Goal: Download file/media

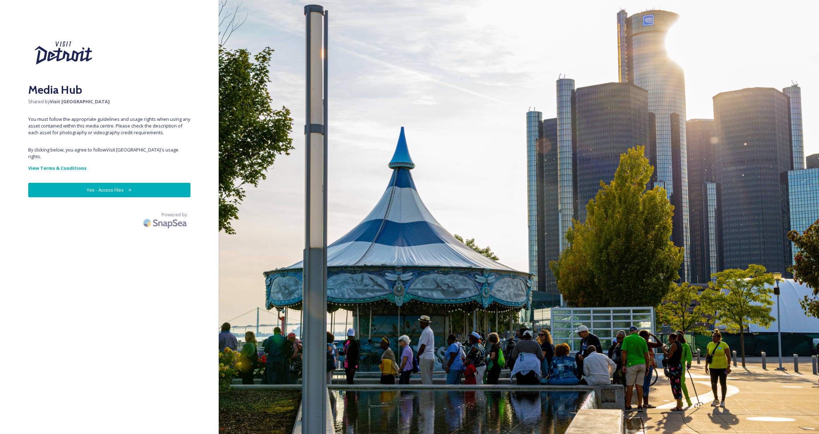
click at [124, 184] on button "Yes - Access Files" at bounding box center [109, 190] width 162 height 14
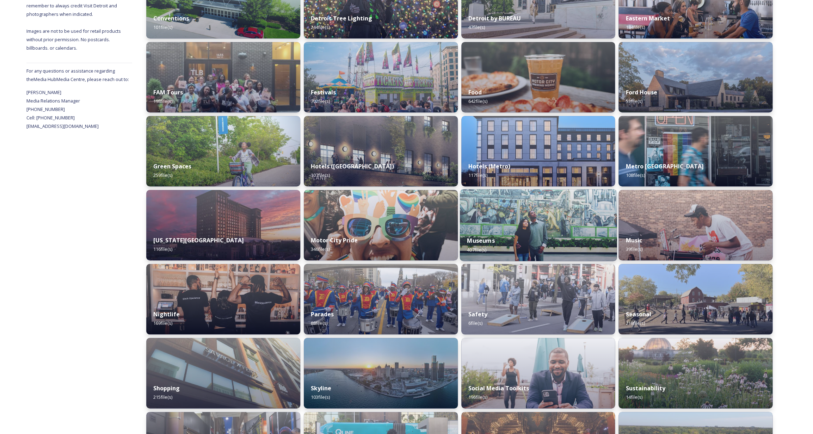
scroll to position [218, 0]
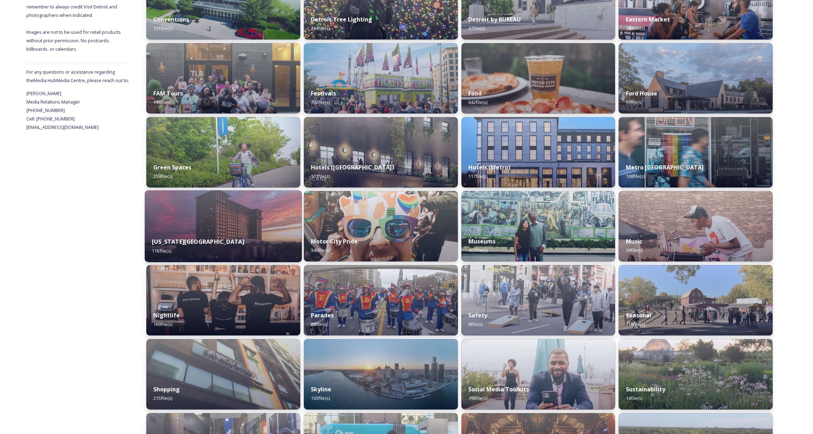
click at [277, 236] on div "[US_STATE][GEOGRAPHIC_DATA] 116 file(s)" at bounding box center [223, 246] width 157 height 32
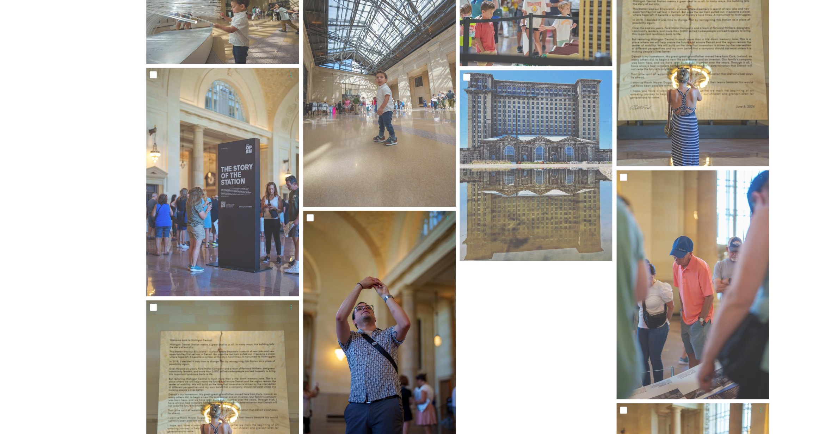
scroll to position [3521, 0]
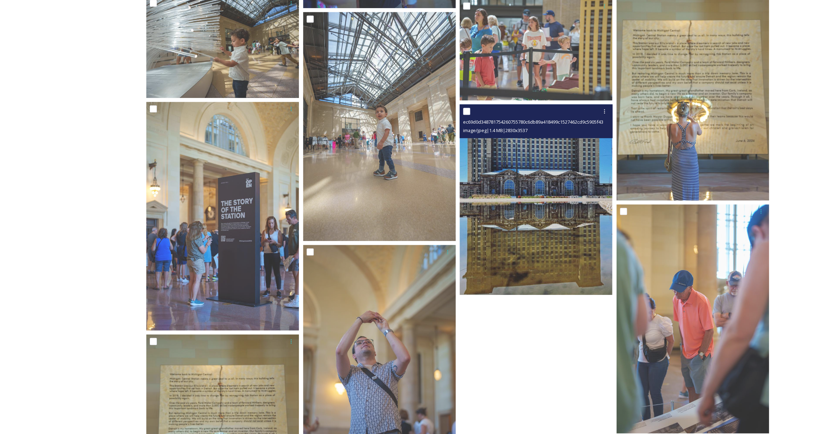
click at [469, 112] on input "checkbox" at bounding box center [466, 111] width 7 height 7
checkbox input "true"
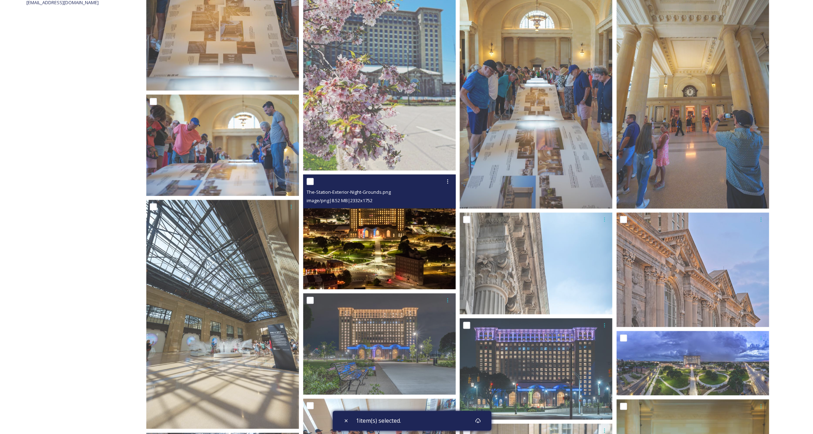
scroll to position [459, 0]
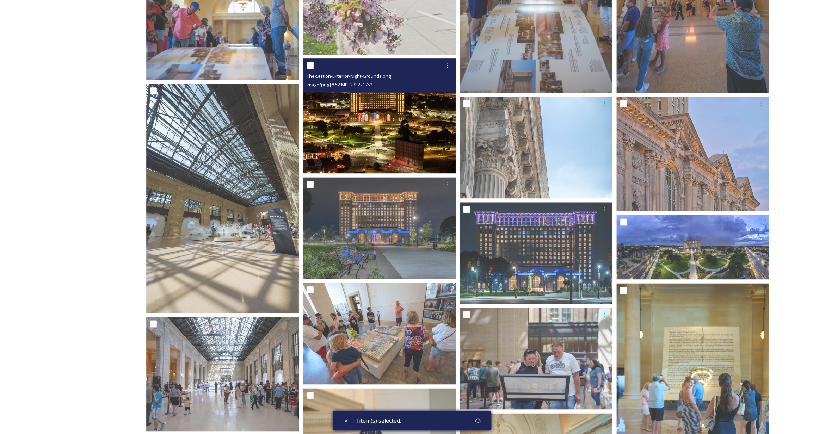
click at [312, 66] on input "checkbox" at bounding box center [310, 65] width 7 height 7
checkbox input "true"
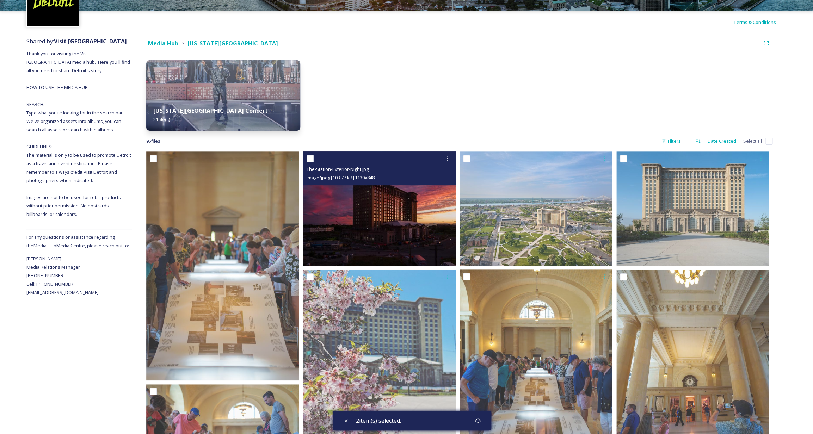
scroll to position [0, 0]
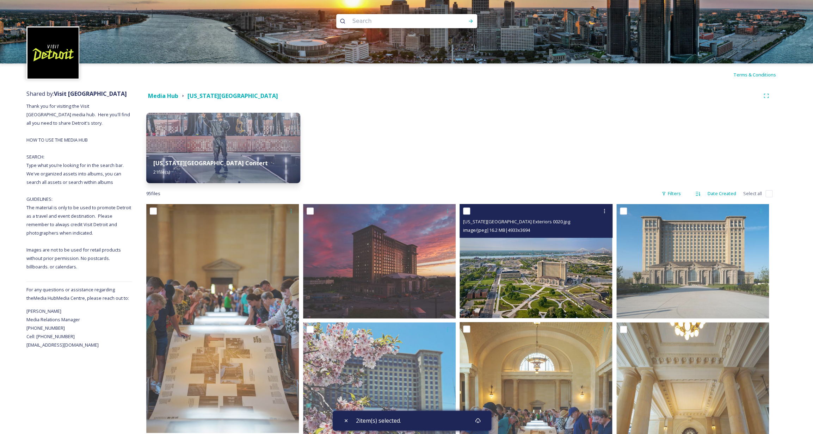
click at [465, 212] on input "checkbox" at bounding box center [466, 211] width 7 height 7
checkbox input "true"
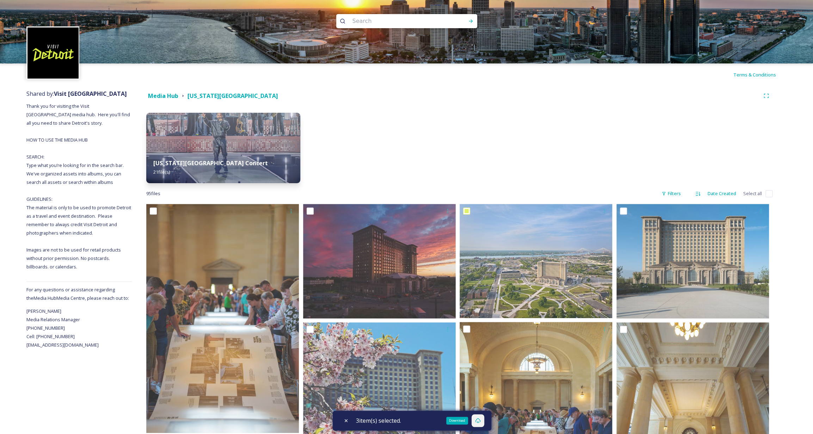
click at [483, 421] on div "Download" at bounding box center [478, 421] width 13 height 13
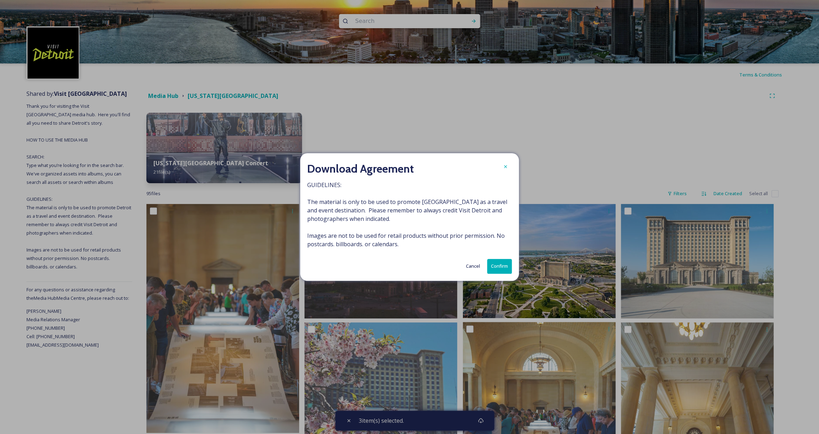
click at [500, 270] on button "Confirm" at bounding box center [499, 266] width 25 height 14
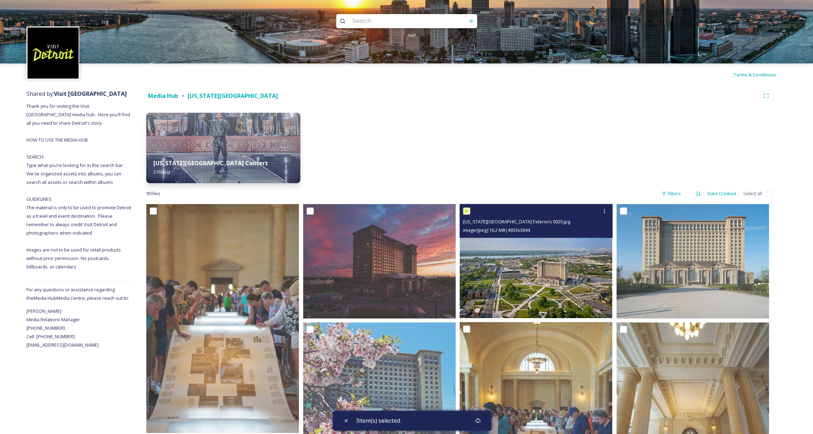
click at [564, 223] on div "[US_STATE][GEOGRAPHIC_DATA] Exteriors 0020.jpg" at bounding box center [537, 222] width 148 height 8
click at [562, 255] on img at bounding box center [536, 261] width 153 height 114
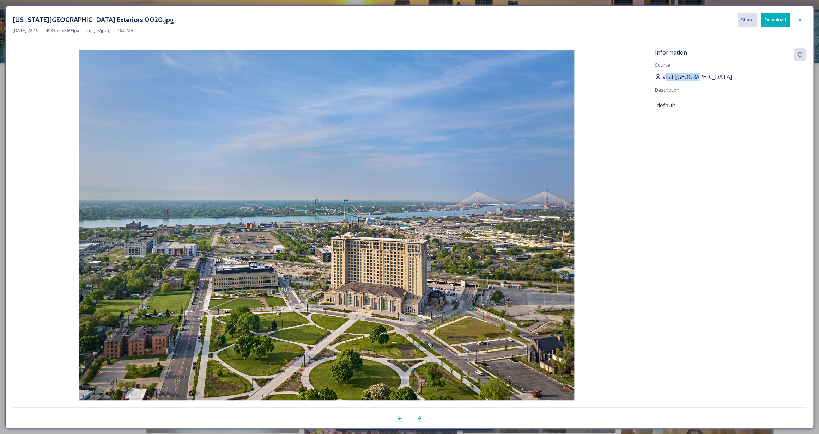
drag, startPoint x: 706, startPoint y: 76, endPoint x: 666, endPoint y: 76, distance: 39.8
click at [666, 76] on div "Visit [GEOGRAPHIC_DATA]" at bounding box center [719, 77] width 128 height 8
click at [666, 76] on span "Visit [GEOGRAPHIC_DATA]" at bounding box center [696, 77] width 69 height 8
click at [798, 19] on icon at bounding box center [800, 20] width 6 height 6
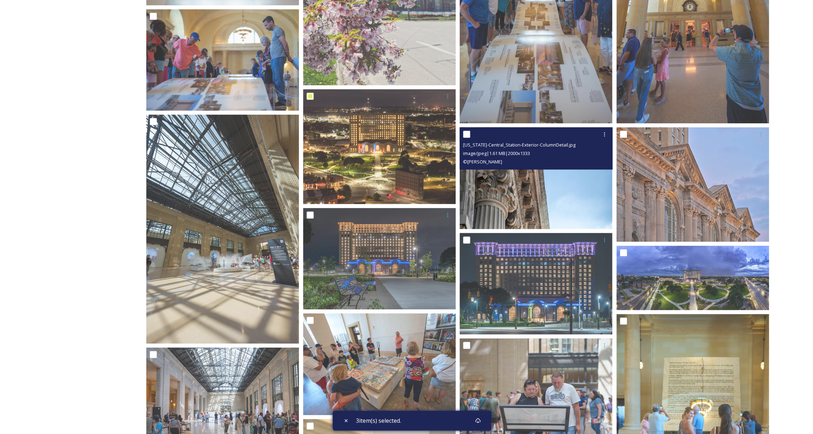
scroll to position [429, 0]
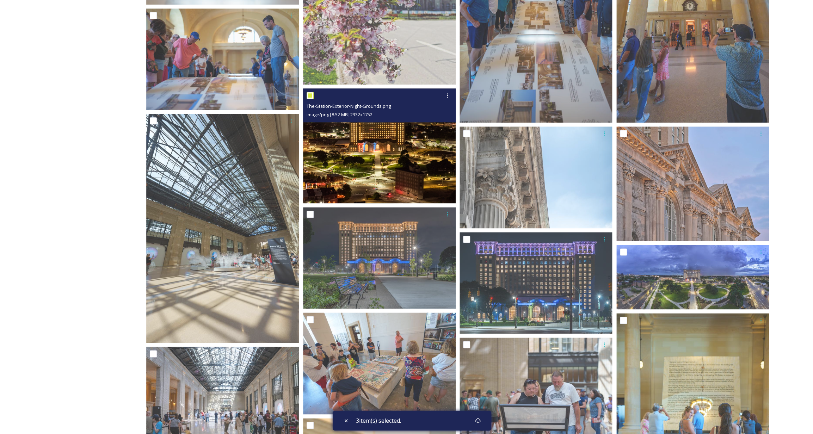
click at [405, 152] on img at bounding box center [379, 145] width 153 height 115
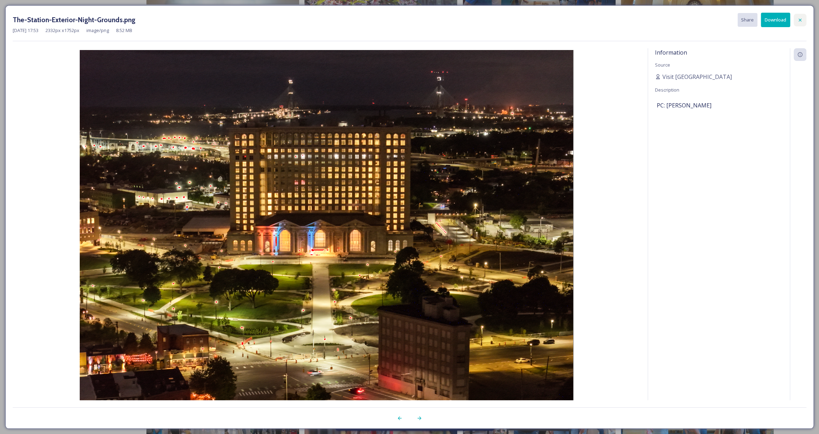
click at [798, 18] on icon at bounding box center [800, 20] width 6 height 6
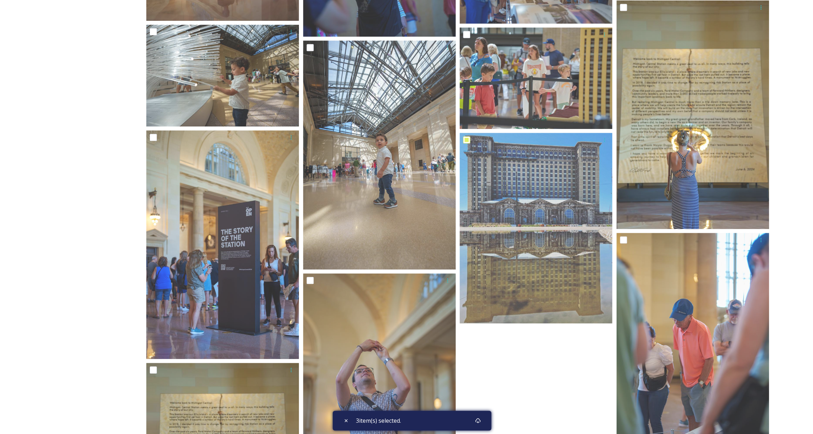
scroll to position [3391, 0]
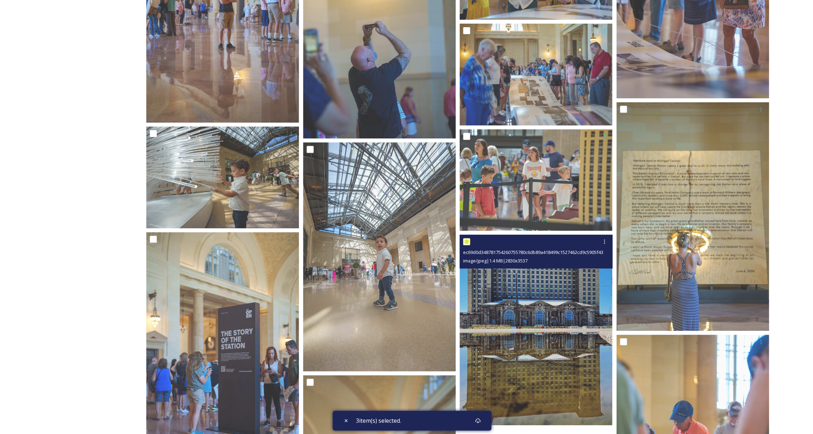
click at [567, 288] on img at bounding box center [536, 330] width 153 height 191
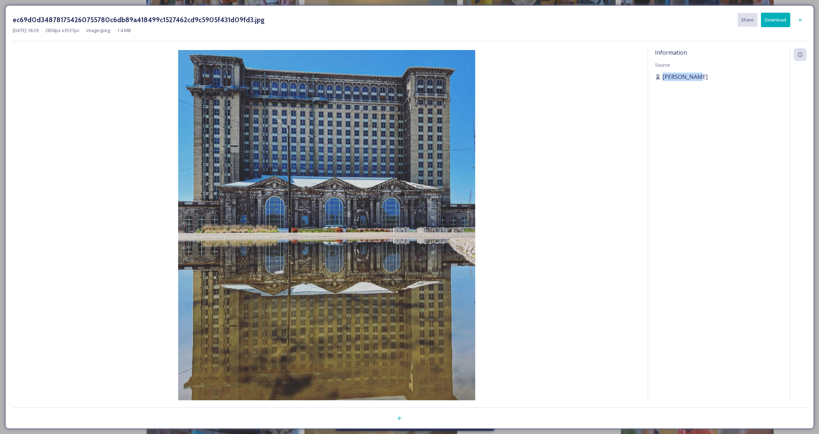
drag, startPoint x: 697, startPoint y: 77, endPoint x: 661, endPoint y: 78, distance: 35.3
click at [661, 78] on div "[PERSON_NAME]" at bounding box center [719, 77] width 128 height 8
copy span "[PERSON_NAME]"
click at [803, 20] on div at bounding box center [799, 20] width 13 height 13
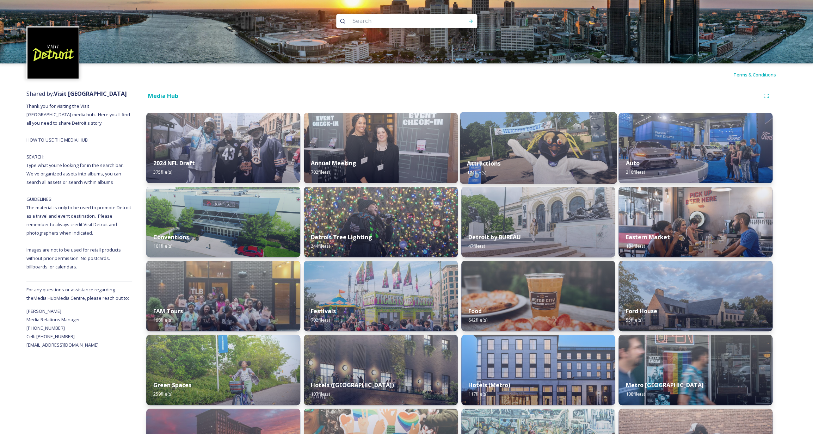
click at [530, 154] on div "Attractions 171 file(s)" at bounding box center [538, 168] width 157 height 32
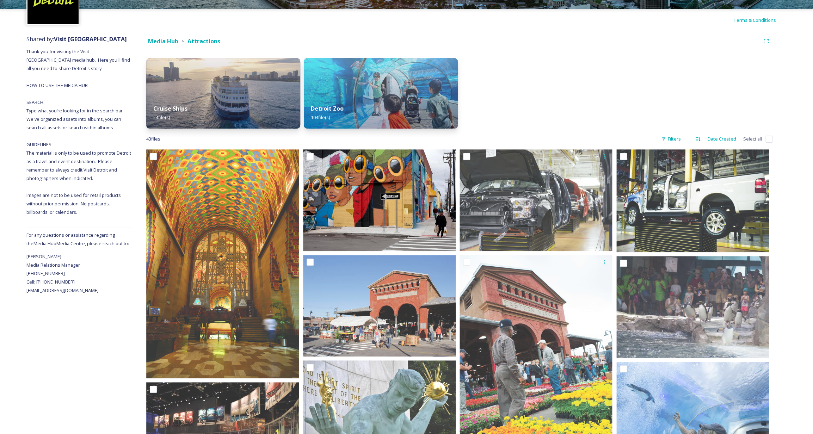
scroll to position [141, 0]
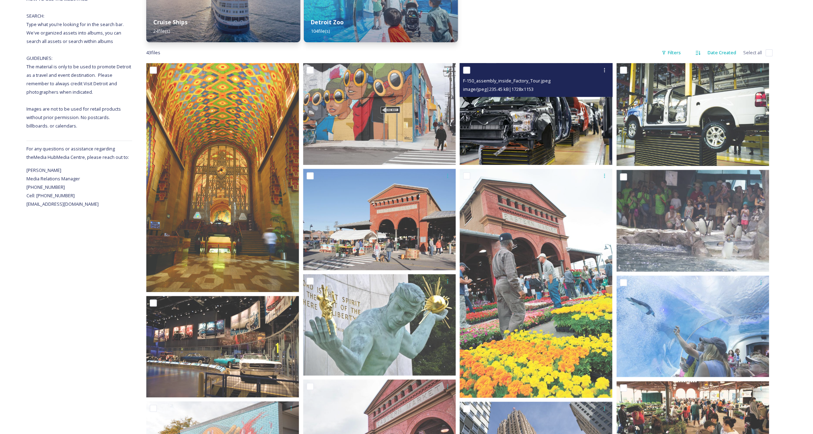
click at [470, 72] on input "checkbox" at bounding box center [466, 70] width 7 height 7
checkbox input "true"
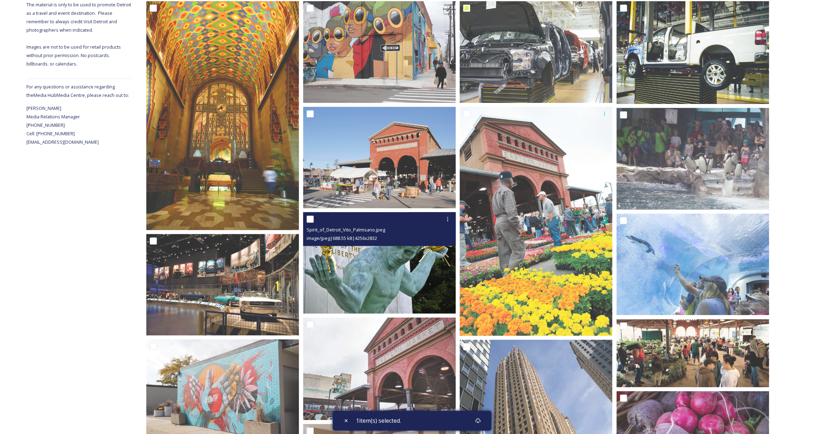
click at [309, 221] on input "checkbox" at bounding box center [310, 219] width 7 height 7
checkbox input "true"
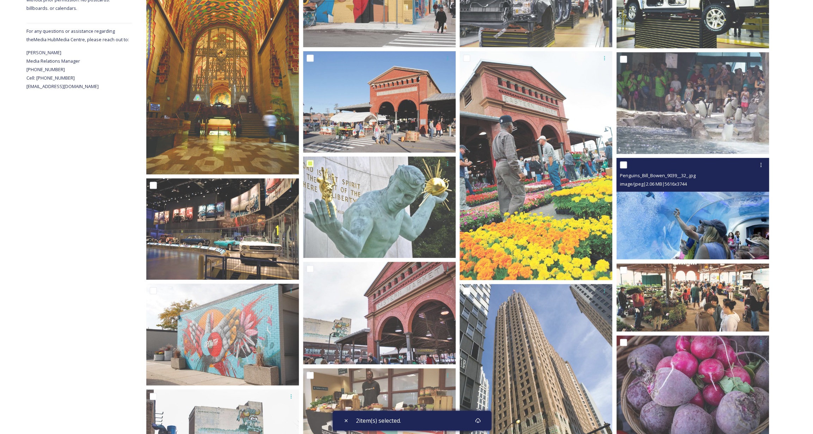
scroll to position [237, 0]
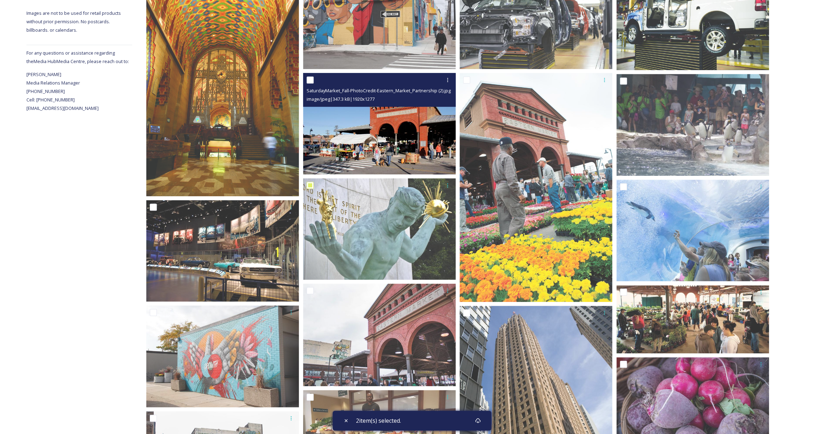
click at [313, 79] on input "checkbox" at bounding box center [310, 79] width 7 height 7
checkbox input "true"
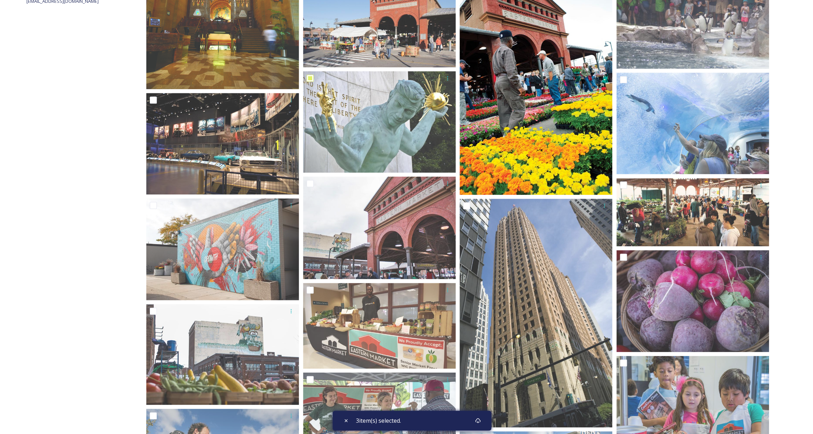
scroll to position [491, 0]
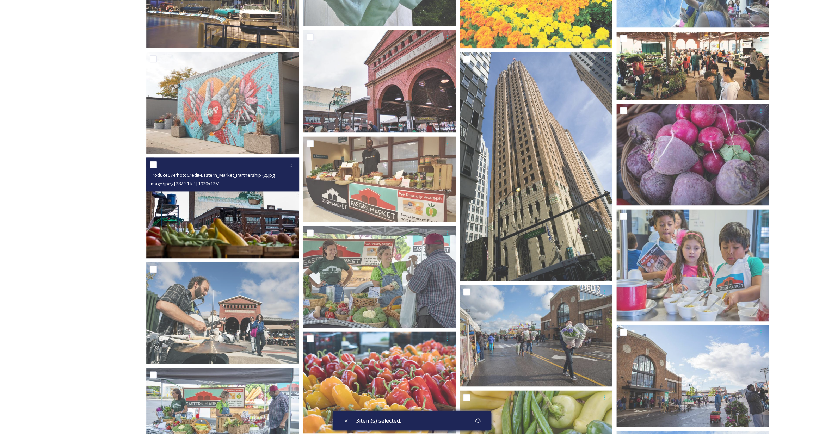
click at [153, 165] on input "checkbox" at bounding box center [153, 164] width 7 height 7
checkbox input "true"
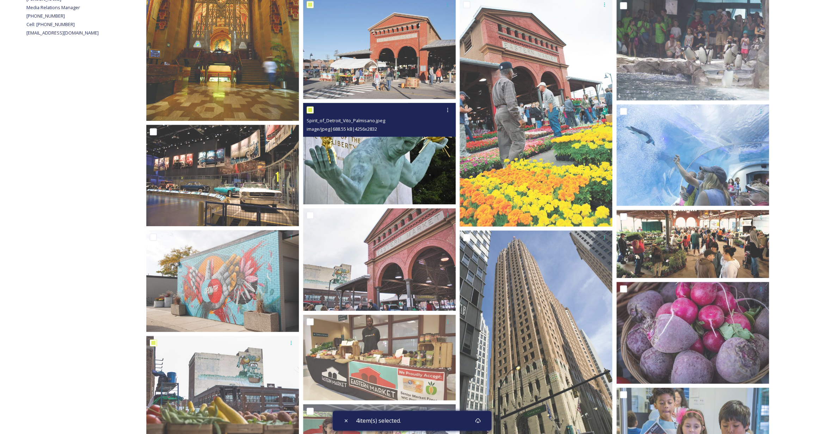
scroll to position [237, 0]
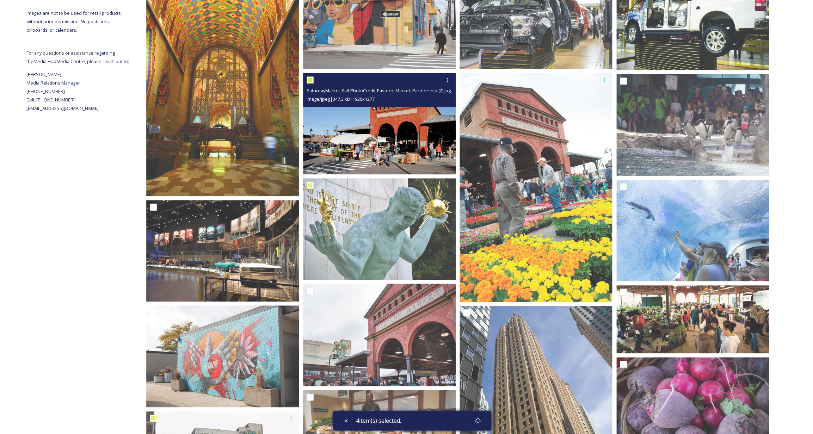
click at [311, 78] on input "checkbox" at bounding box center [310, 79] width 7 height 7
checkbox input "false"
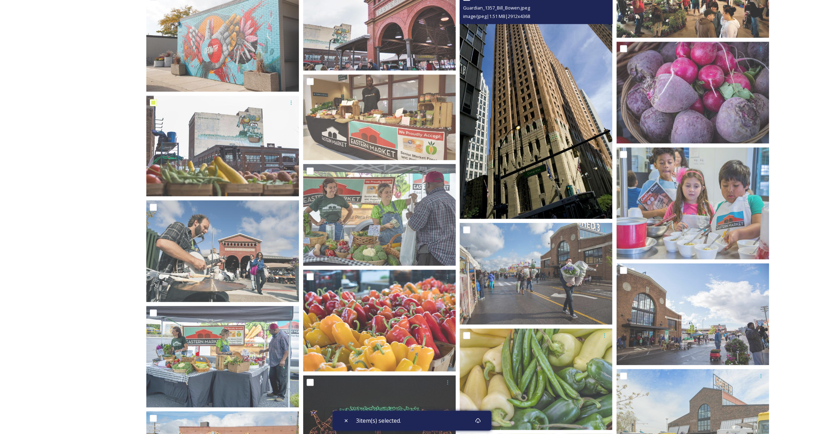
scroll to position [485, 0]
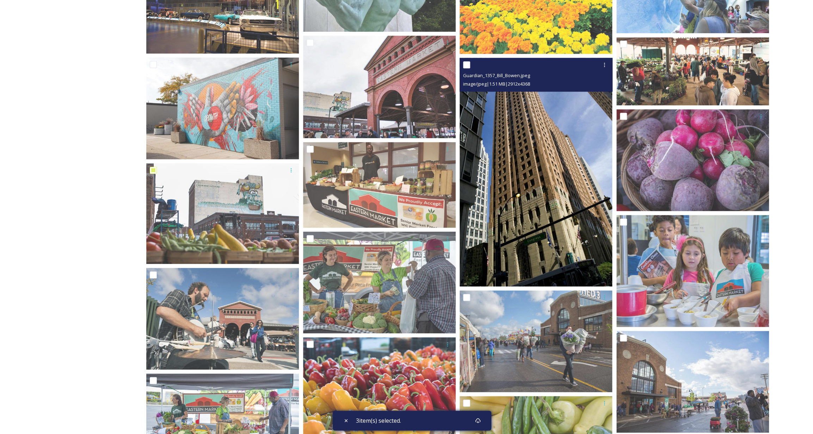
click at [467, 65] on input "checkbox" at bounding box center [466, 64] width 7 height 7
checkbox input "true"
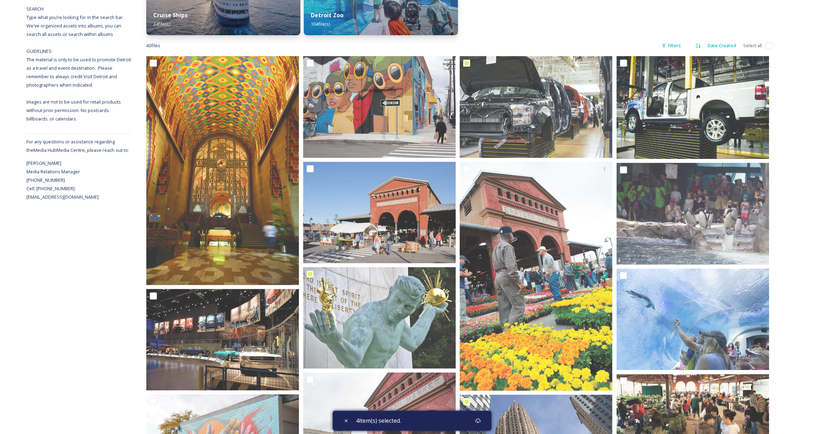
scroll to position [158, 0]
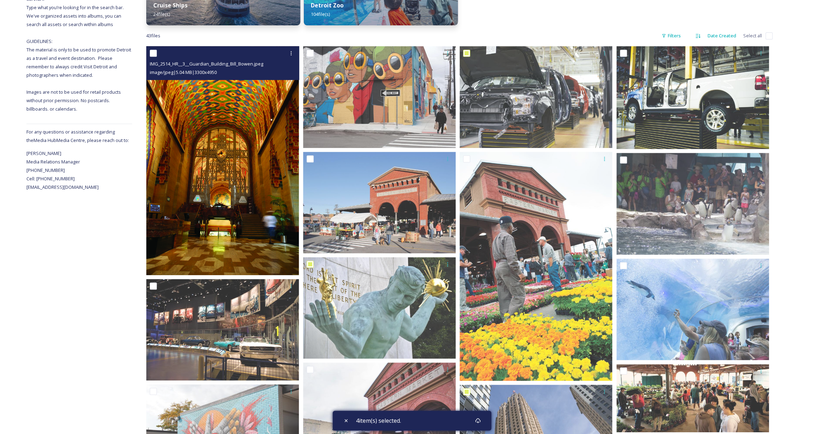
click at [155, 55] on input "checkbox" at bounding box center [153, 53] width 7 height 7
checkbox input "true"
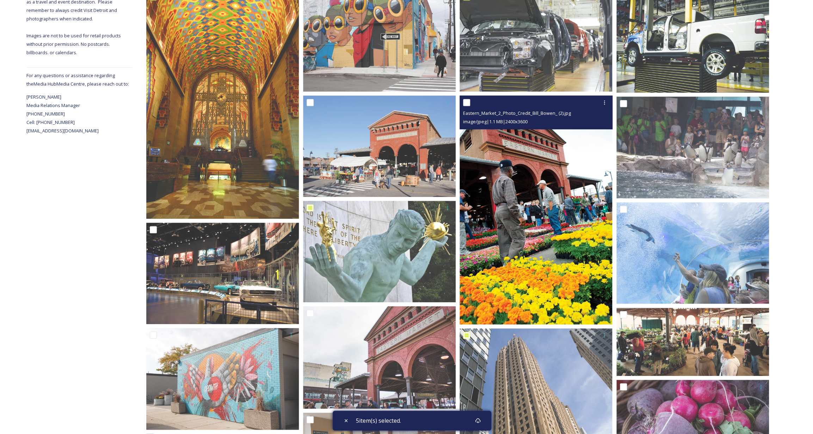
scroll to position [474, 0]
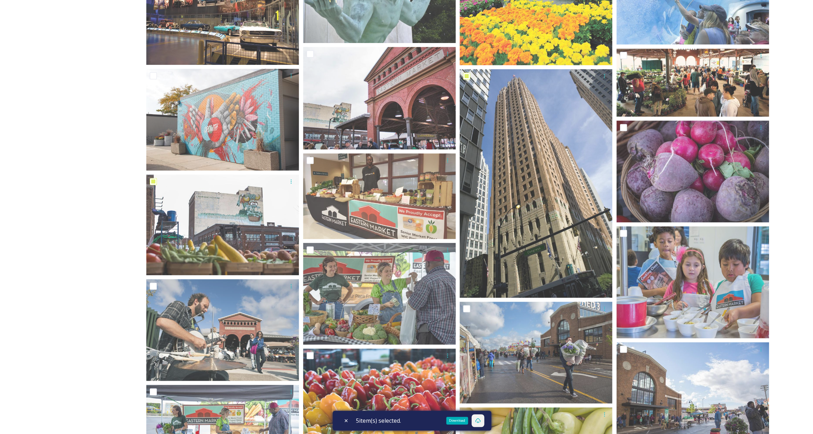
click at [479, 421] on icon at bounding box center [478, 421] width 6 height 6
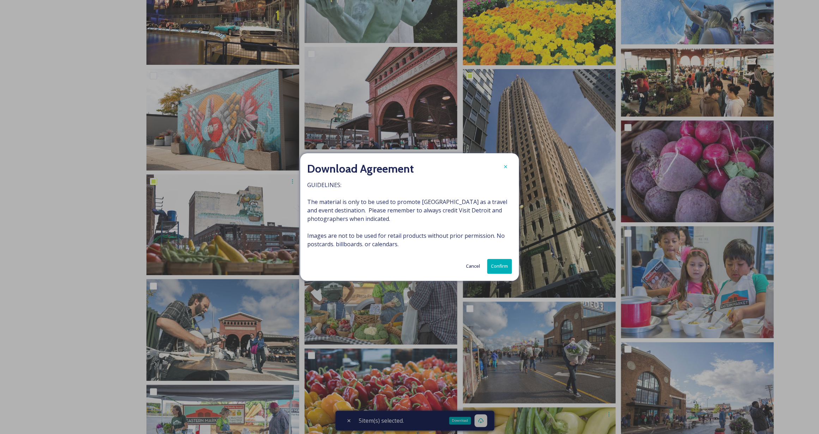
click at [497, 263] on button "Confirm" at bounding box center [499, 266] width 25 height 14
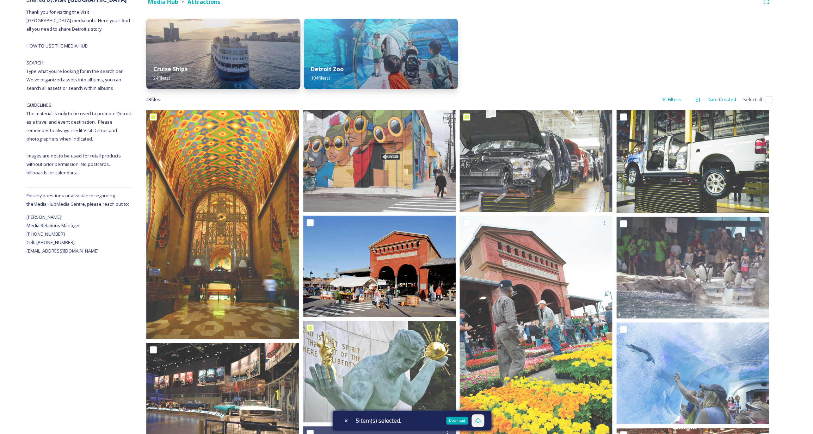
scroll to position [0, 0]
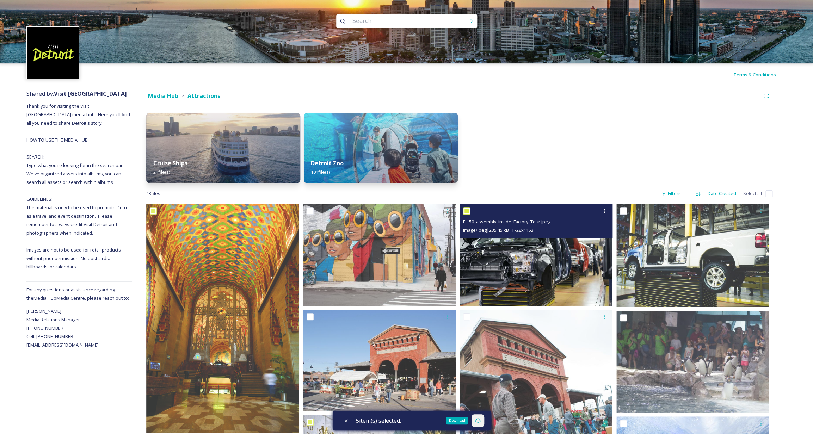
click at [521, 268] on img at bounding box center [536, 255] width 153 height 102
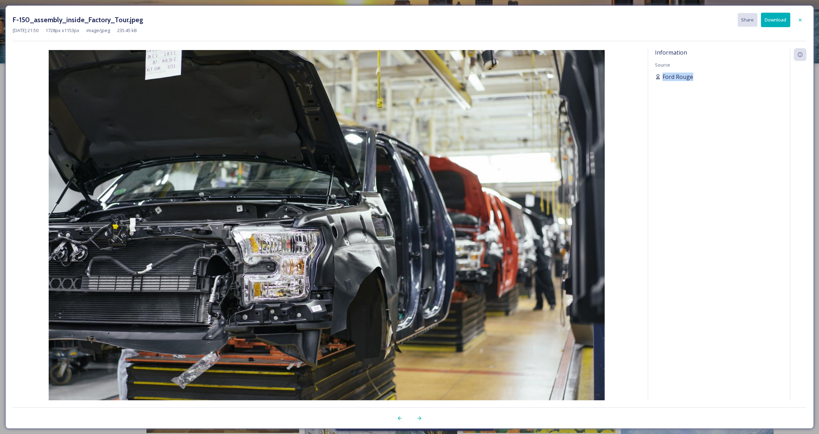
drag, startPoint x: 700, startPoint y: 76, endPoint x: 663, endPoint y: 77, distance: 36.7
click at [663, 77] on div "Ford Rouge" at bounding box center [719, 77] width 128 height 8
copy span "Ford Rouge"
click at [800, 22] on icon at bounding box center [800, 20] width 6 height 6
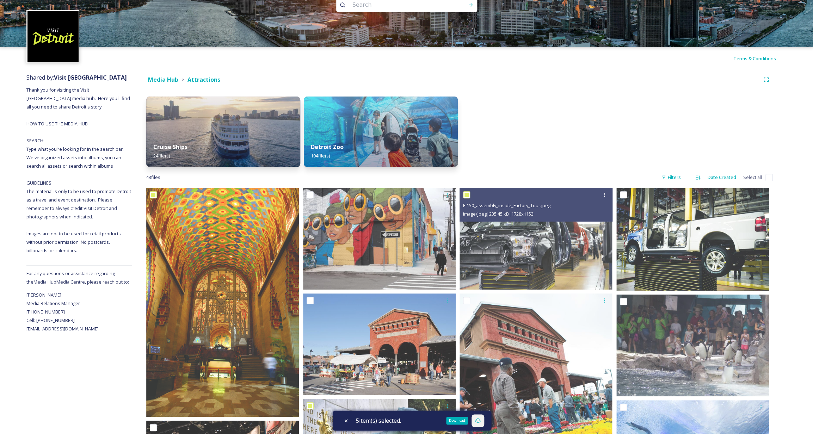
scroll to position [124, 0]
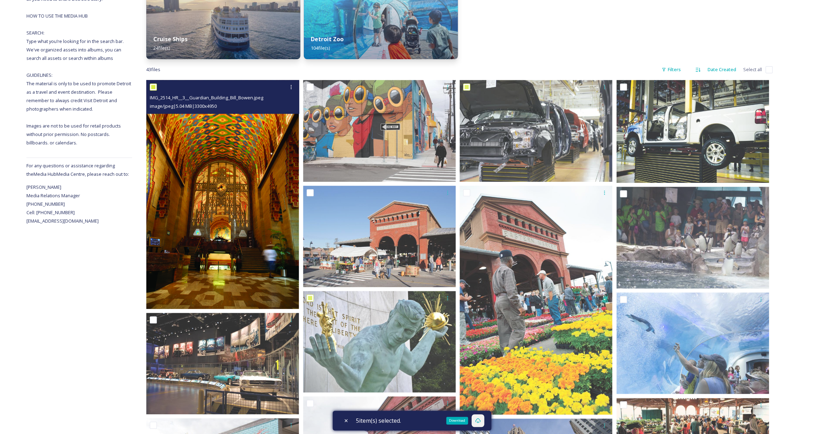
click at [227, 143] on img at bounding box center [222, 194] width 153 height 229
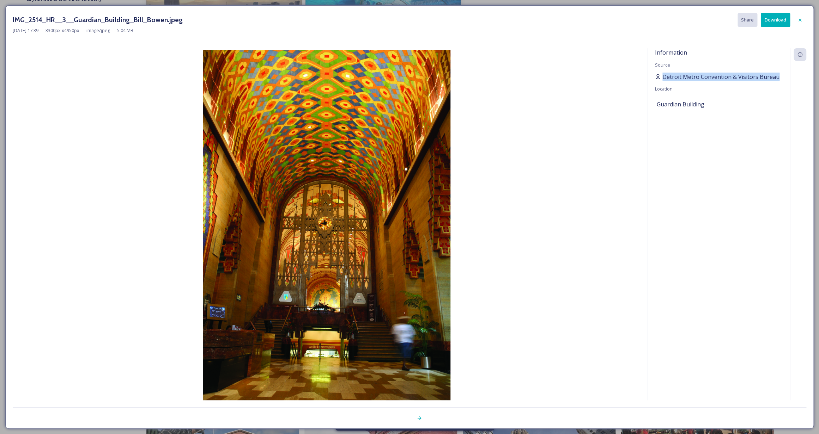
drag, startPoint x: 781, startPoint y: 76, endPoint x: 661, endPoint y: 77, distance: 120.2
click at [661, 77] on div "Detroit Metro Convention & Visitors Bureau" at bounding box center [719, 77] width 128 height 8
copy div "Detroit Metro Convention & Visitors Bureau"
click at [801, 19] on icon at bounding box center [800, 20] width 6 height 6
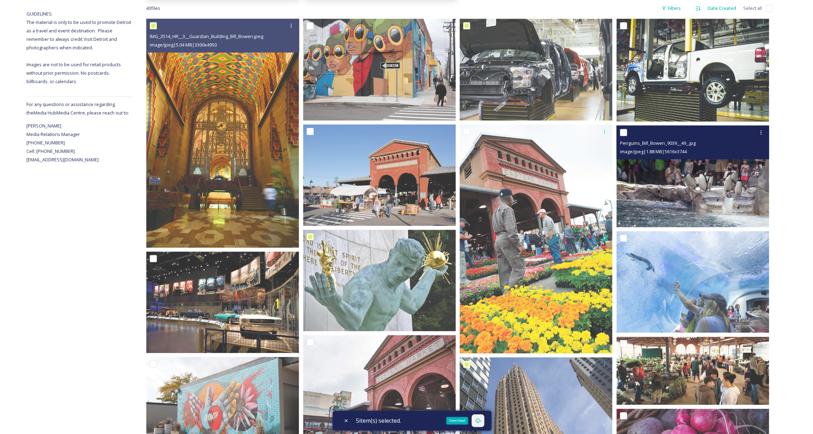
scroll to position [192, 0]
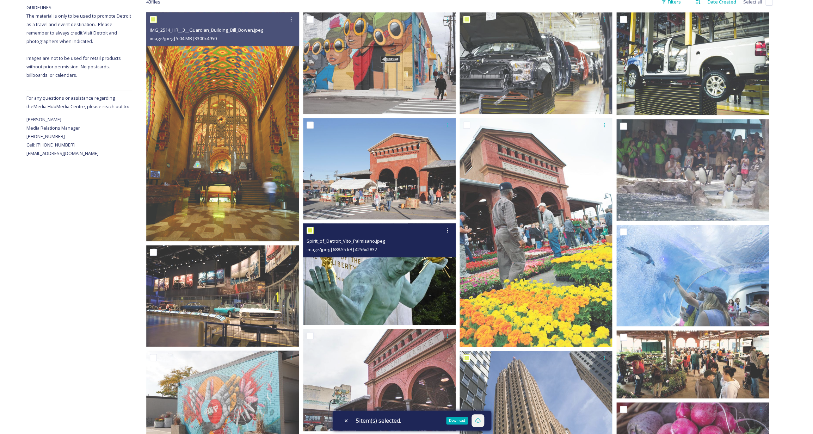
click at [421, 281] on img at bounding box center [379, 274] width 153 height 102
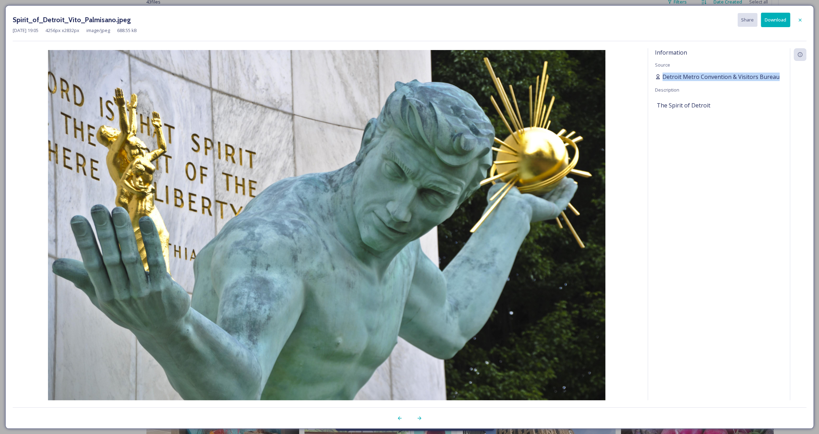
drag, startPoint x: 778, startPoint y: 76, endPoint x: 661, endPoint y: 77, distance: 116.7
click at [661, 77] on div "Detroit Metro Convention & Visitors Bureau" at bounding box center [719, 77] width 128 height 8
copy span "Detroit Metro Convention & Visitors Bureau"
click at [798, 57] on div "Information" at bounding box center [799, 54] width 13 height 13
click at [798, 56] on icon at bounding box center [799, 55] width 5 height 5
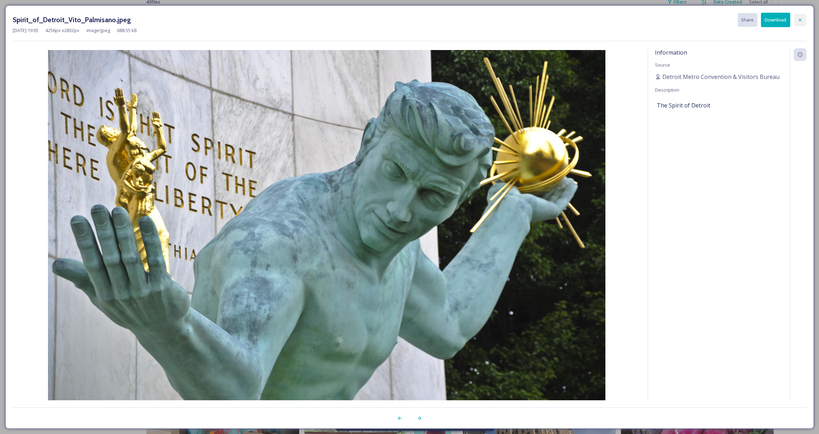
click at [798, 22] on icon at bounding box center [800, 20] width 6 height 6
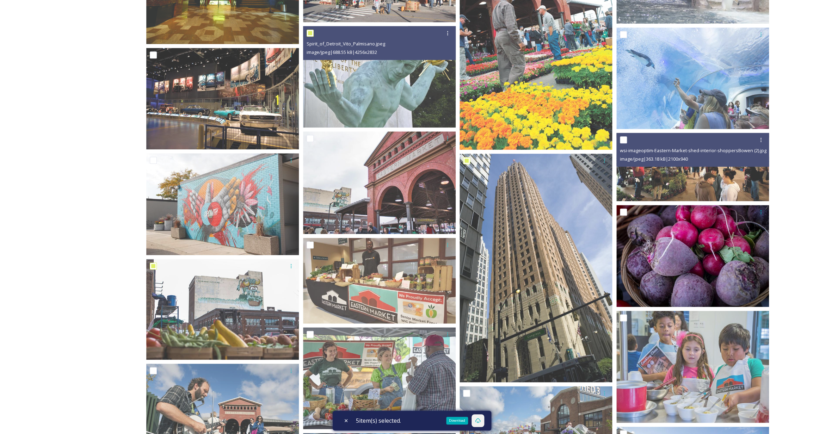
scroll to position [451, 0]
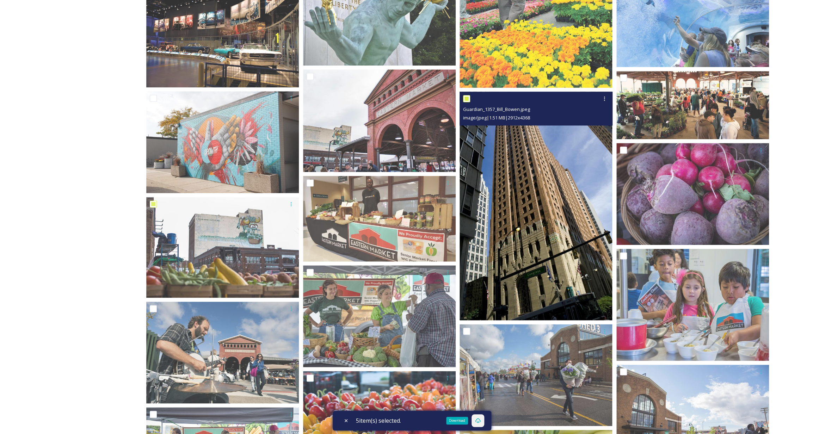
click at [566, 190] on img at bounding box center [536, 206] width 153 height 229
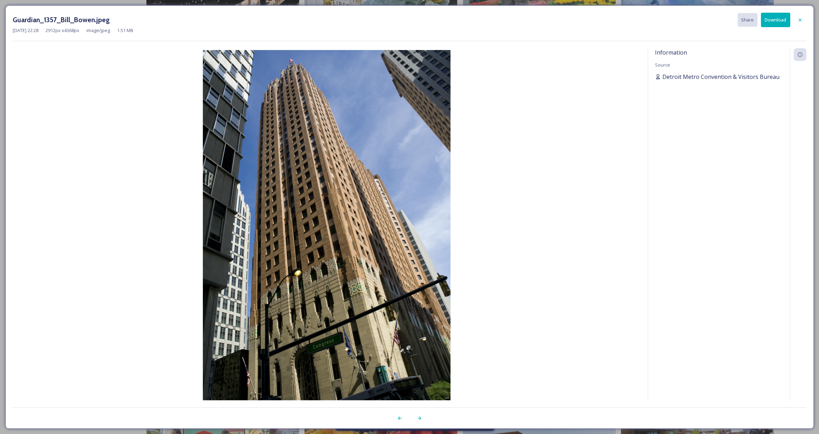
click at [735, 79] on span "Detroit Metro Convention & Visitors Bureau" at bounding box center [720, 77] width 117 height 8
drag, startPoint x: 778, startPoint y: 77, endPoint x: 663, endPoint y: 77, distance: 114.9
click at [663, 77] on div "Detroit Metro Convention & Visitors Bureau" at bounding box center [719, 77] width 128 height 8
copy span "Detroit Metro Convention & Visitors Bureau"
click at [798, 20] on icon at bounding box center [800, 20] width 6 height 6
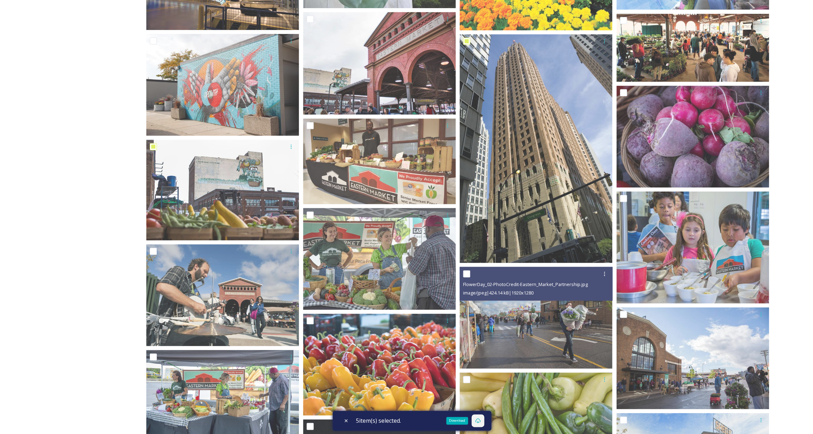
scroll to position [491, 0]
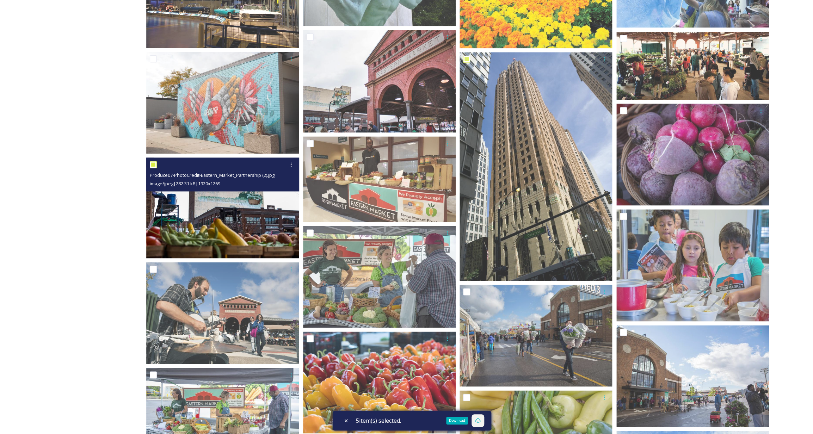
click at [249, 250] on img at bounding box center [222, 208] width 153 height 101
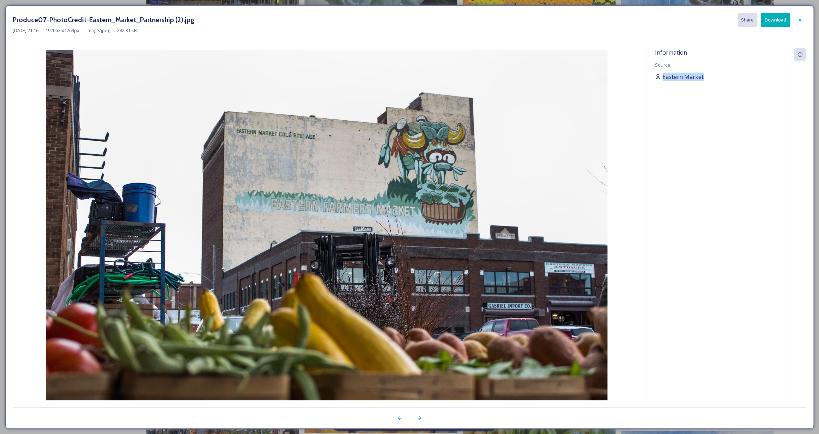
drag, startPoint x: 710, startPoint y: 79, endPoint x: 662, endPoint y: 78, distance: 47.6
click at [662, 78] on div "Eastern Market" at bounding box center [719, 77] width 128 height 8
click at [799, 19] on icon at bounding box center [799, 19] width 3 height 3
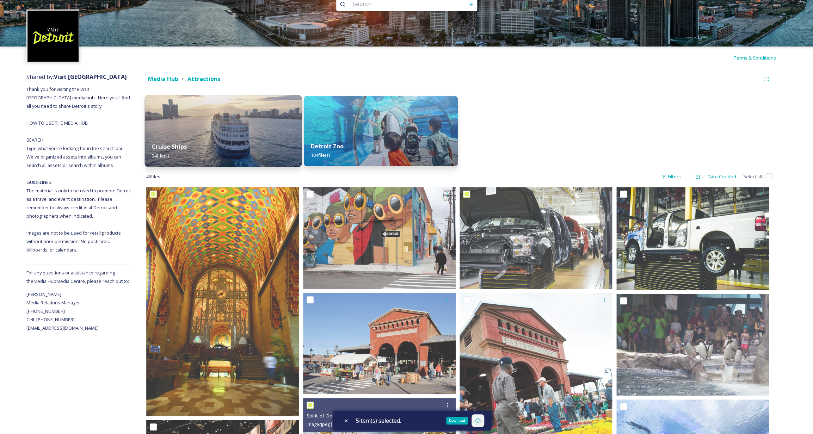
scroll to position [0, 0]
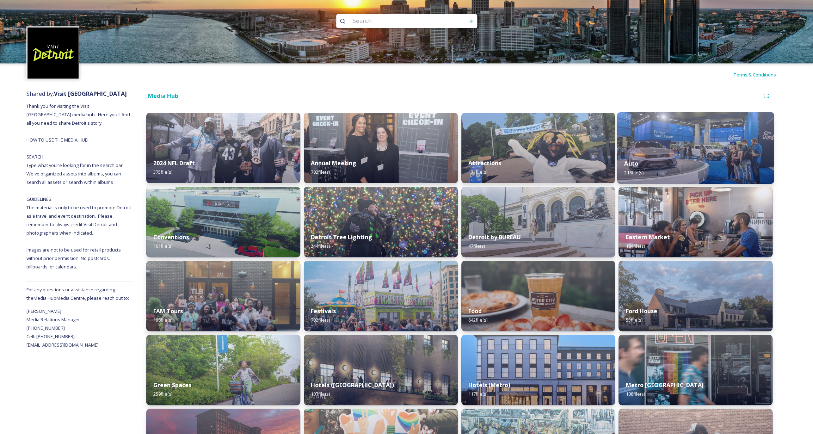
click at [662, 148] on img at bounding box center [695, 148] width 157 height 72
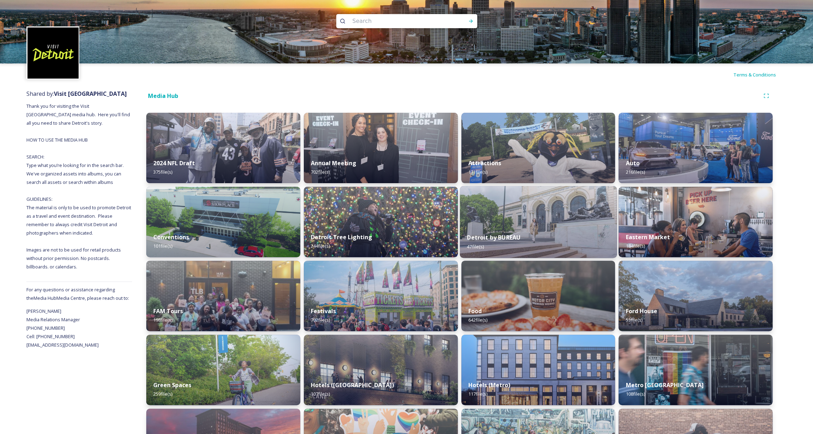
click at [540, 228] on div "Detroit by BUREAU 47 file(s)" at bounding box center [538, 242] width 157 height 32
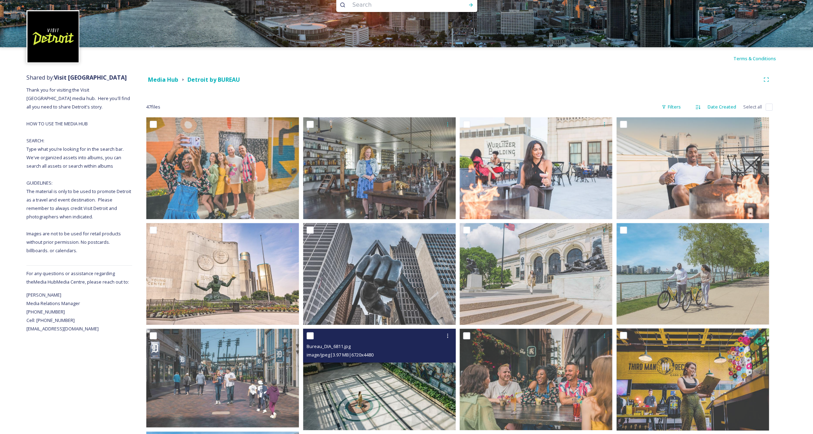
scroll to position [17, 0]
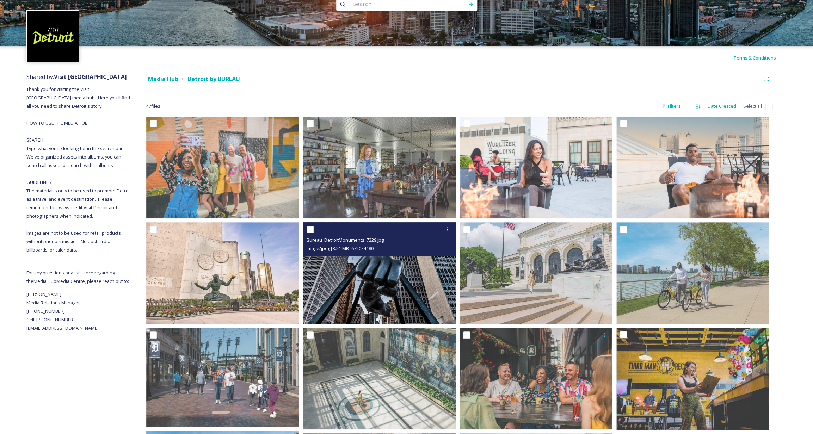
click at [309, 230] on input "checkbox" at bounding box center [310, 229] width 7 height 7
checkbox input "true"
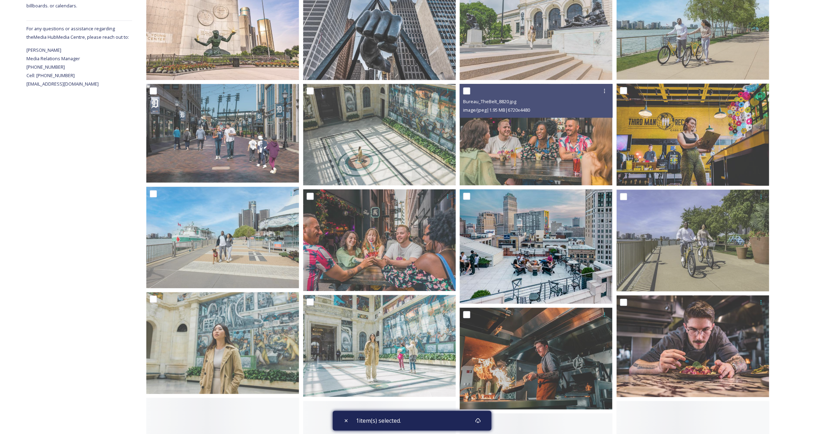
scroll to position [265, 0]
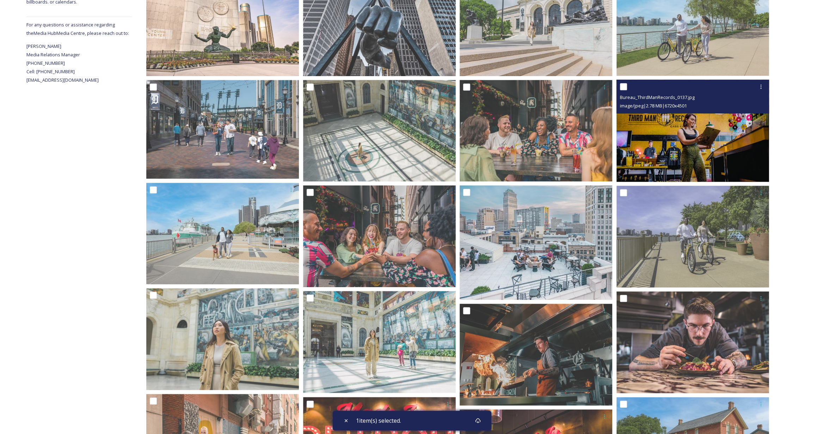
click at [625, 89] on input "checkbox" at bounding box center [623, 86] width 7 height 7
checkbox input "true"
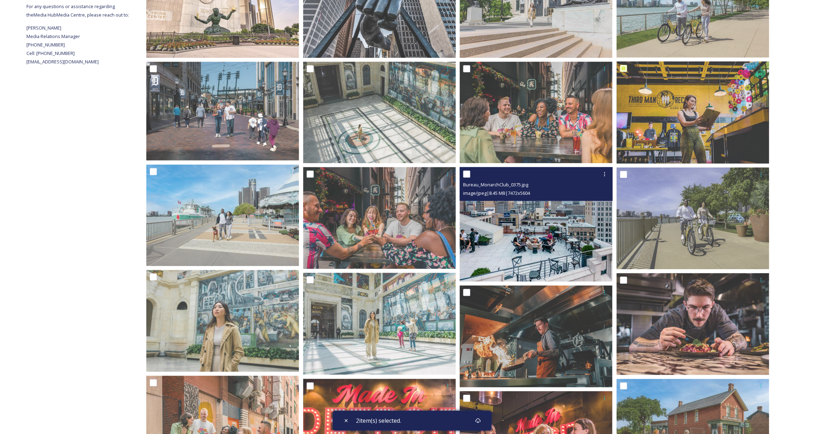
scroll to position [327, 0]
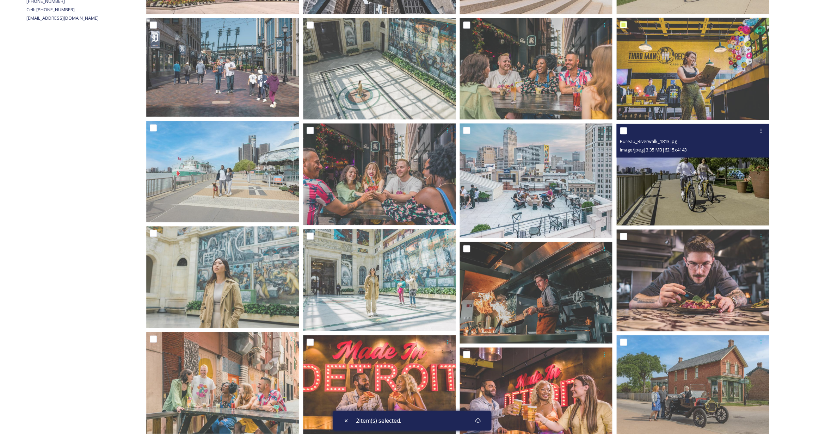
click at [626, 133] on input "checkbox" at bounding box center [623, 130] width 7 height 7
checkbox input "true"
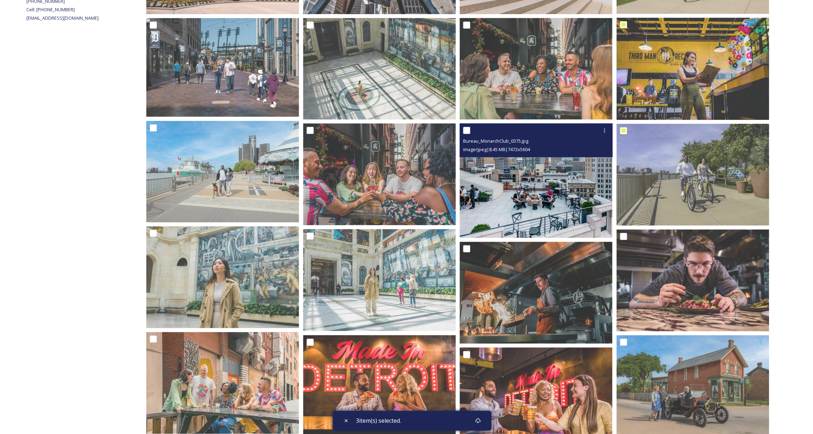
click at [471, 133] on div at bounding box center [537, 130] width 148 height 13
click at [465, 133] on input "checkbox" at bounding box center [466, 130] width 7 height 7
checkbox input "true"
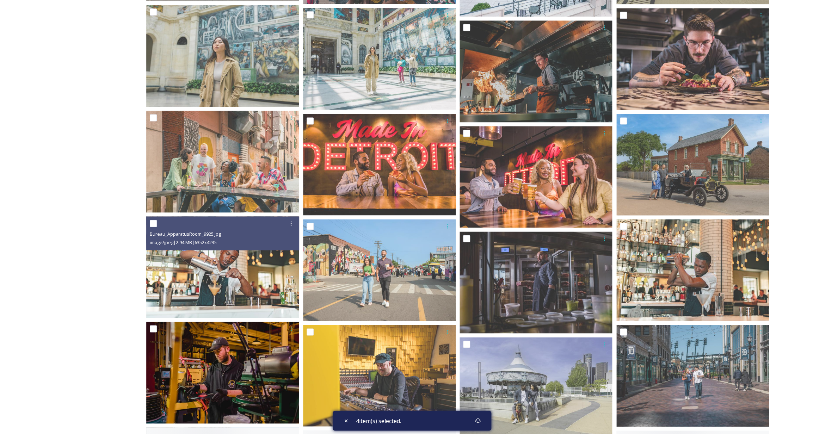
scroll to position [587, 0]
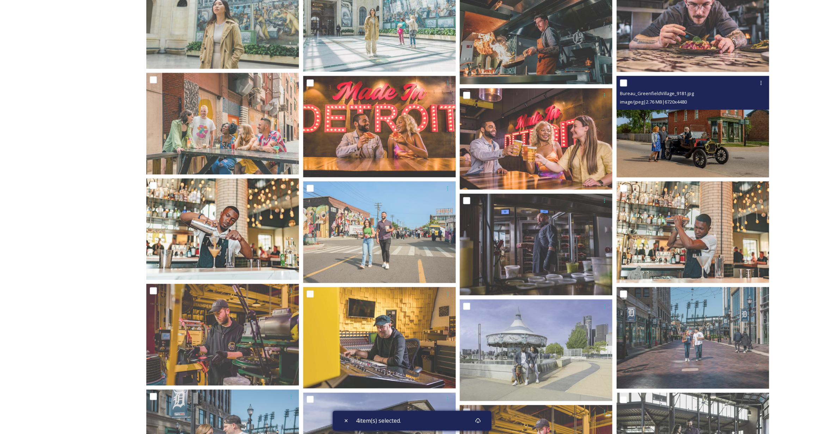
click at [625, 83] on input "checkbox" at bounding box center [623, 82] width 7 height 7
checkbox input "true"
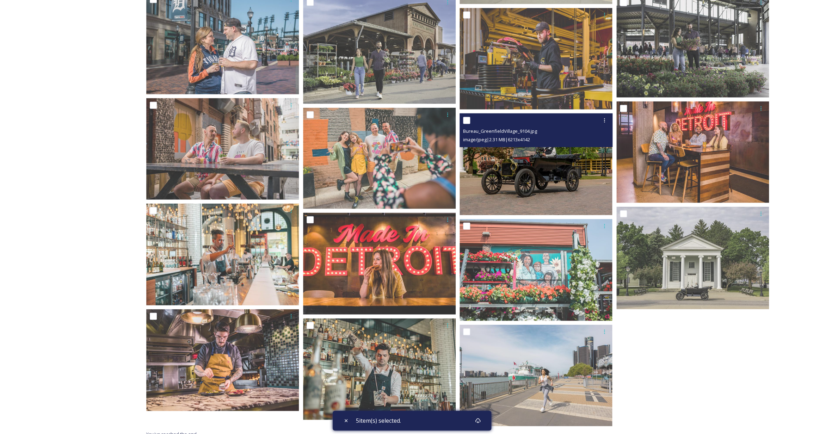
scroll to position [992, 0]
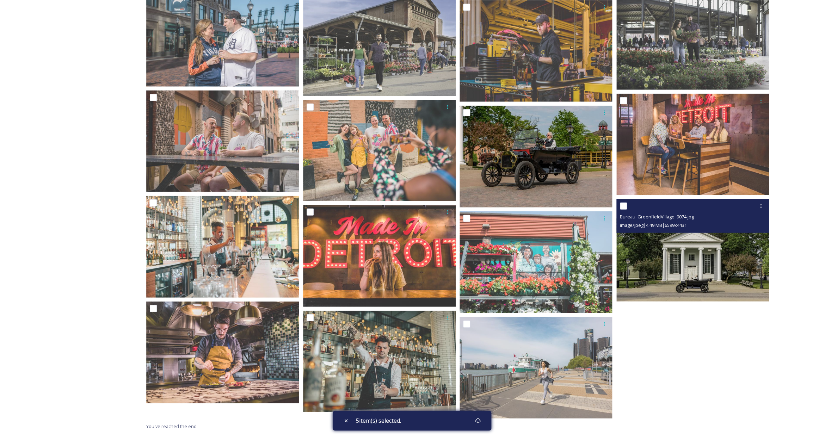
click at [625, 207] on input "checkbox" at bounding box center [623, 206] width 7 height 7
checkbox input "true"
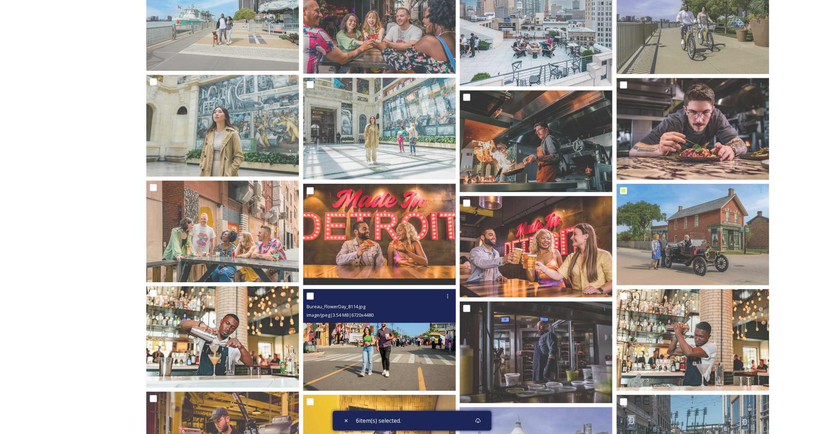
scroll to position [478, 0]
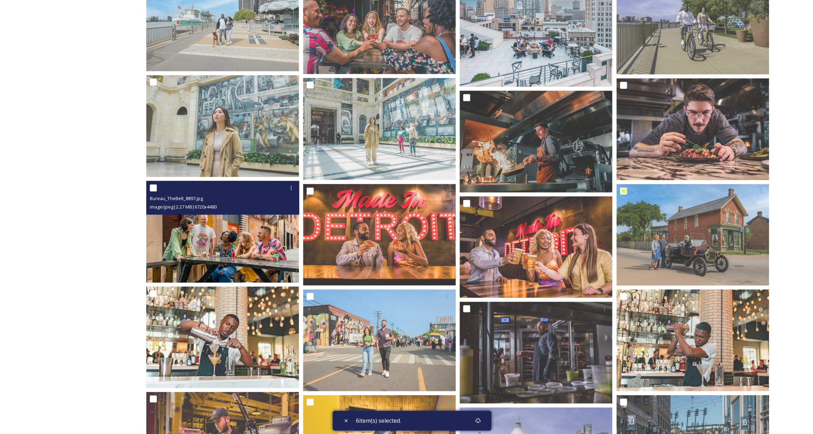
click at [155, 189] on input "checkbox" at bounding box center [153, 187] width 7 height 7
checkbox input "true"
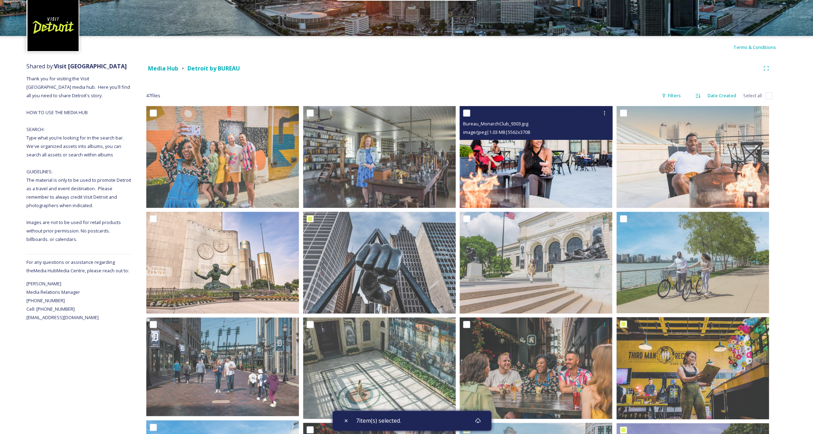
scroll to position [27, 0]
click at [468, 115] on input "checkbox" at bounding box center [466, 113] width 7 height 7
checkbox input "true"
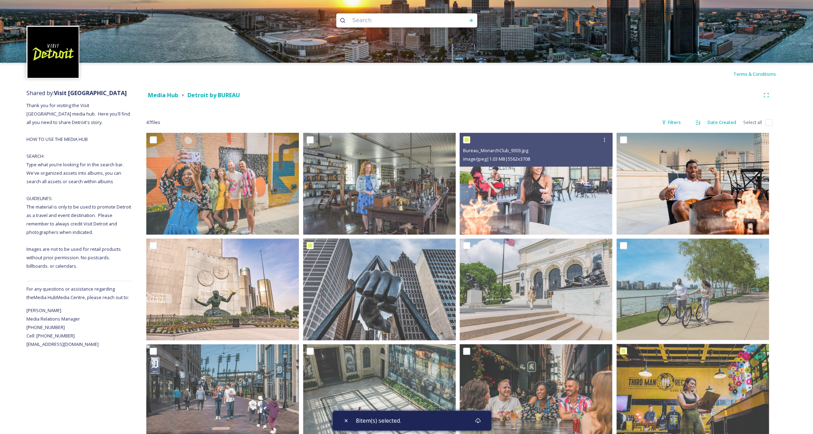
scroll to position [0, 0]
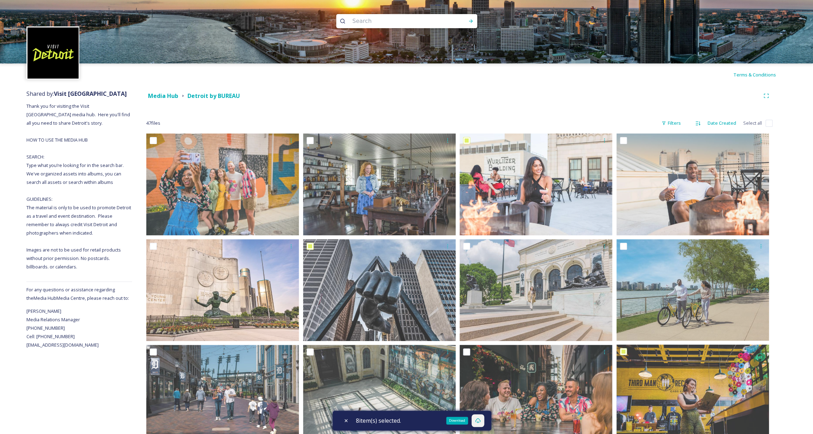
click at [481, 422] on icon at bounding box center [478, 421] width 6 height 6
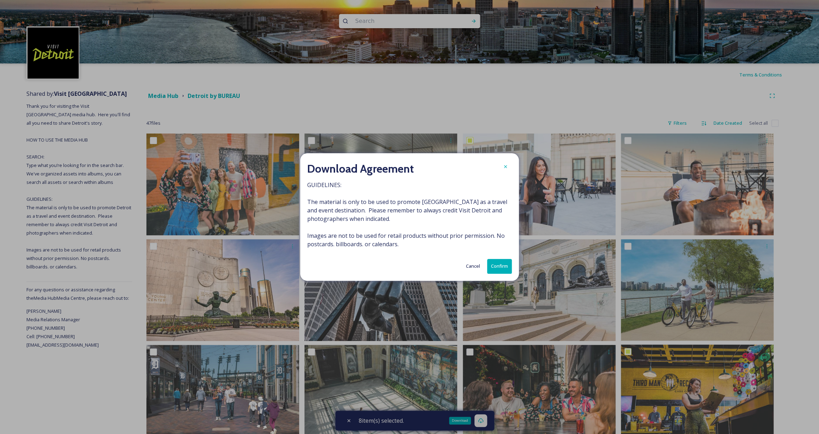
click at [503, 265] on button "Confirm" at bounding box center [499, 266] width 25 height 14
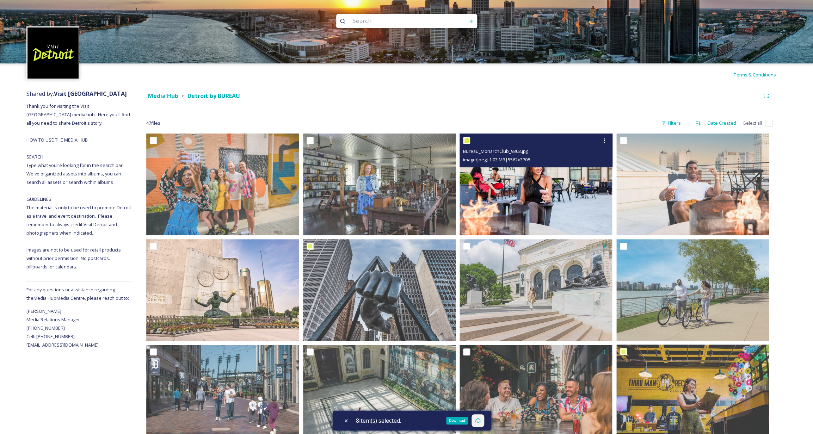
click at [515, 175] on img at bounding box center [536, 185] width 153 height 102
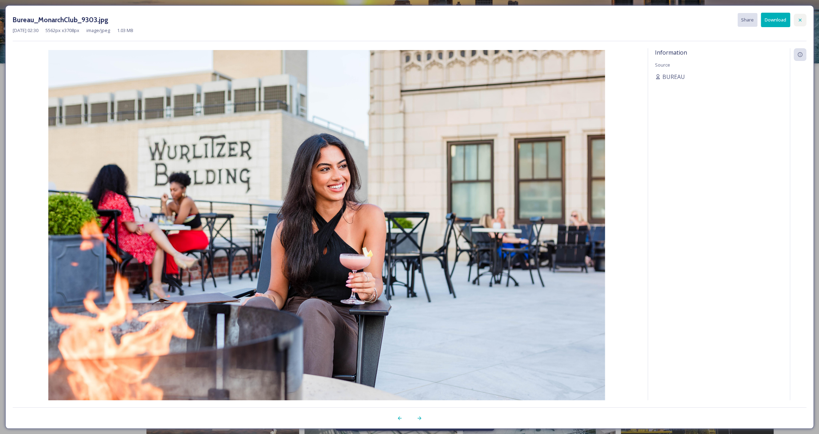
click at [800, 19] on icon at bounding box center [799, 19] width 3 height 3
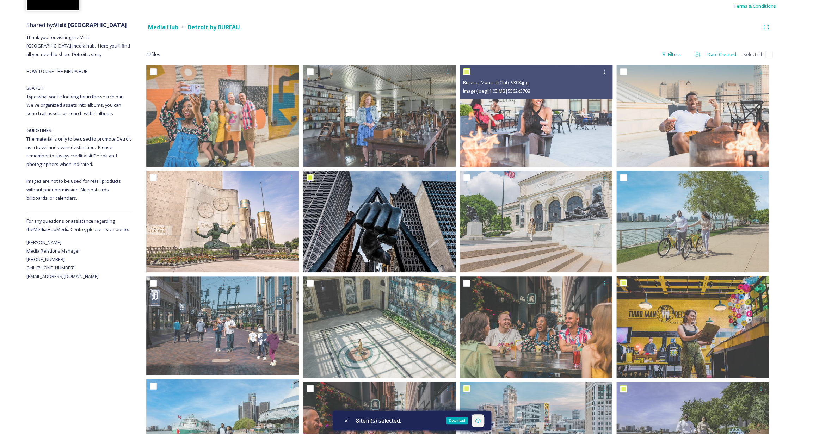
scroll to position [73, 0]
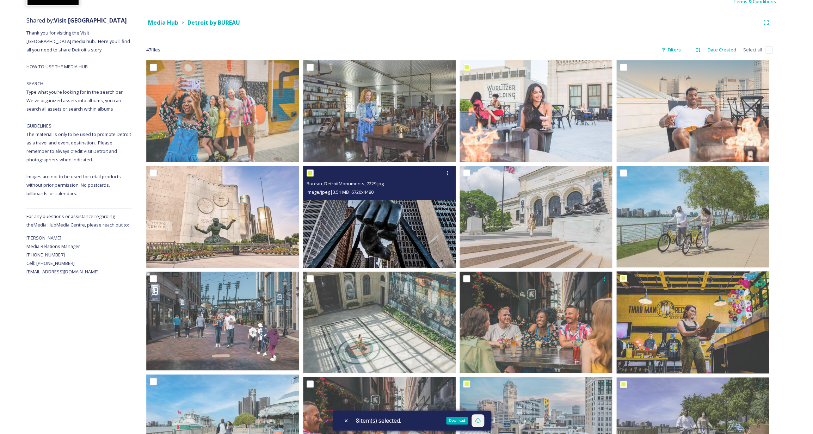
click at [402, 232] on img at bounding box center [379, 217] width 153 height 102
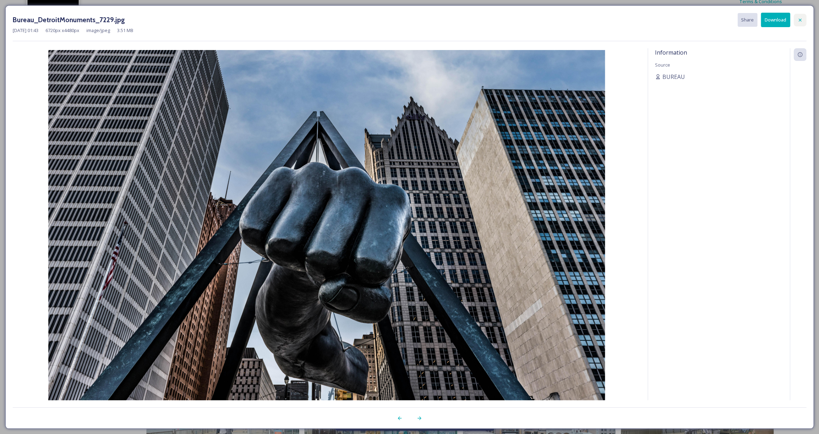
click at [796, 22] on div at bounding box center [799, 20] width 13 height 13
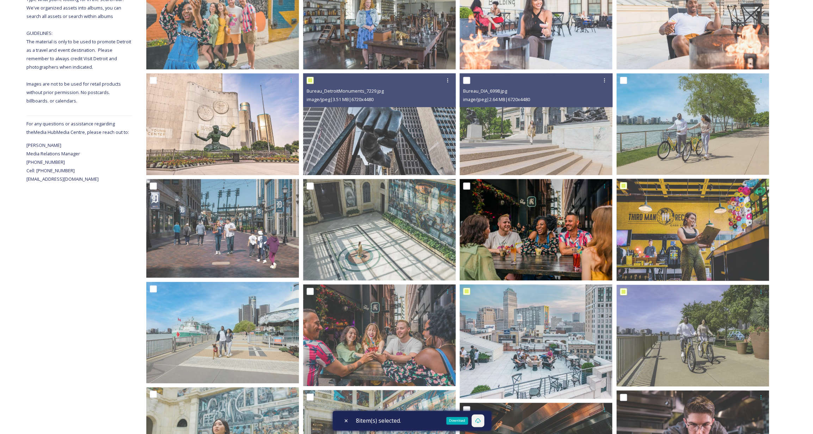
scroll to position [209, 0]
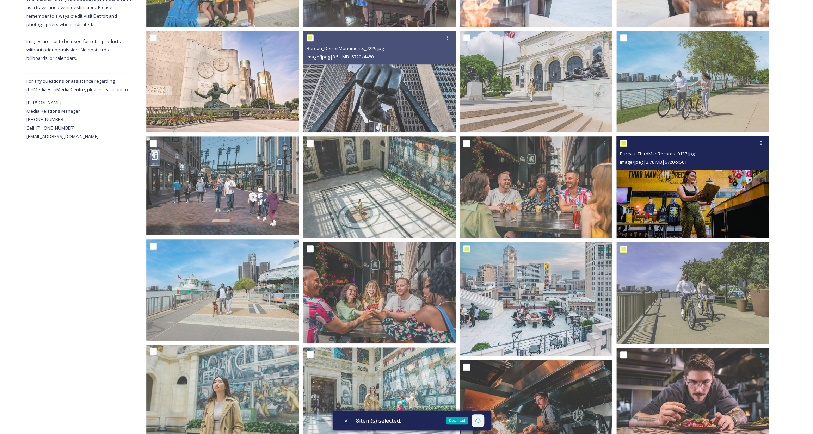
click at [662, 202] on img at bounding box center [693, 187] width 153 height 102
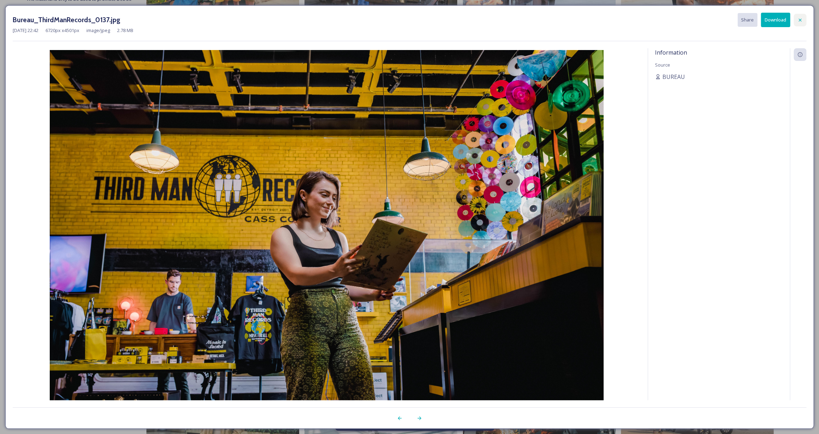
click at [800, 22] on icon at bounding box center [800, 20] width 6 height 6
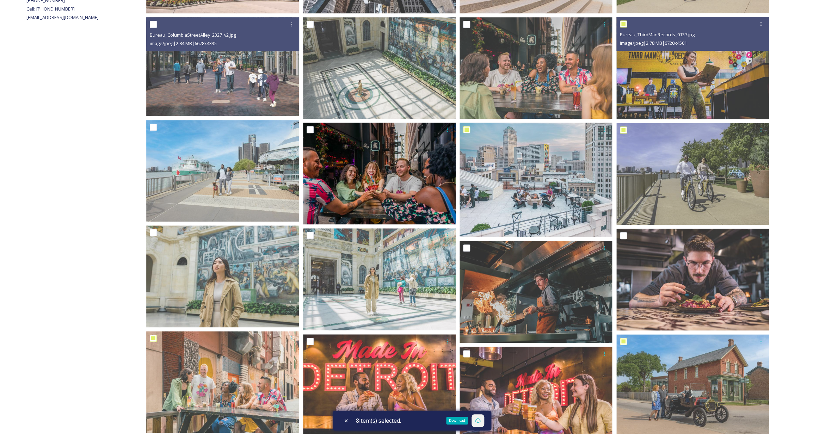
scroll to position [350, 0]
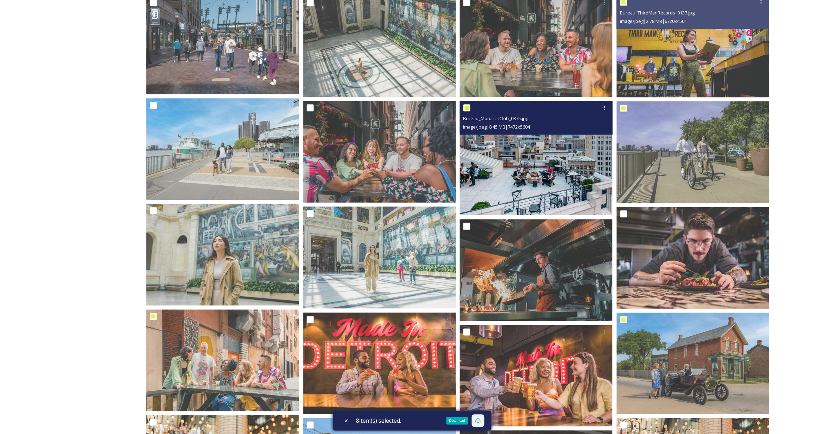
click at [488, 163] on img at bounding box center [536, 158] width 153 height 115
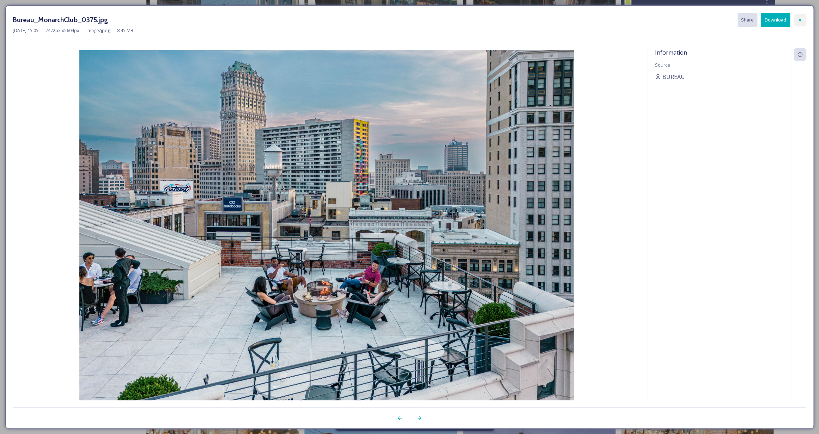
click at [798, 22] on icon at bounding box center [800, 20] width 6 height 6
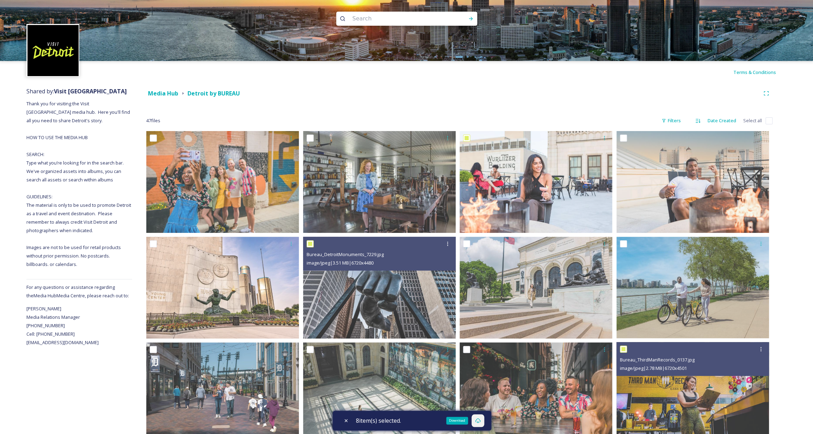
scroll to position [0, 0]
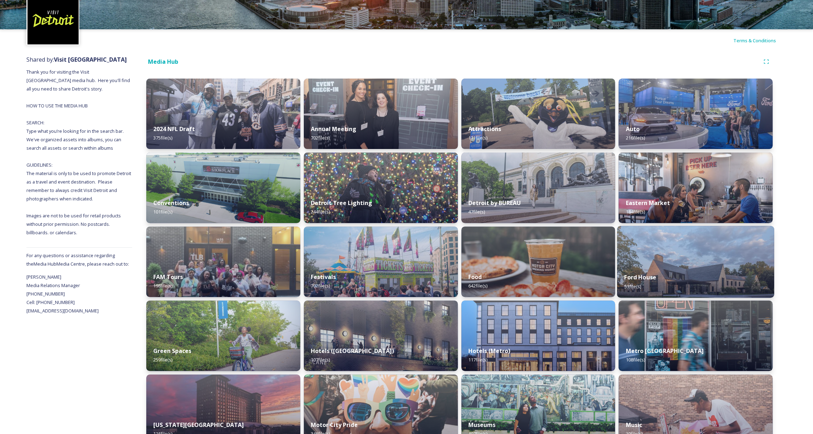
scroll to position [56, 0]
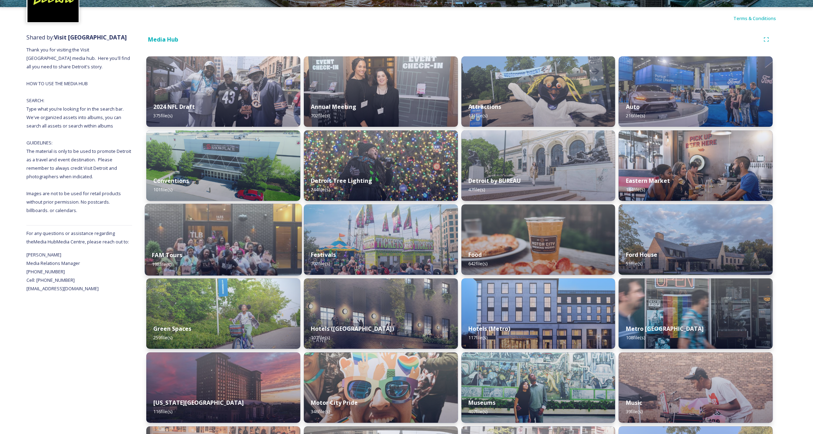
click at [197, 250] on div "FAM Tours 198 file(s)" at bounding box center [223, 260] width 157 height 32
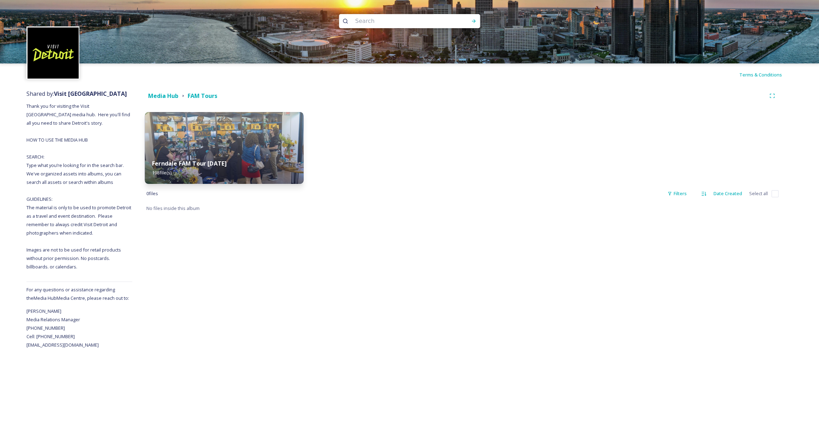
click at [259, 158] on div "Ferndale FAM Tour [DATE] 198 file(s)" at bounding box center [224, 168] width 158 height 32
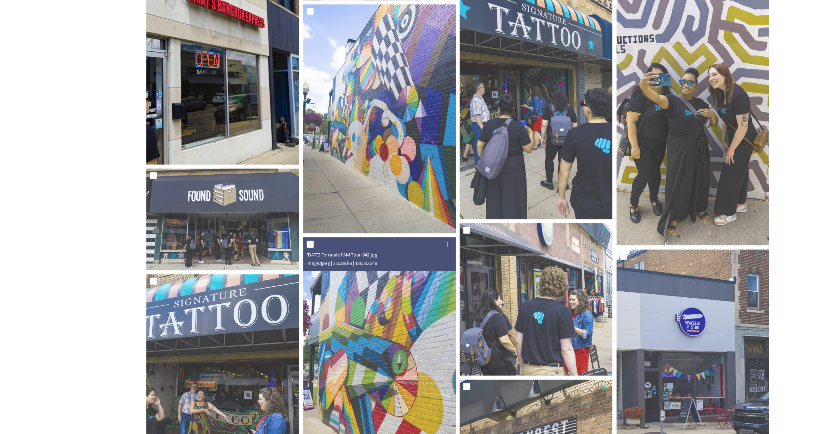
scroll to position [2183, 0]
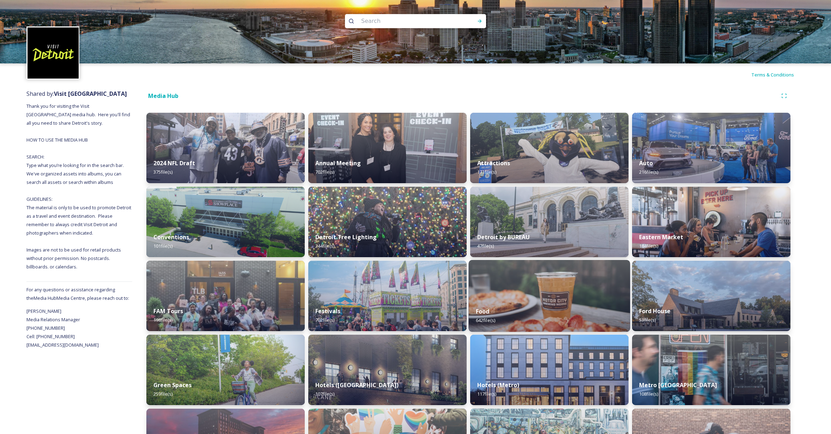
click at [516, 287] on img at bounding box center [548, 296] width 161 height 72
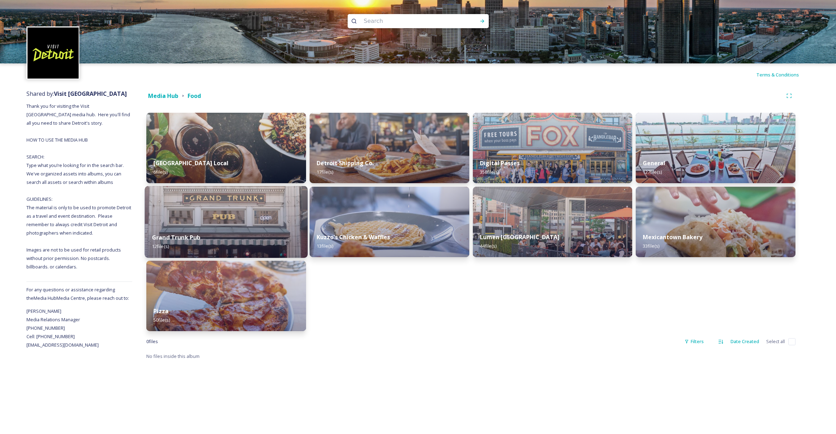
click at [259, 236] on div "Grand Trunk Pub 12 file(s)" at bounding box center [226, 242] width 163 height 32
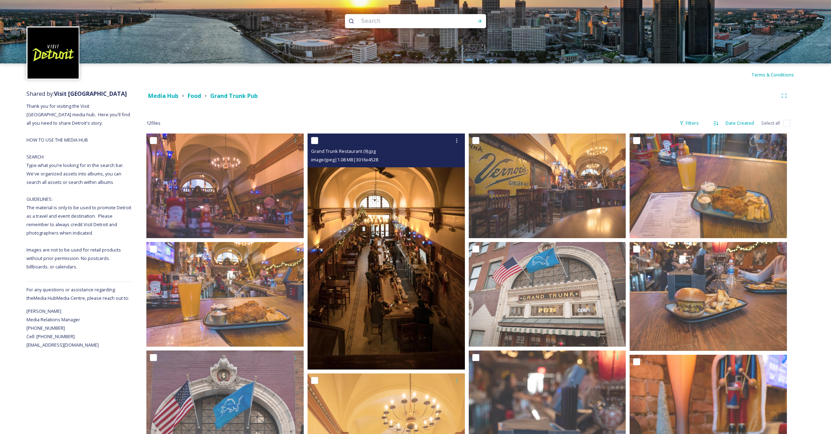
click at [315, 139] on input "checkbox" at bounding box center [314, 140] width 7 height 7
checkbox input "true"
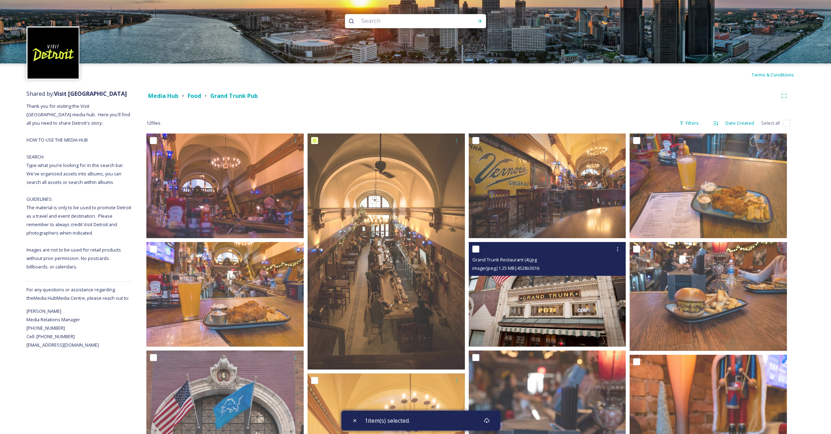
click at [478, 250] on input "checkbox" at bounding box center [475, 249] width 7 height 7
checkbox input "true"
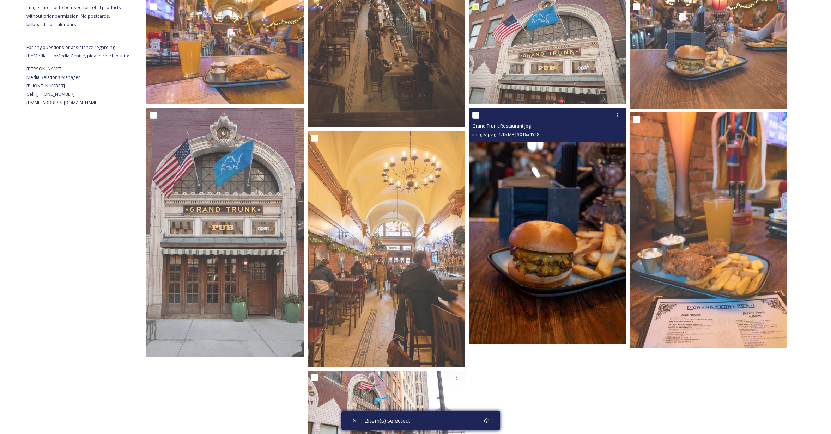
scroll to position [300, 0]
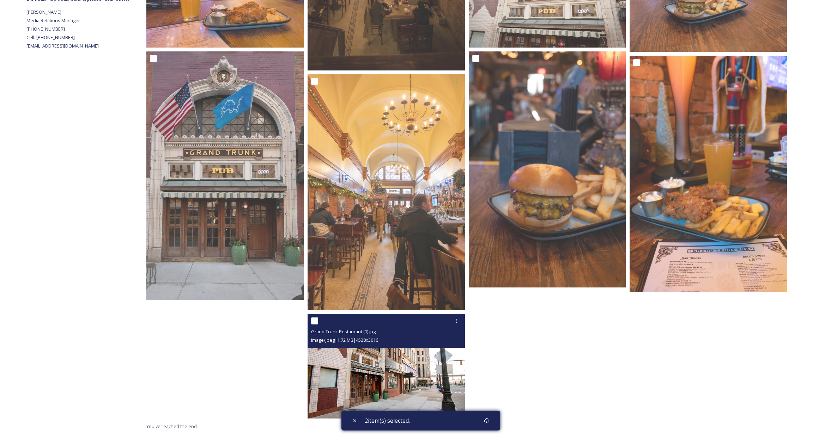
click at [317, 322] on input "checkbox" at bounding box center [314, 321] width 7 height 7
checkbox input "true"
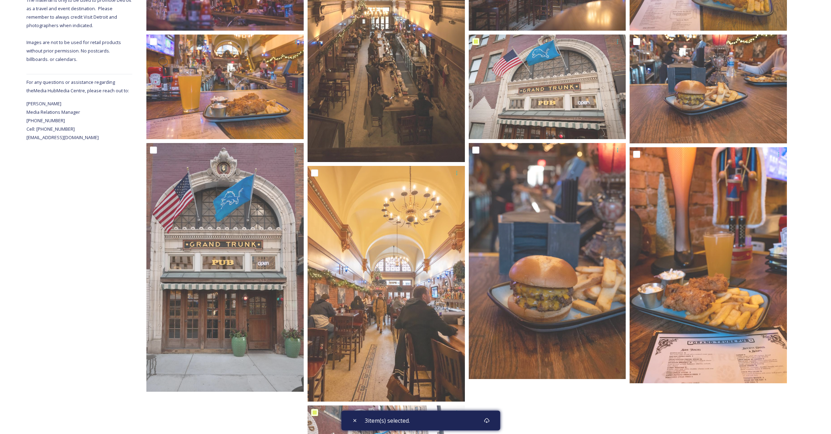
scroll to position [192, 0]
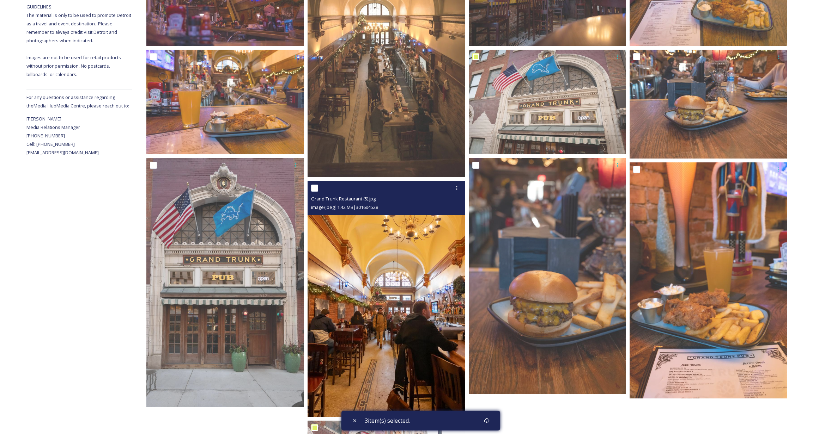
click at [316, 188] on input "checkbox" at bounding box center [314, 188] width 7 height 7
checkbox input "true"
click at [424, 311] on img at bounding box center [385, 299] width 157 height 236
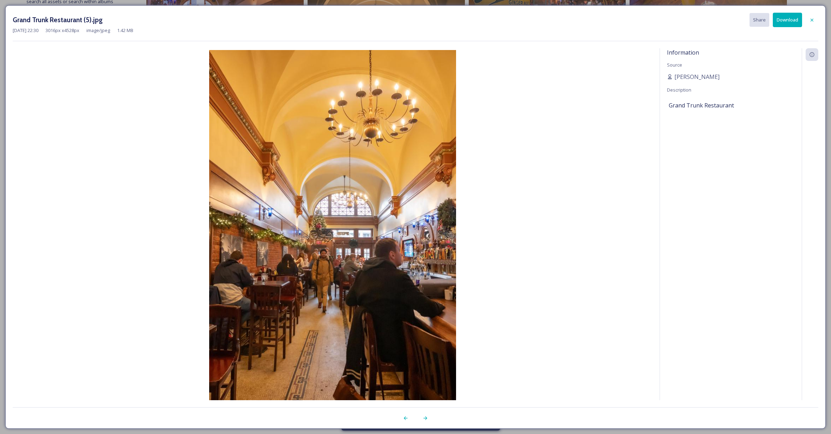
scroll to position [181, 0]
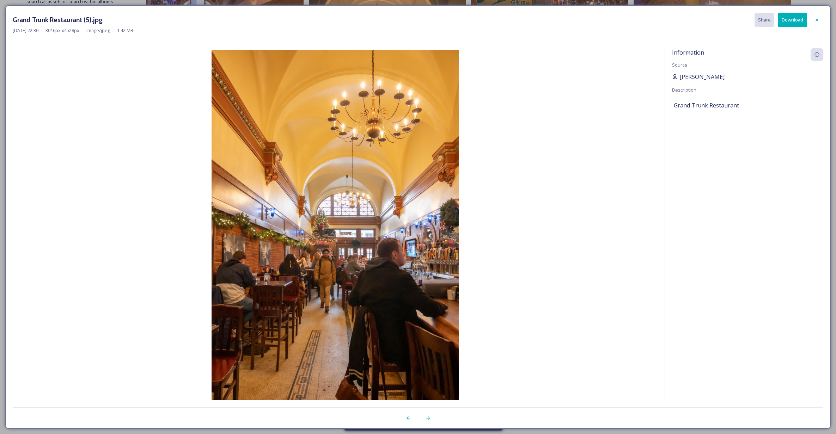
drag, startPoint x: 734, startPoint y: 79, endPoint x: 673, endPoint y: 76, distance: 61.7
click at [673, 76] on div "[PERSON_NAME]" at bounding box center [736, 77] width 128 height 8
copy div "[PERSON_NAME]"
click at [814, 18] on icon at bounding box center [817, 20] width 6 height 6
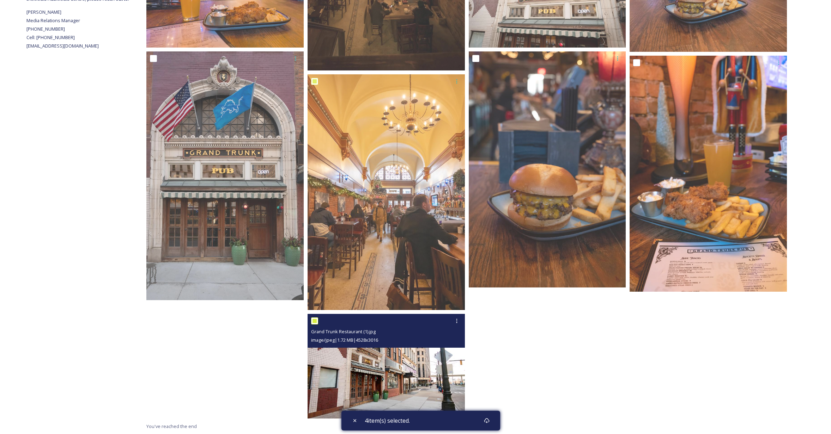
click at [413, 355] on img at bounding box center [385, 366] width 157 height 105
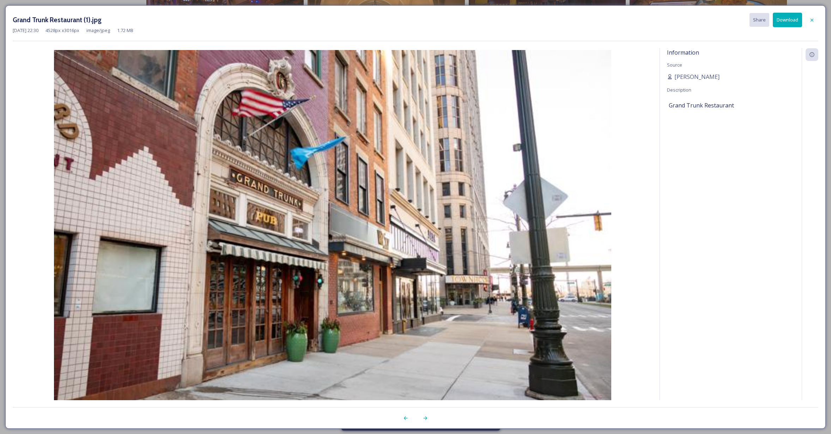
scroll to position [191, 0]
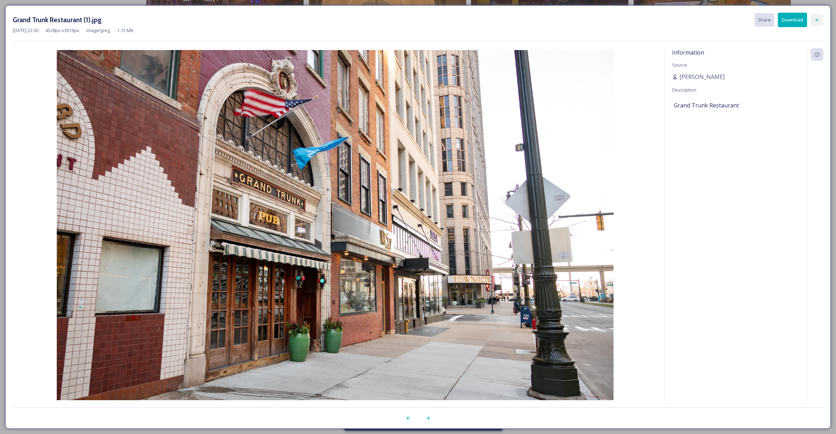
click at [816, 21] on icon at bounding box center [817, 20] width 6 height 6
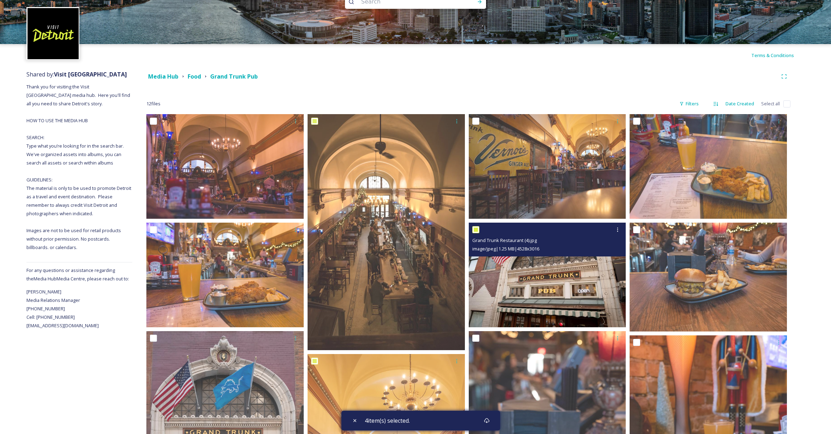
scroll to position [0, 0]
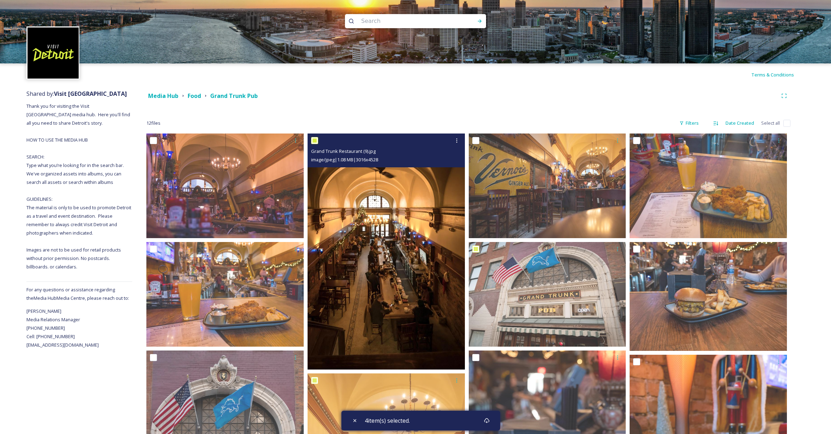
click at [392, 269] on img at bounding box center [385, 252] width 157 height 236
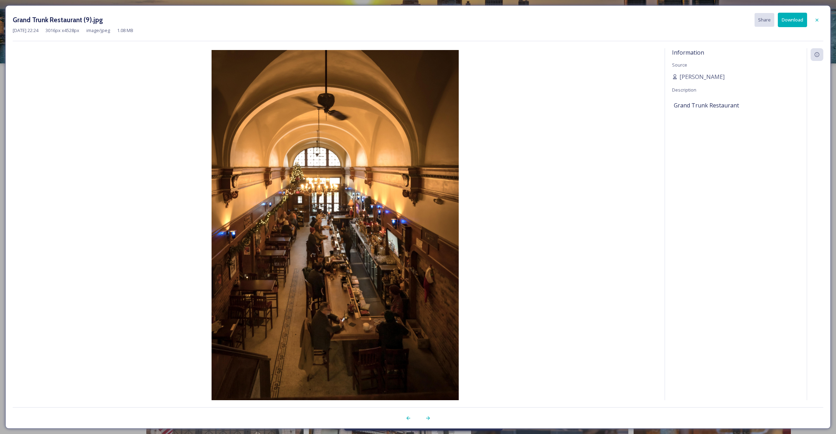
click at [818, 16] on div at bounding box center [816, 20] width 13 height 13
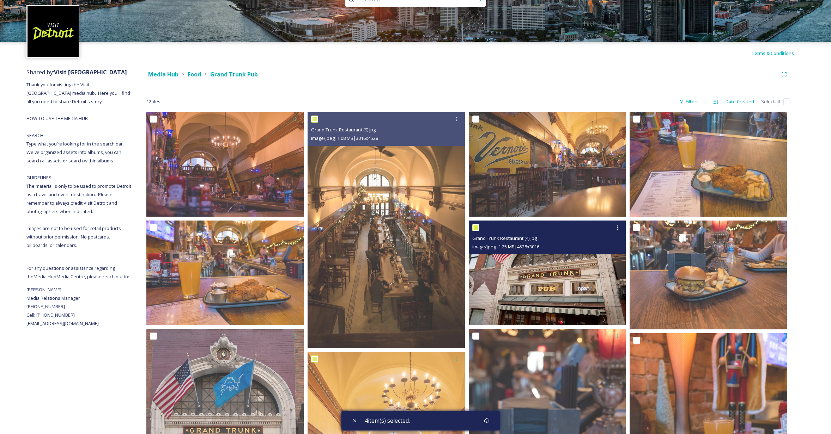
scroll to position [62, 0]
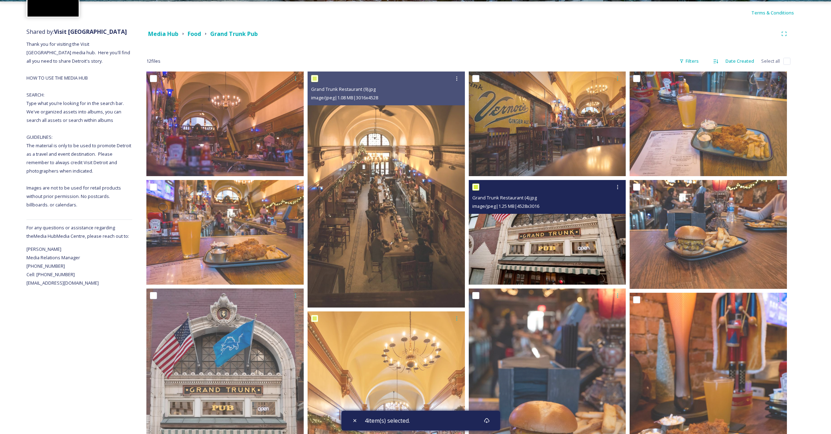
click at [555, 257] on img at bounding box center [546, 232] width 157 height 105
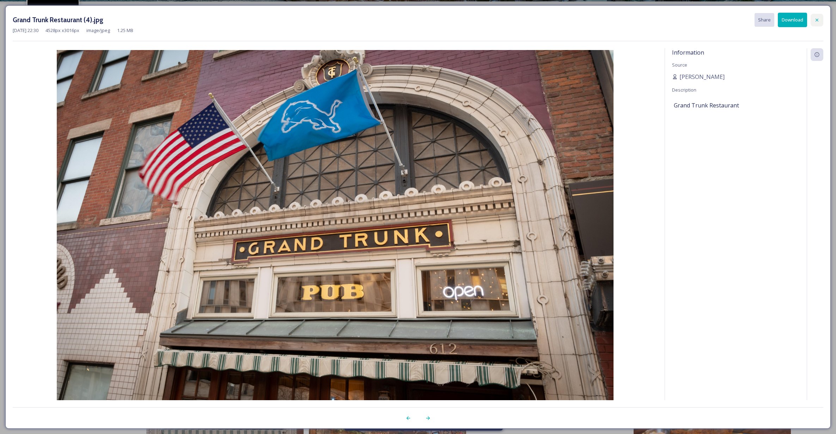
click at [816, 20] on icon at bounding box center [817, 20] width 6 height 6
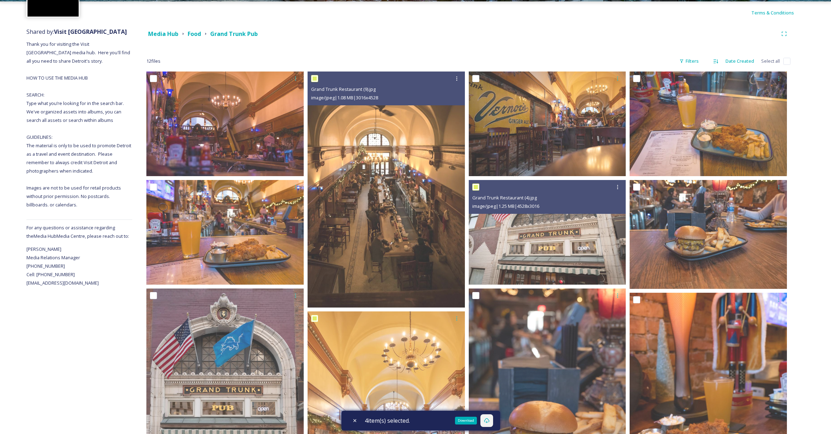
click at [489, 419] on icon at bounding box center [487, 421] width 6 height 6
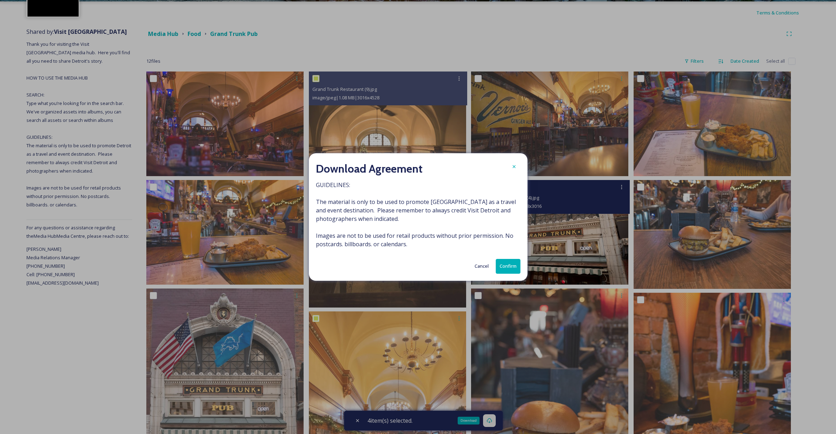
click at [511, 262] on button "Confirm" at bounding box center [508, 266] width 25 height 14
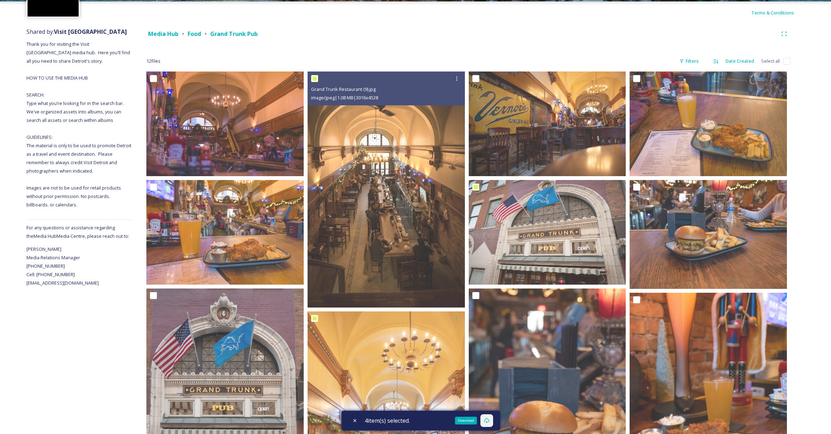
click at [100, 163] on span "Thank you for visiting the Visit [GEOGRAPHIC_DATA] media hub. Here you'll find …" at bounding box center [79, 124] width 106 height 167
drag, startPoint x: 84, startPoint y: 164, endPoint x: 109, endPoint y: 165, distance: 25.0
click at [109, 165] on span "Thank you for visiting the Visit [GEOGRAPHIC_DATA] media hub. Here you'll find …" at bounding box center [79, 124] width 106 height 167
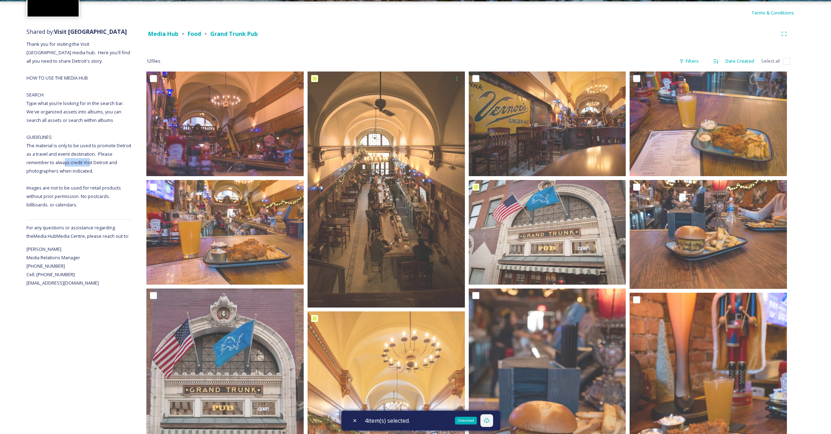
click at [355, 51] on div "Media Hub Food Grand Trunk Pub 12 file s Filters Date Created Select all Grand …" at bounding box center [468, 348] width 672 height 648
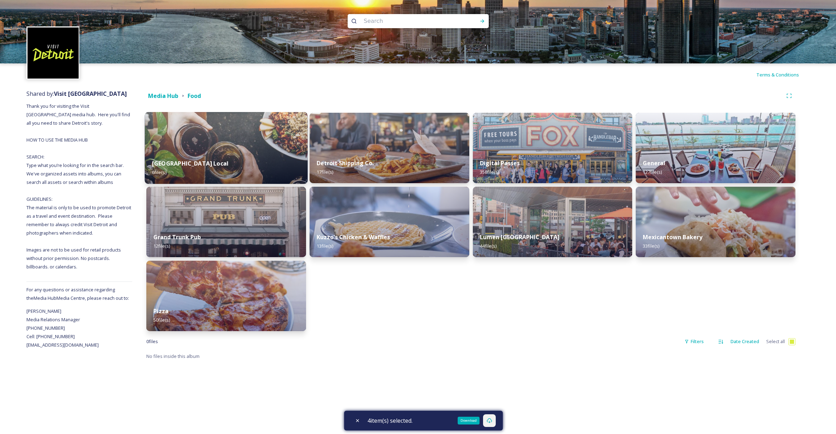
click at [238, 155] on div "[GEOGRAPHIC_DATA] Local 6 file(s)" at bounding box center [226, 168] width 163 height 32
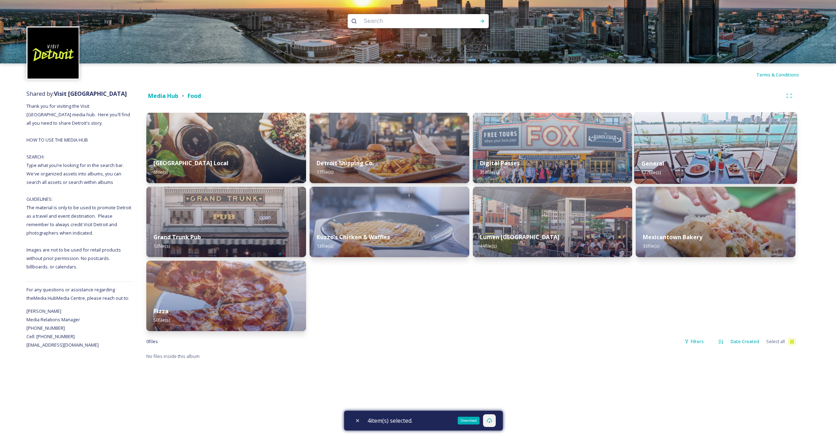
click at [678, 152] on img at bounding box center [715, 148] width 163 height 72
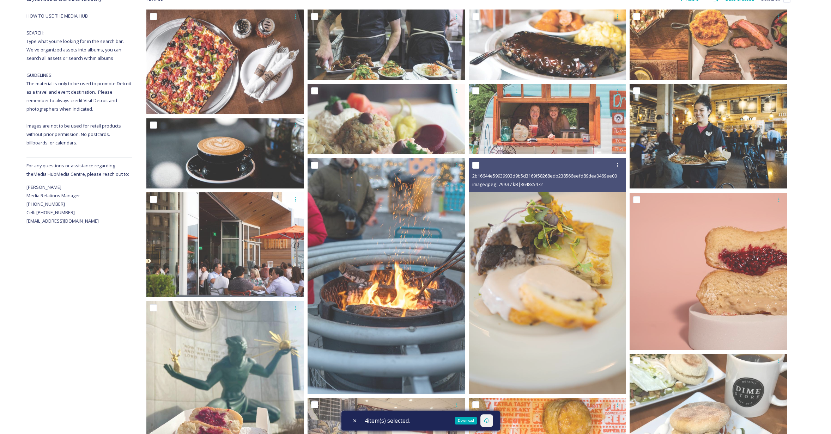
scroll to position [33, 0]
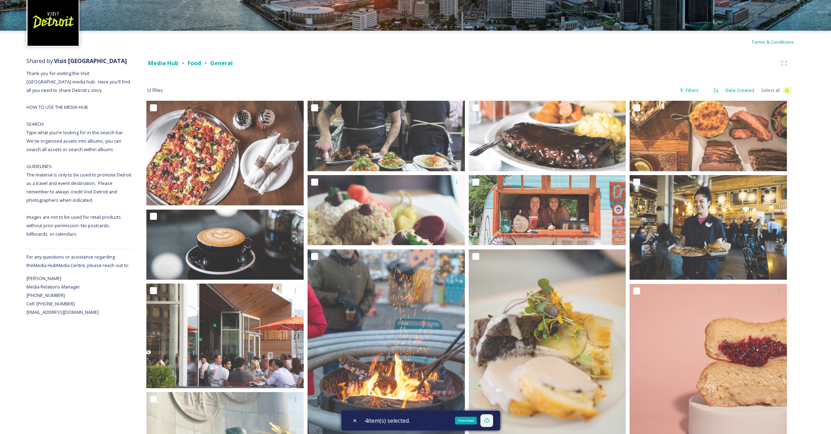
checkbox input "true"
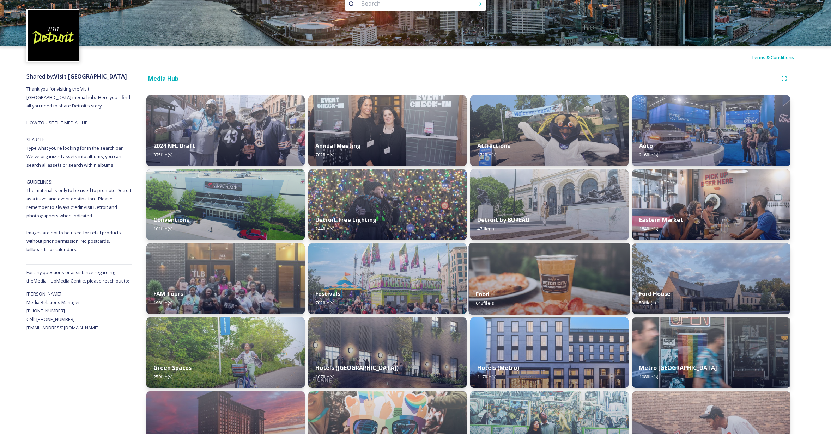
scroll to position [62, 0]
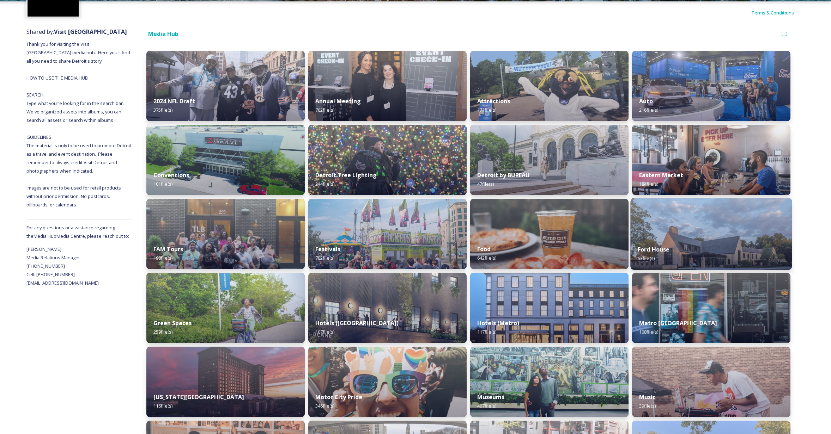
click at [688, 249] on div "Ford House 53 file(s)" at bounding box center [710, 254] width 161 height 32
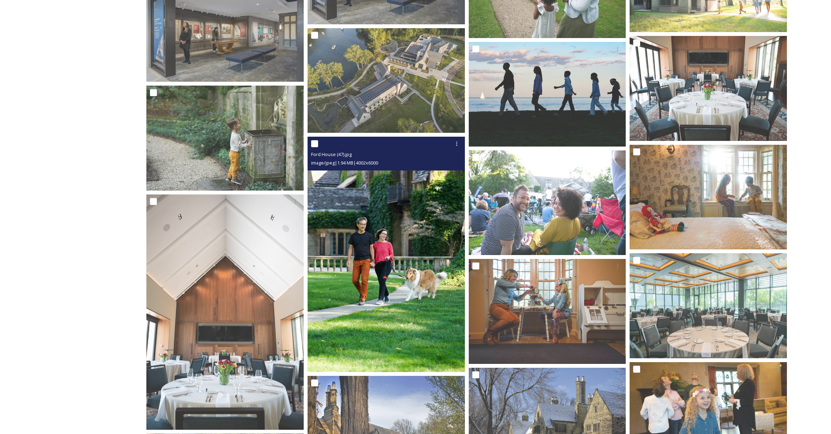
scroll to position [818, 0]
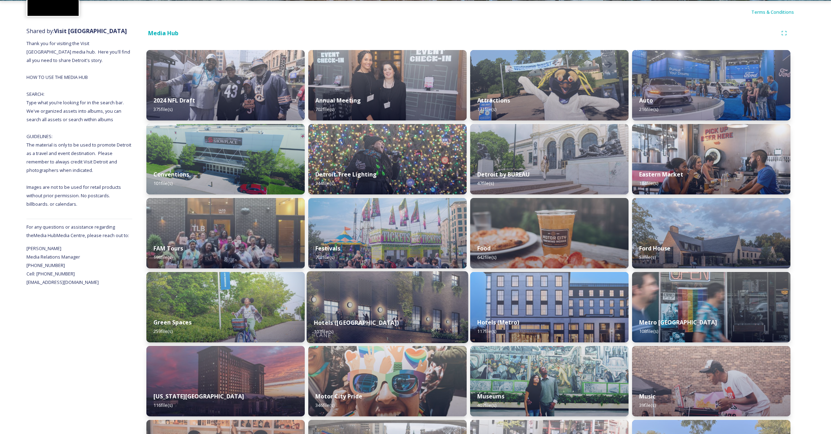
scroll to position [124, 0]
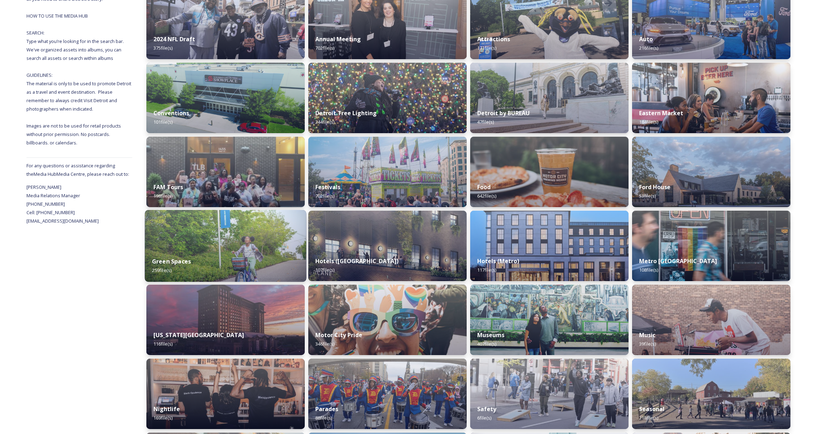
click at [258, 258] on div "Green Spaces 259 file(s)" at bounding box center [225, 266] width 161 height 32
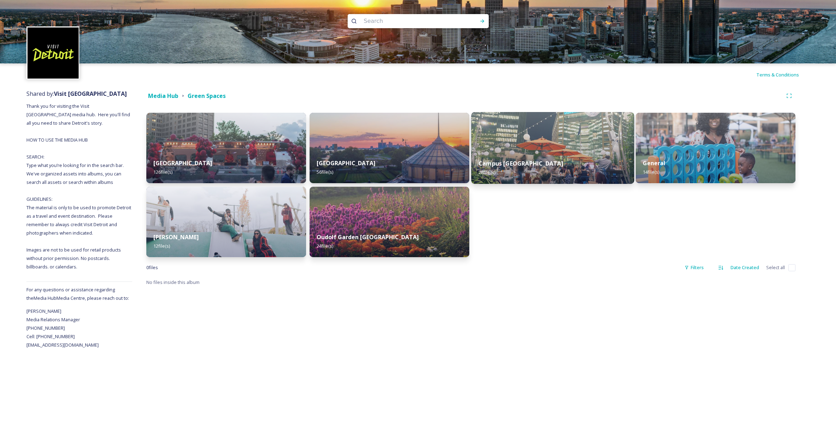
click at [573, 165] on div "Campus [GEOGRAPHIC_DATA] 28 file(s)" at bounding box center [552, 168] width 163 height 32
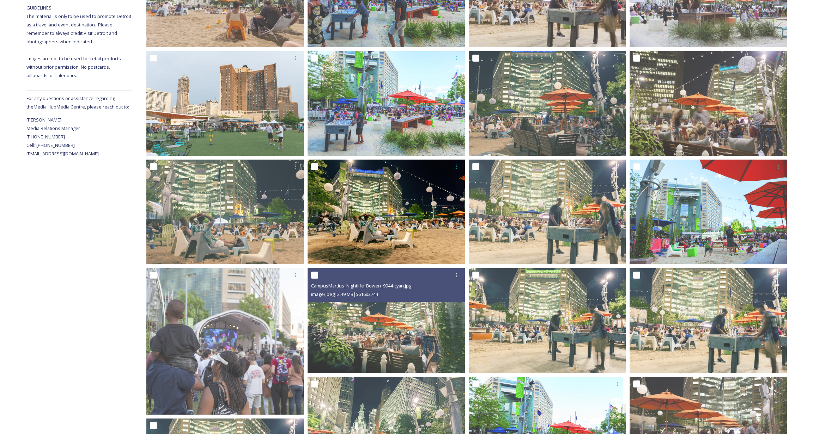
scroll to position [153, 0]
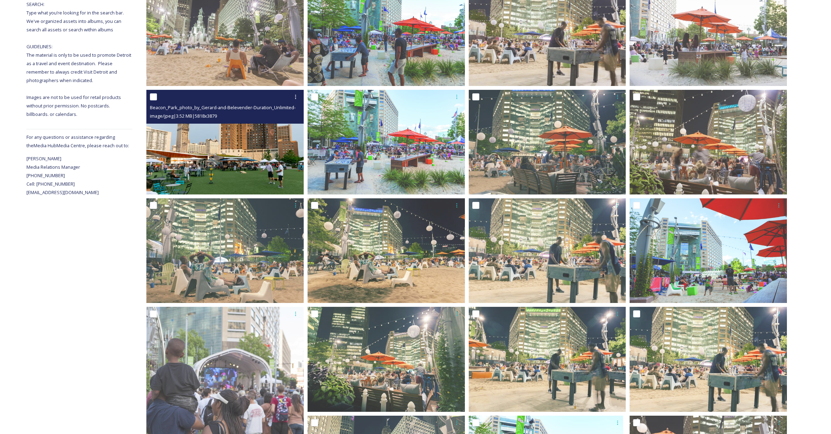
click at [152, 97] on input "checkbox" at bounding box center [153, 96] width 7 height 7
checkbox input "true"
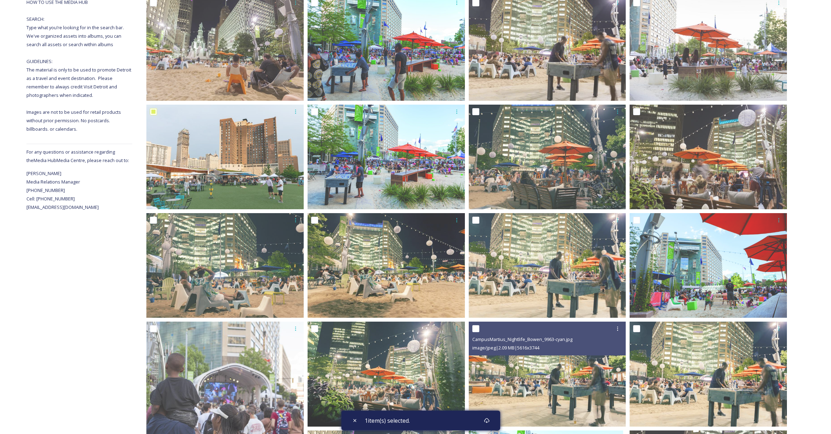
scroll to position [119, 0]
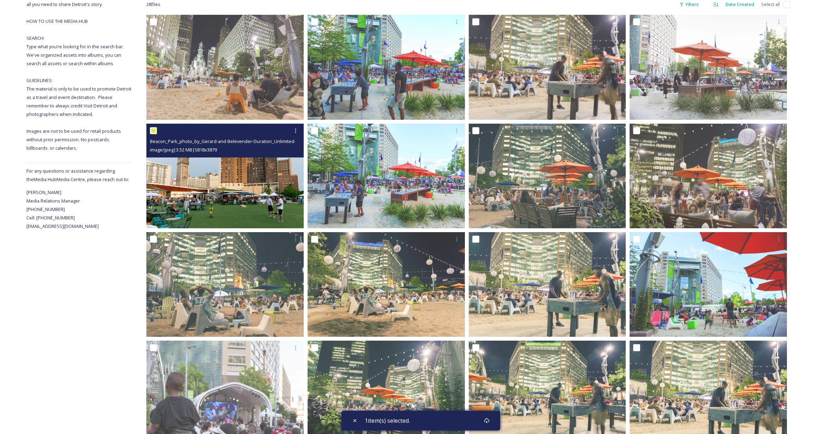
click at [219, 168] on img at bounding box center [224, 175] width 157 height 105
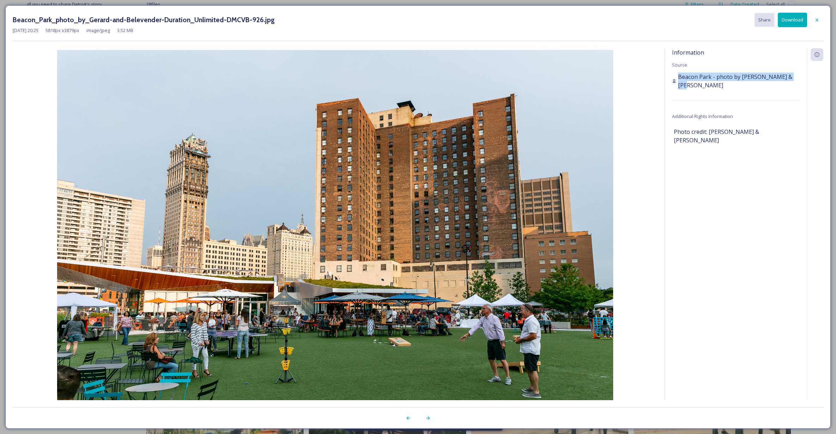
drag, startPoint x: 797, startPoint y: 76, endPoint x: 680, endPoint y: 75, distance: 117.0
click at [680, 75] on div "Beacon Park - photo by [PERSON_NAME] & [PERSON_NAME]" at bounding box center [736, 81] width 128 height 17
copy span "Beacon Park - photo by [PERSON_NAME] & [PERSON_NAME]"
click at [799, 20] on button "Download" at bounding box center [792, 20] width 29 height 14
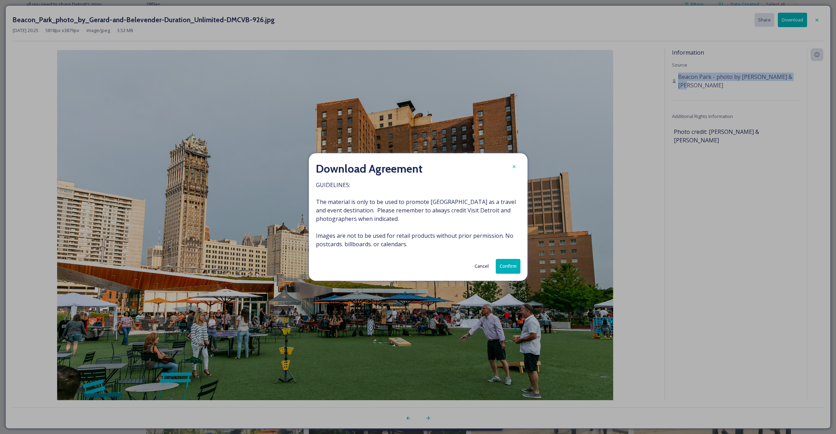
click at [509, 263] on button "Confirm" at bounding box center [508, 266] width 25 height 14
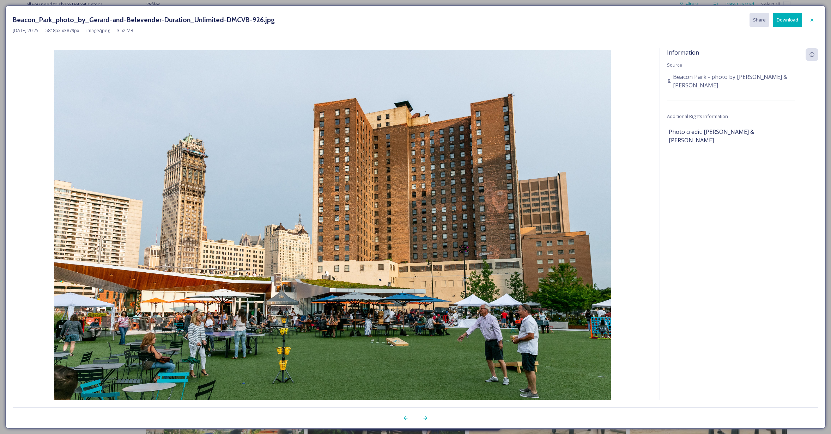
click at [810, 20] on icon at bounding box center [812, 20] width 6 height 6
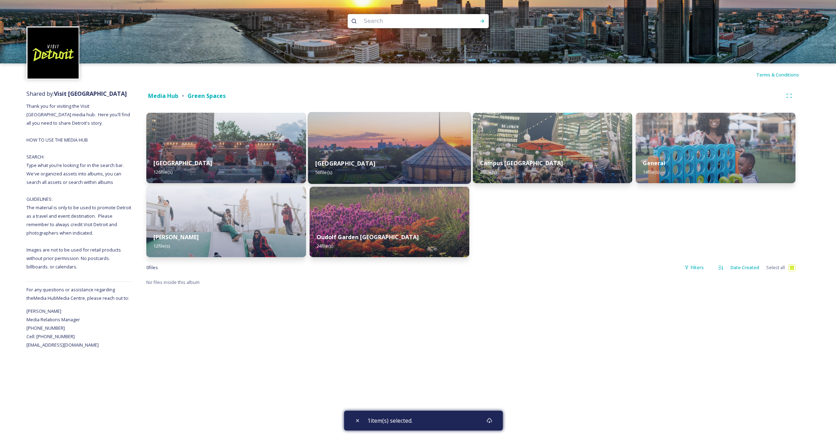
click at [363, 149] on img at bounding box center [389, 148] width 163 height 72
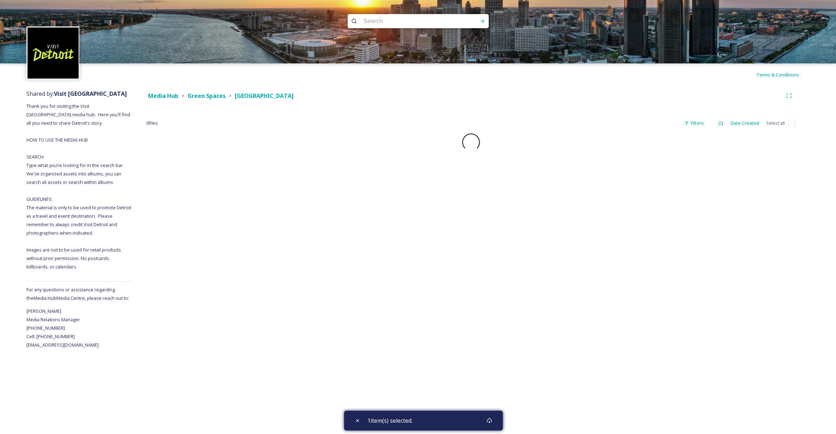
checkbox input "false"
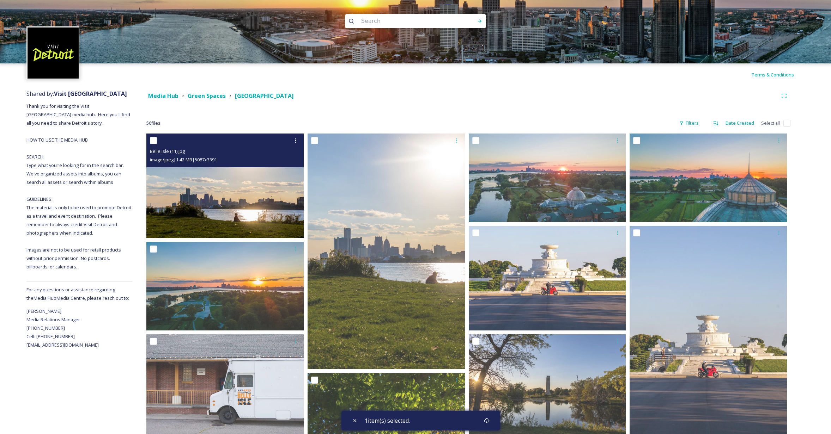
click at [152, 141] on input "checkbox" at bounding box center [153, 140] width 7 height 7
checkbox input "true"
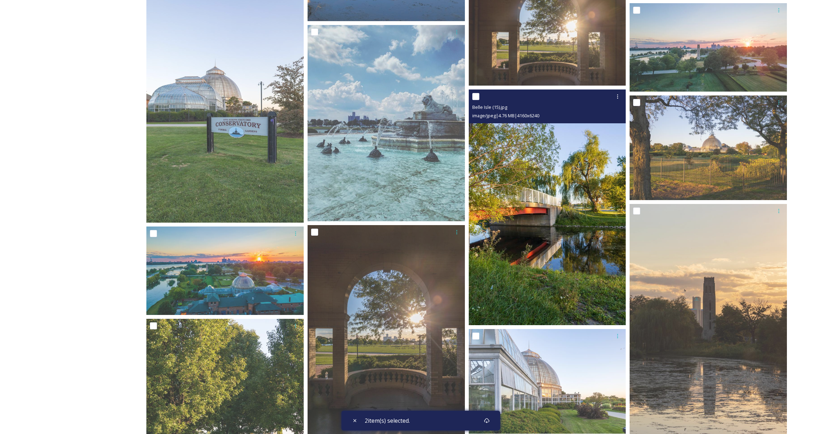
scroll to position [993, 0]
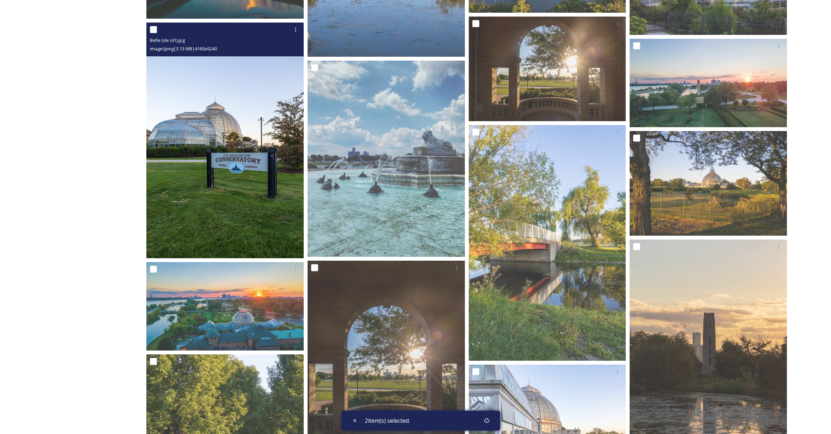
click at [154, 29] on input "checkbox" at bounding box center [153, 29] width 7 height 7
checkbox input "true"
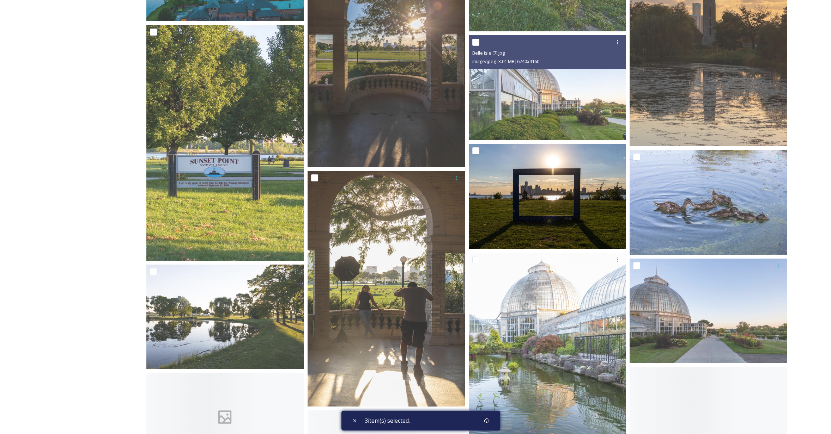
scroll to position [1348, 0]
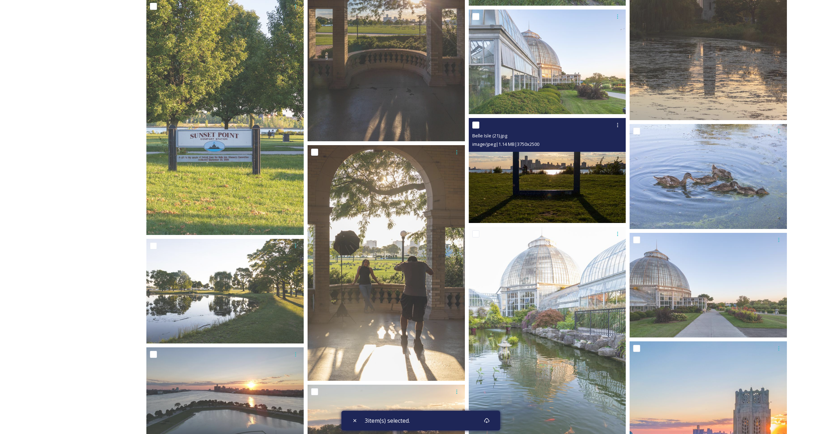
click at [473, 127] on input "checkbox" at bounding box center [475, 125] width 7 height 7
checkbox input "true"
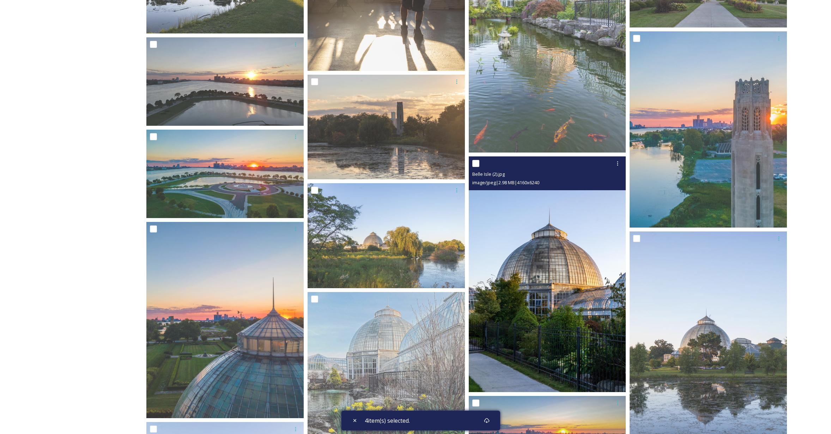
scroll to position [1427, 0]
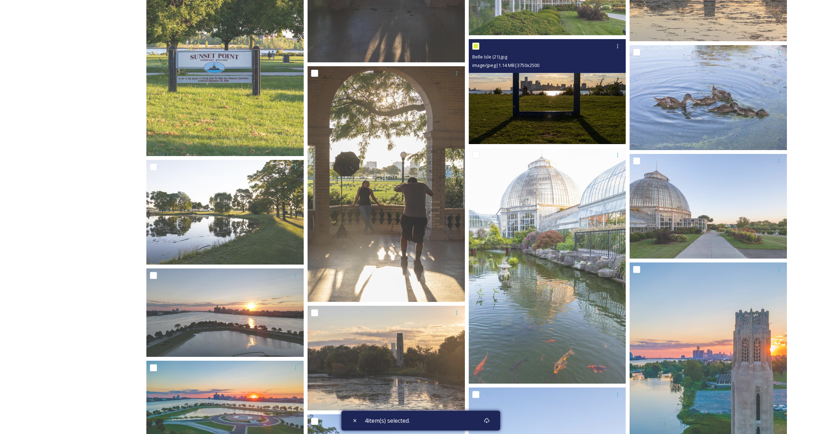
click at [548, 123] on img at bounding box center [546, 91] width 157 height 105
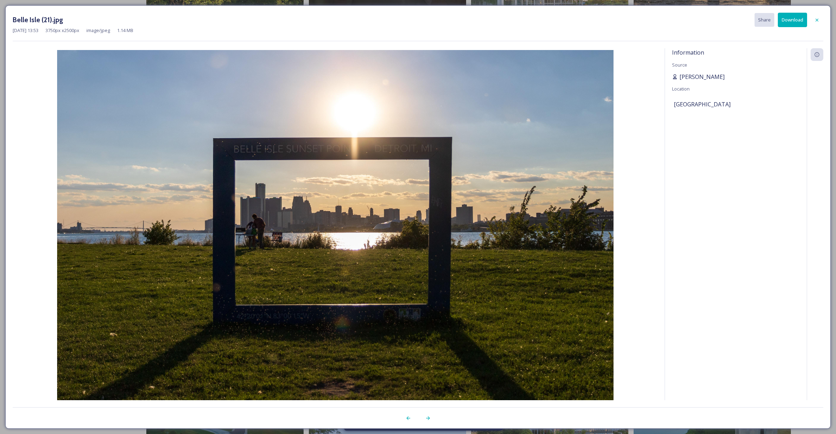
drag, startPoint x: 731, startPoint y: 78, endPoint x: 680, endPoint y: 77, distance: 51.1
click at [680, 77] on div "[PERSON_NAME]" at bounding box center [736, 77] width 128 height 8
copy span "[PERSON_NAME]"
click at [817, 20] on icon at bounding box center [816, 19] width 3 height 3
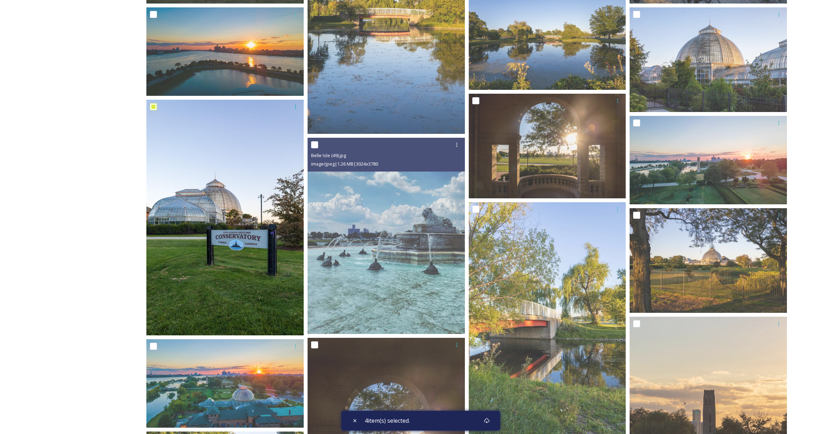
scroll to position [914, 0]
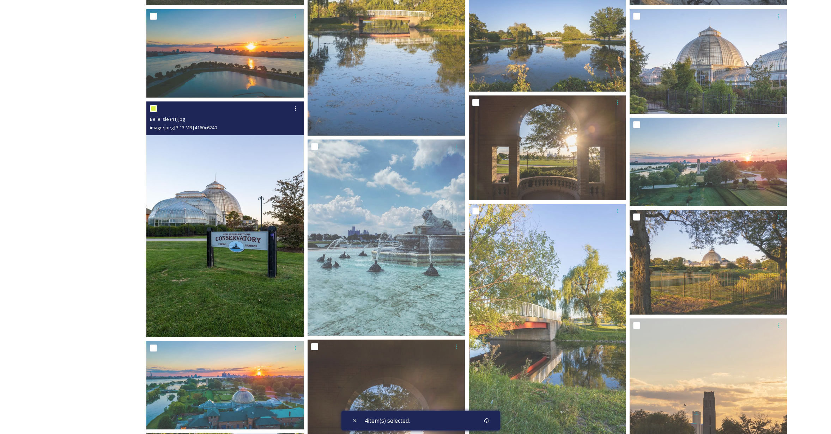
click at [243, 204] on img at bounding box center [224, 220] width 157 height 236
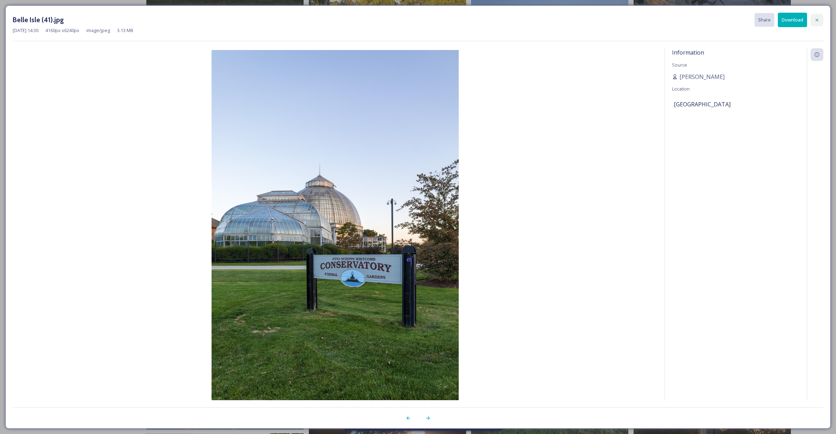
click at [816, 20] on icon at bounding box center [817, 20] width 6 height 6
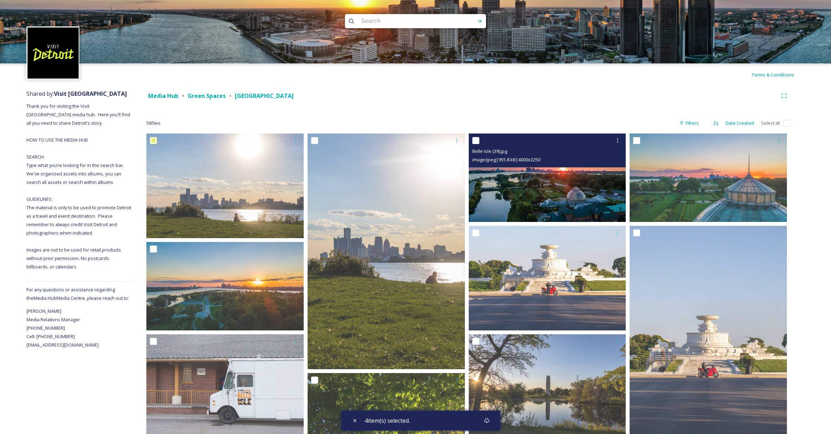
scroll to position [0, 0]
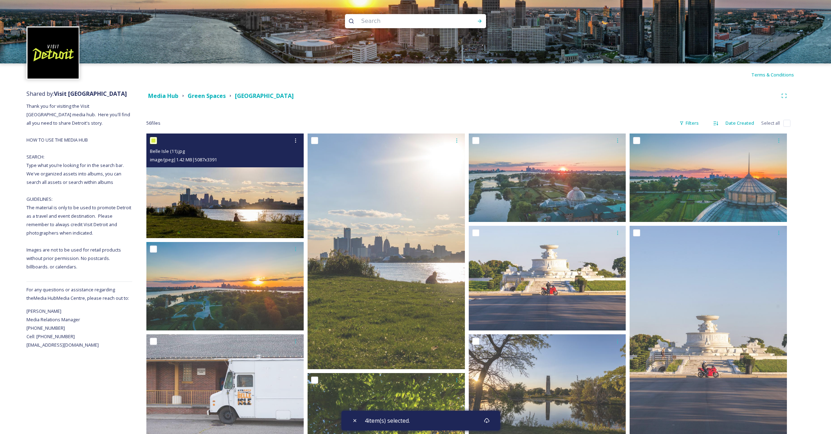
click at [246, 218] on img at bounding box center [224, 186] width 157 height 105
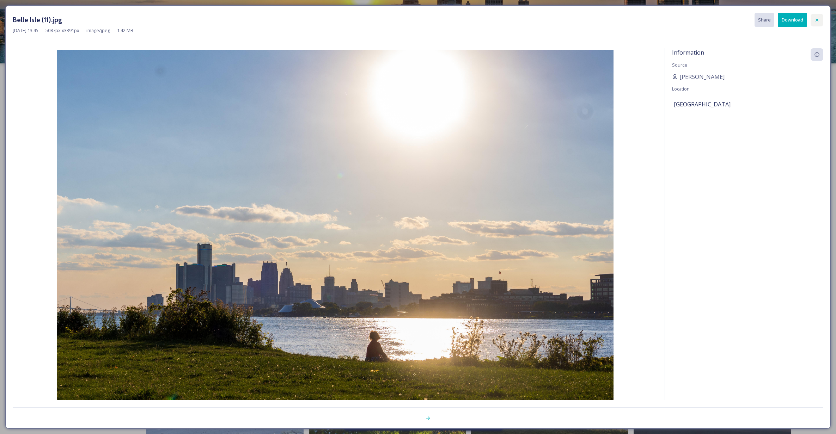
click at [815, 19] on icon at bounding box center [817, 20] width 6 height 6
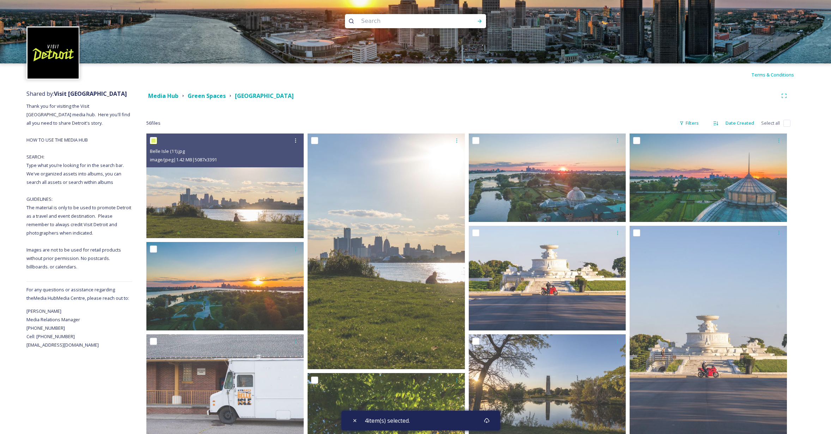
click at [428, 419] on div "4 item(s) selected." at bounding box center [420, 421] width 159 height 20
click at [488, 421] on icon at bounding box center [487, 421] width 6 height 6
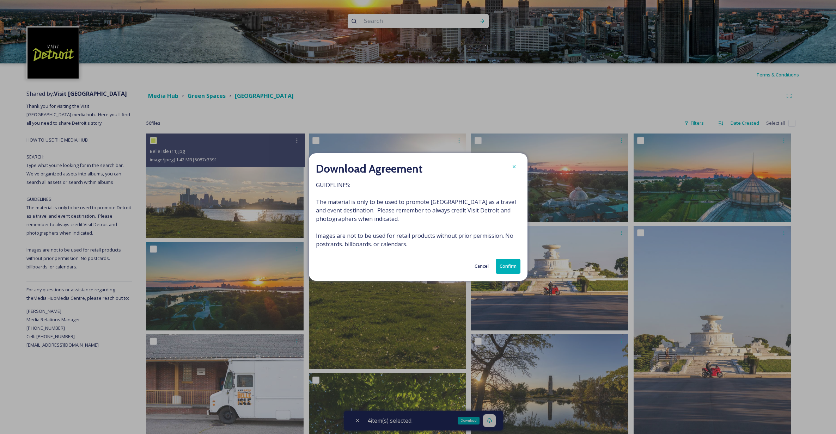
click at [511, 263] on button "Confirm" at bounding box center [508, 266] width 25 height 14
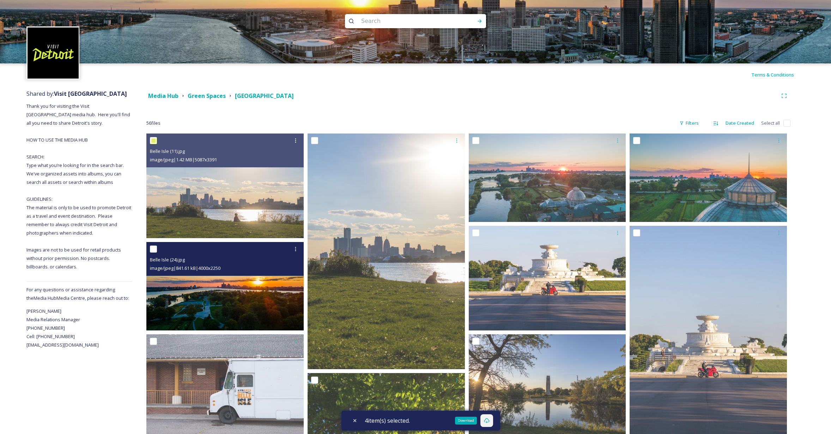
click at [201, 301] on img at bounding box center [224, 286] width 157 height 88
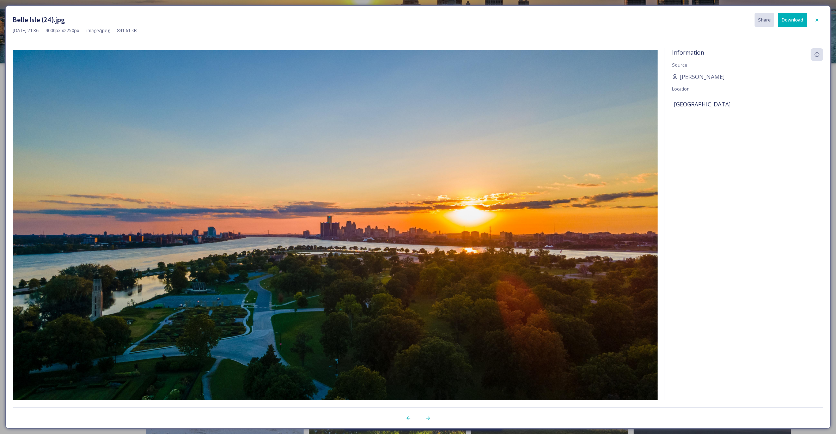
click at [796, 23] on button "Download" at bounding box center [792, 20] width 29 height 14
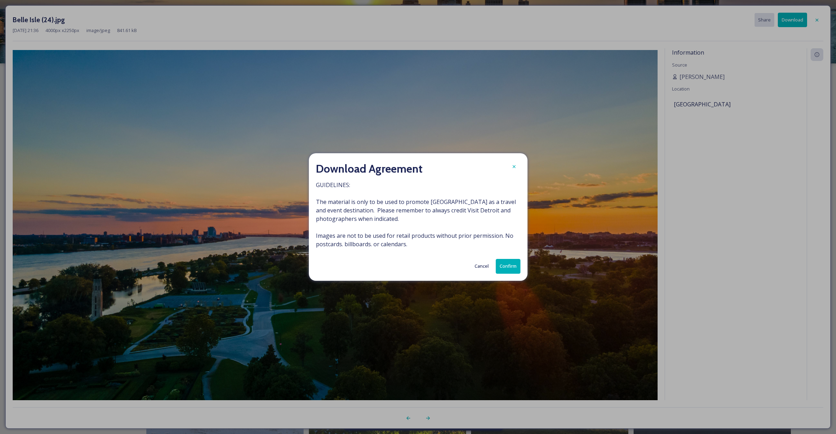
click at [514, 267] on button "Confirm" at bounding box center [508, 266] width 25 height 14
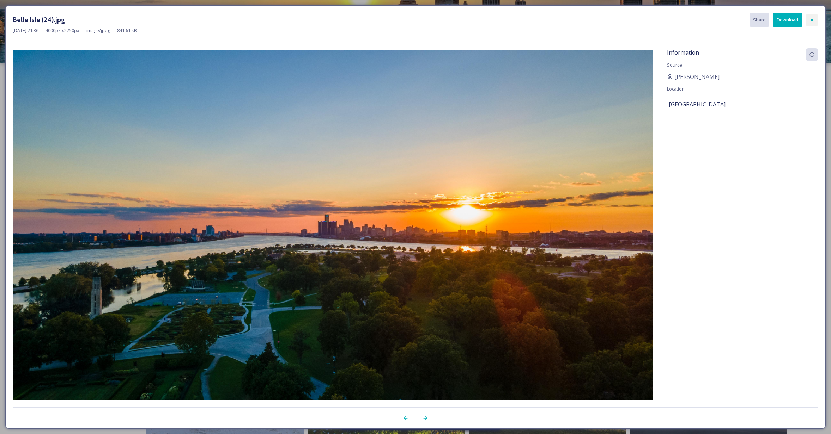
click at [813, 20] on icon at bounding box center [812, 20] width 6 height 6
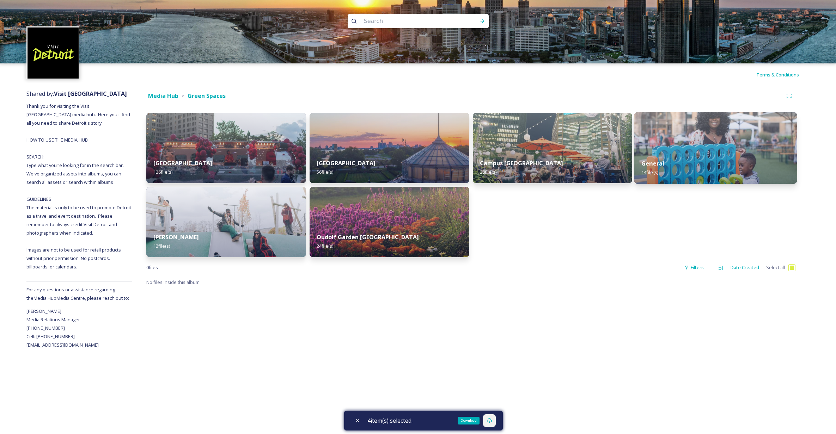
click at [709, 146] on img at bounding box center [715, 148] width 163 height 72
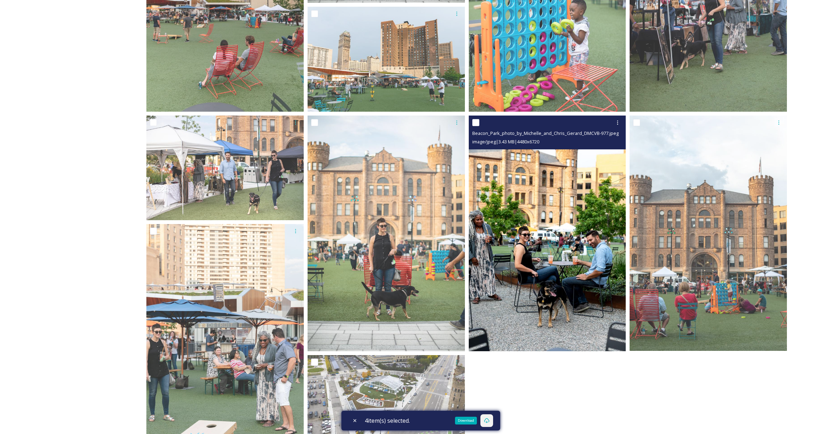
scroll to position [408, 0]
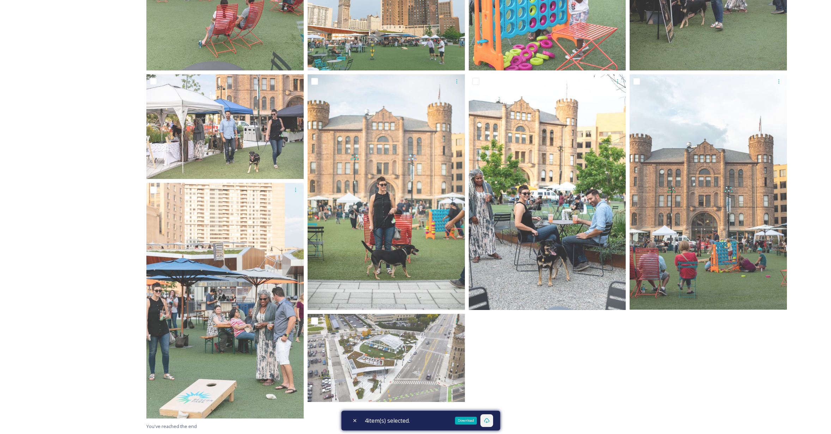
checkbox input "true"
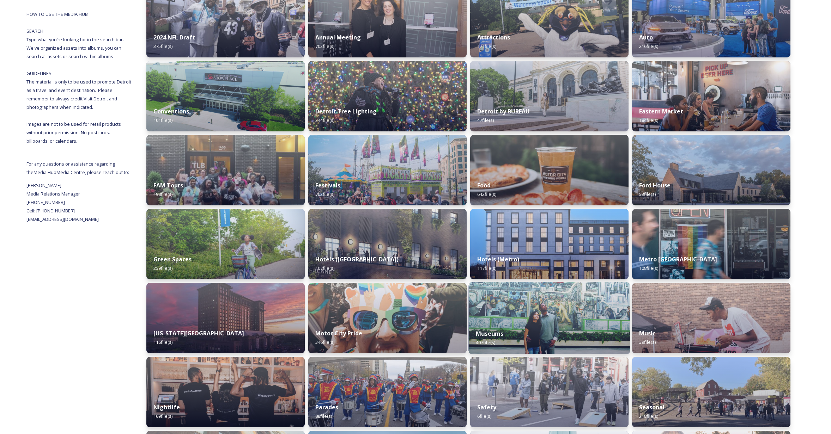
scroll to position [141, 0]
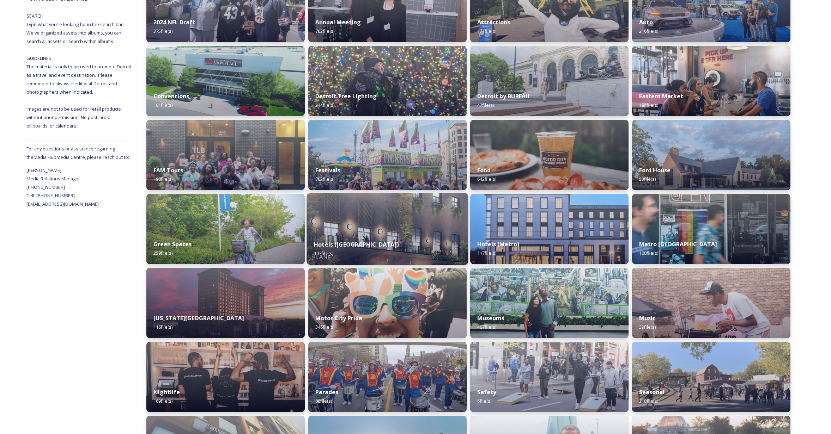
click at [387, 242] on div "Hotels ([GEOGRAPHIC_DATA]) 107 file(s)" at bounding box center [387, 249] width 161 height 32
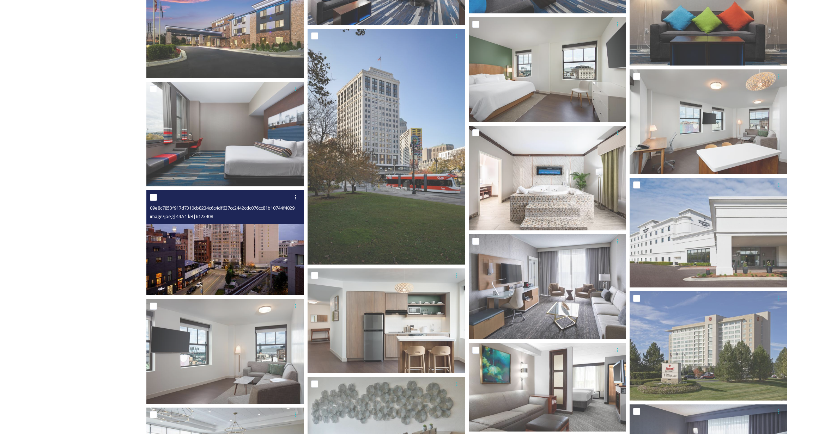
scroll to position [1437, 0]
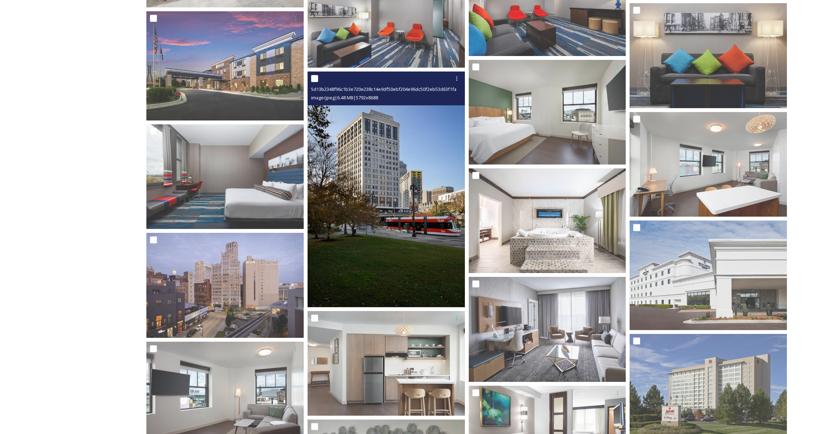
click at [375, 276] on img at bounding box center [385, 190] width 157 height 236
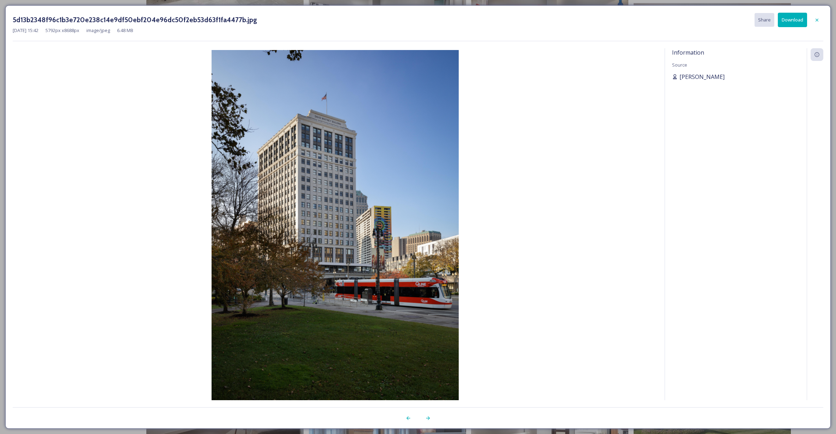
drag, startPoint x: 723, startPoint y: 78, endPoint x: 680, endPoint y: 77, distance: 42.7
click at [680, 77] on div "[PERSON_NAME]" at bounding box center [736, 77] width 128 height 8
copy span "[PERSON_NAME]"
click at [789, 21] on button "Download" at bounding box center [792, 20] width 29 height 14
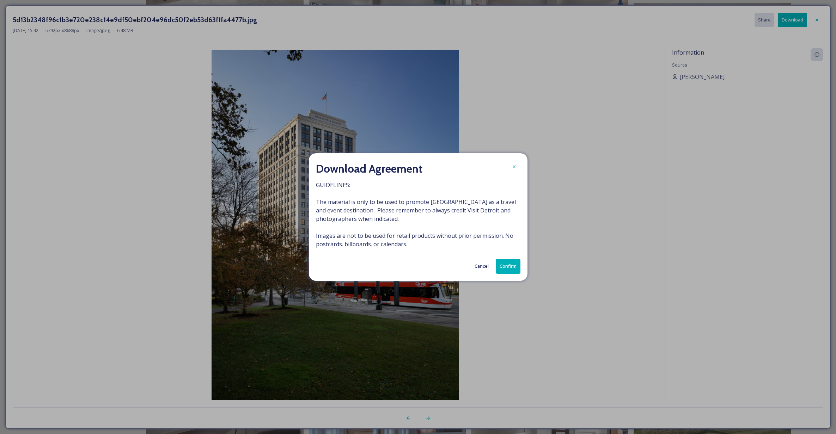
click at [508, 271] on button "Confirm" at bounding box center [508, 266] width 25 height 14
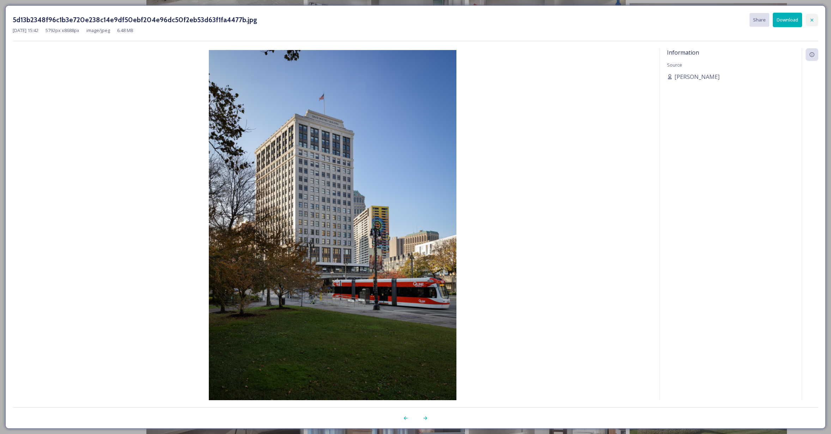
click at [809, 19] on icon at bounding box center [812, 20] width 6 height 6
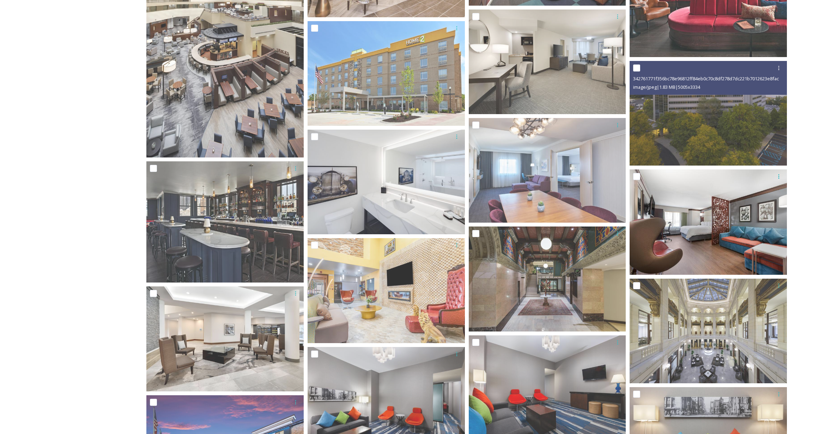
scroll to position [1059, 0]
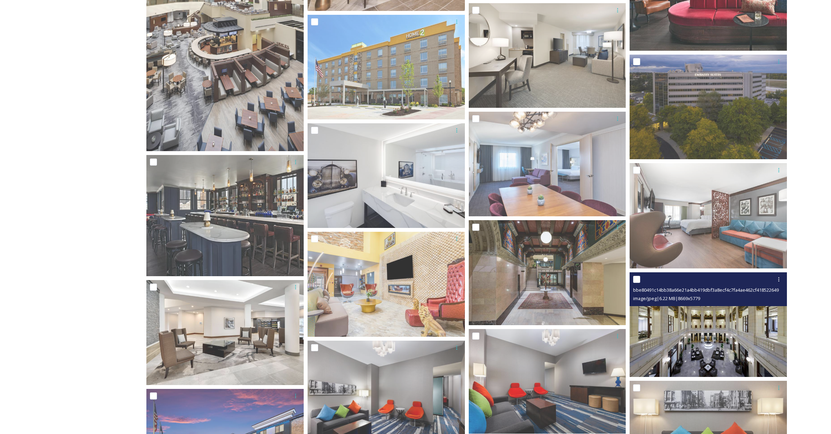
click at [709, 325] on img at bounding box center [707, 324] width 157 height 105
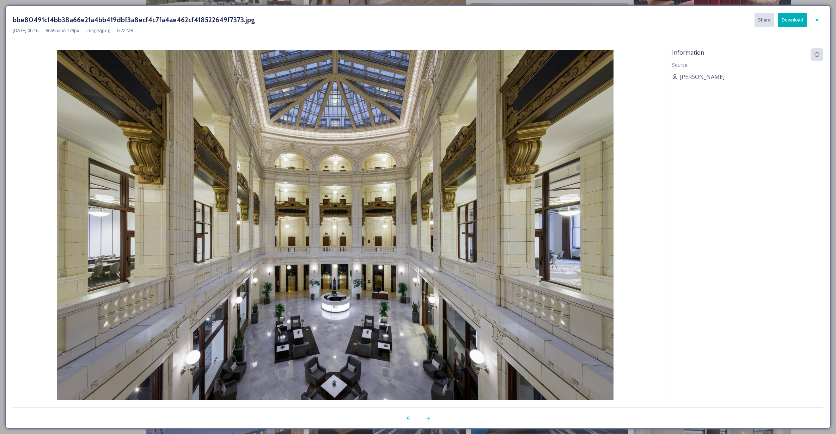
click at [793, 24] on button "Download" at bounding box center [792, 20] width 29 height 14
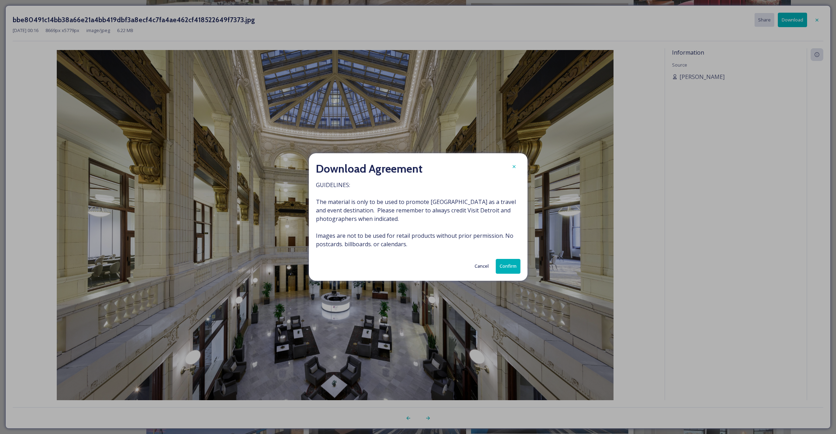
click at [504, 271] on button "Confirm" at bounding box center [508, 266] width 25 height 14
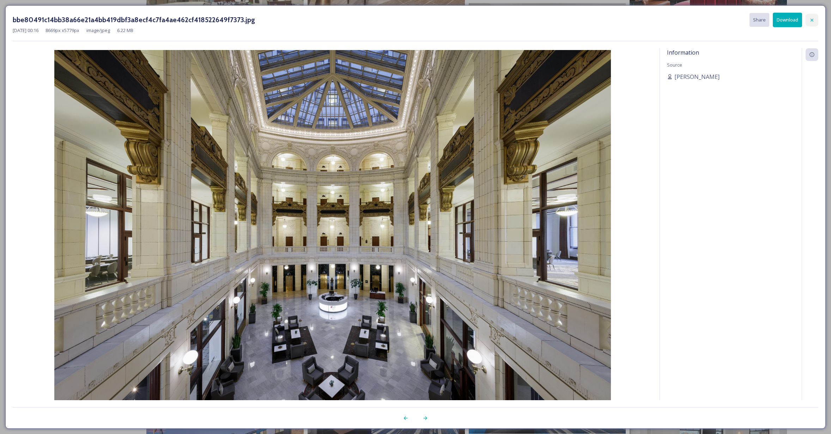
click at [810, 19] on icon at bounding box center [812, 20] width 6 height 6
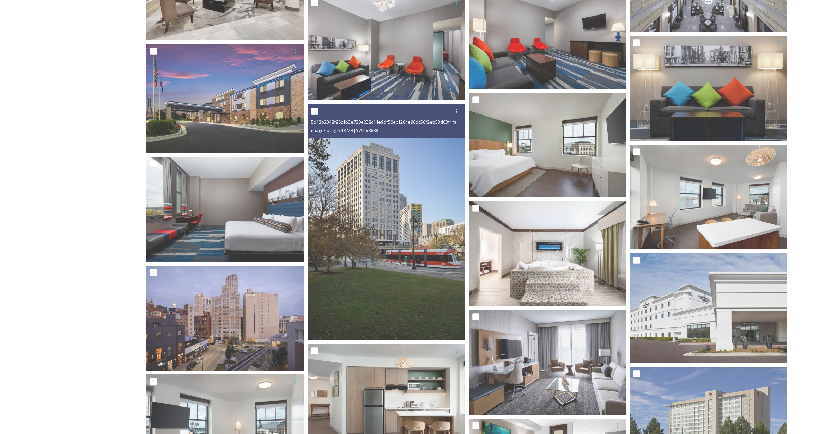
scroll to position [1450, 0]
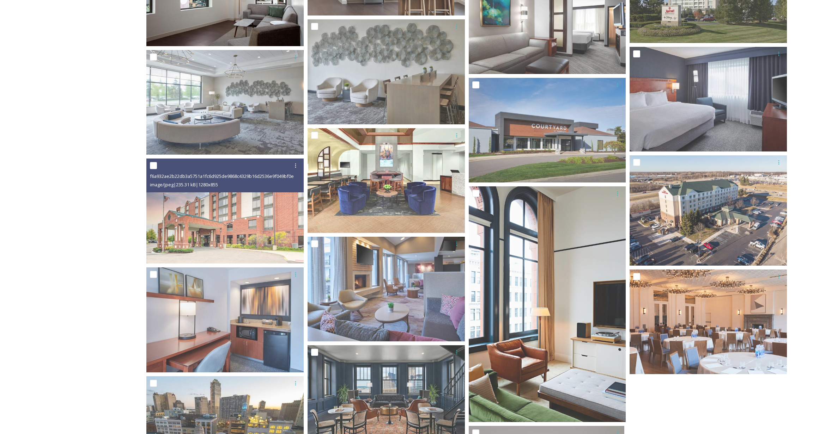
drag, startPoint x: 148, startPoint y: 221, endPoint x: 166, endPoint y: 210, distance: 21.0
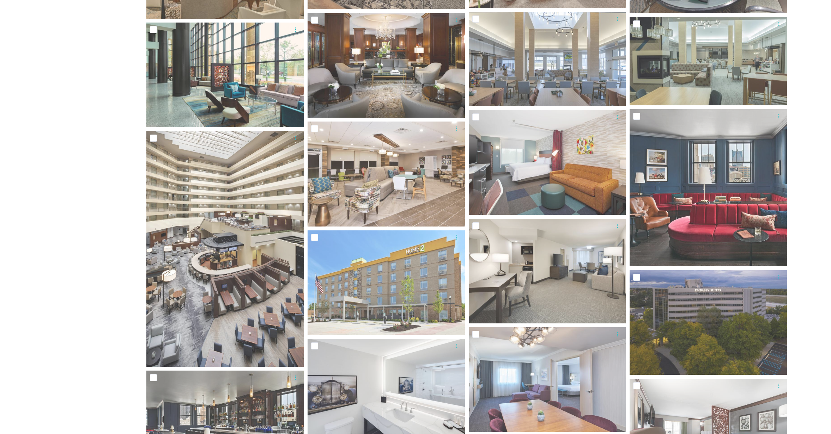
scroll to position [0, 0]
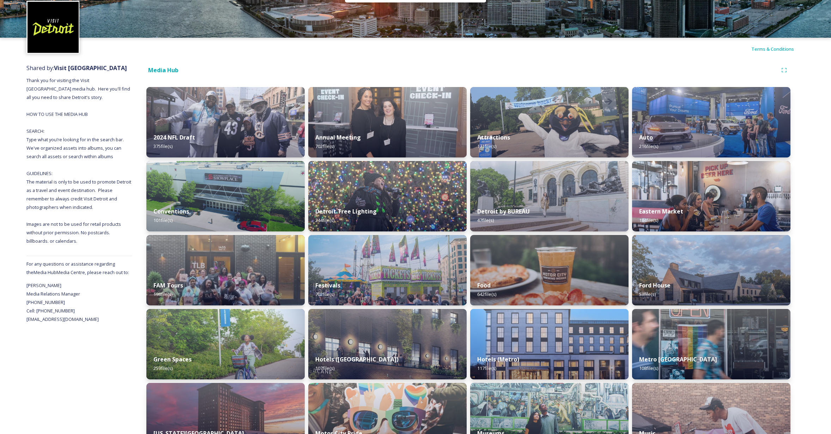
scroll to position [45, 0]
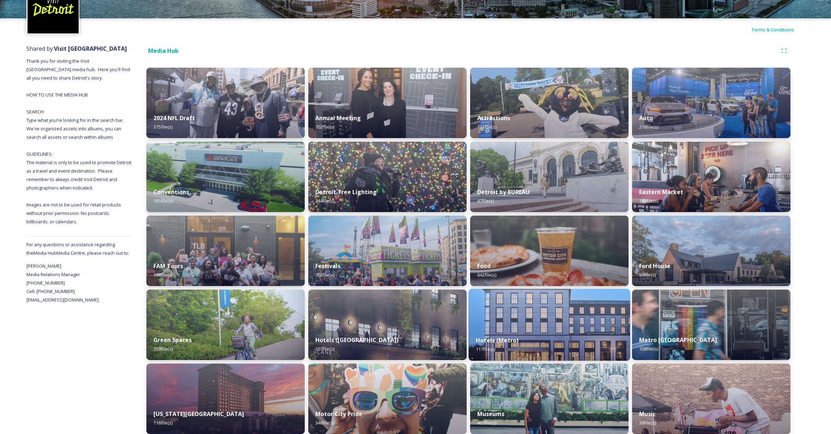
click at [546, 322] on img at bounding box center [548, 325] width 161 height 72
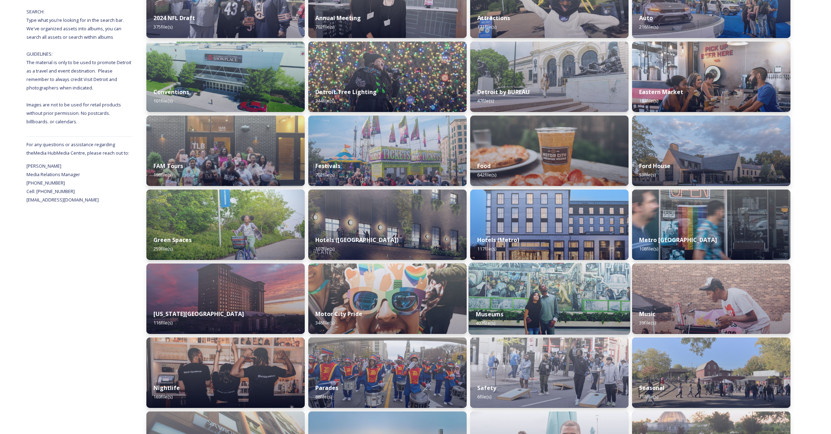
scroll to position [158, 0]
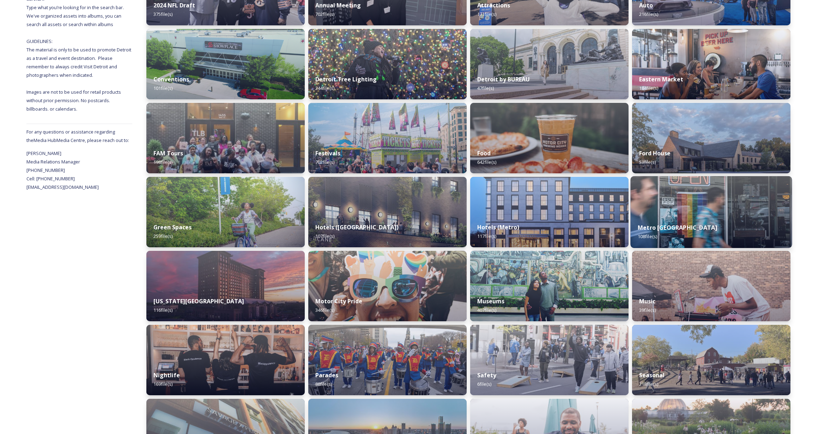
click at [691, 223] on div "Metro Detroit 108 file(s)" at bounding box center [710, 232] width 161 height 32
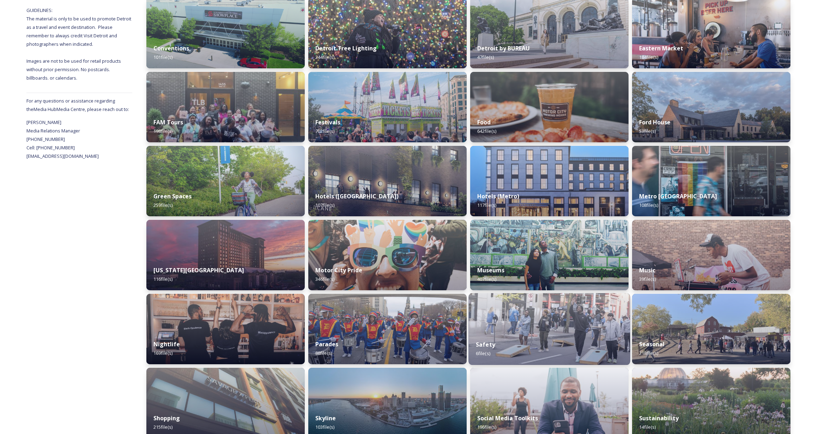
scroll to position [209, 0]
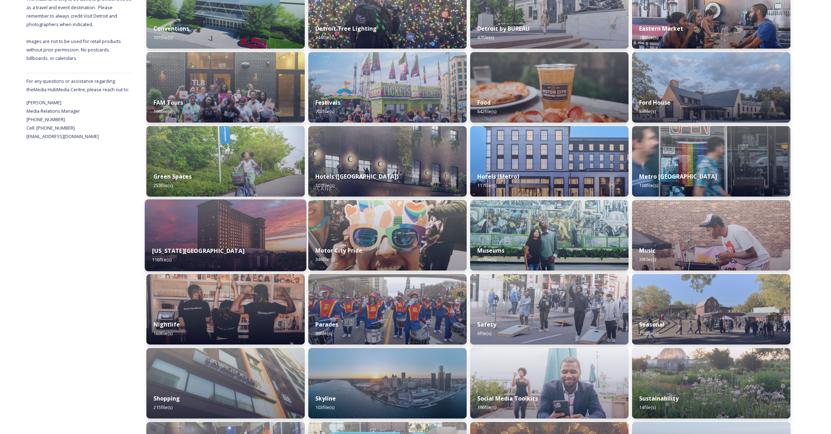
click at [225, 243] on div "[US_STATE][GEOGRAPHIC_DATA] 116 file(s)" at bounding box center [225, 255] width 161 height 32
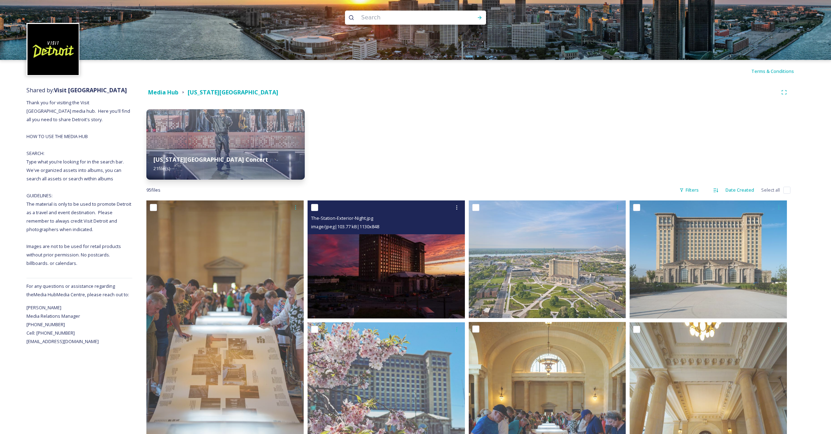
scroll to position [6, 0]
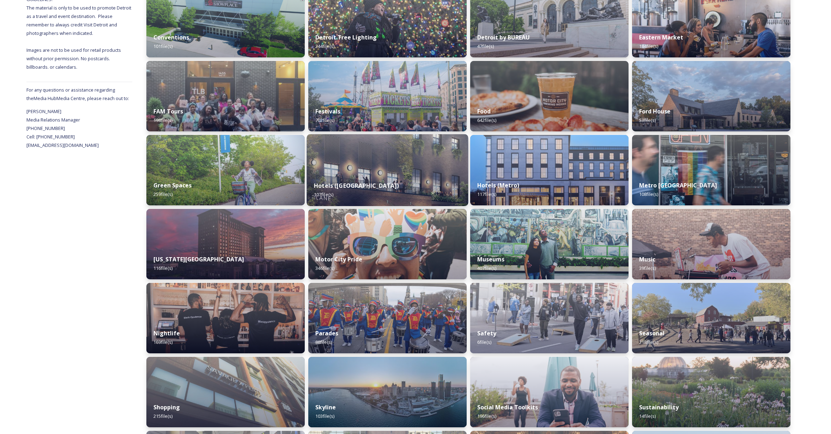
scroll to position [238, 0]
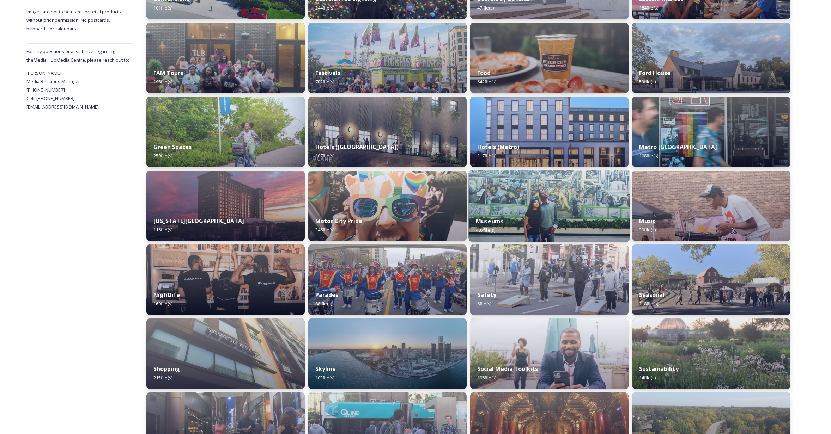
click at [560, 211] on div "Museums 407 file(s)" at bounding box center [548, 226] width 161 height 32
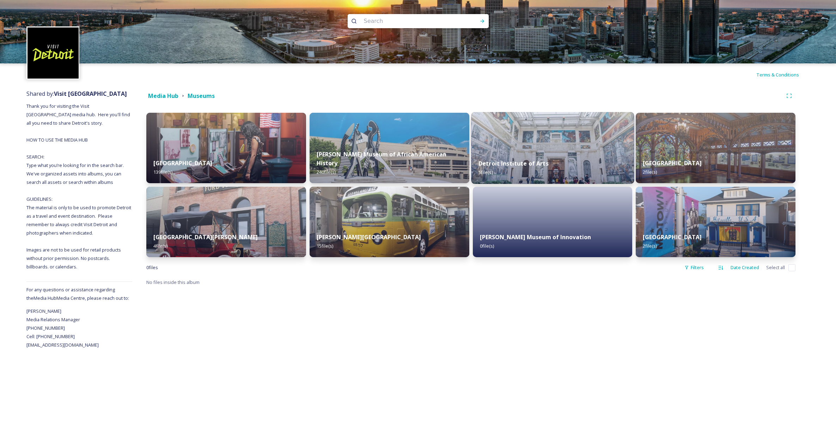
click at [572, 169] on div "Detroit Institute of Arts 5 file(s)" at bounding box center [552, 168] width 163 height 32
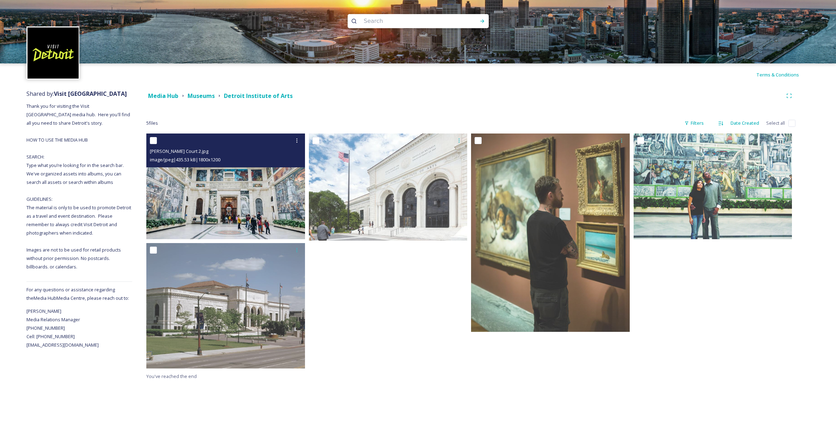
click at [154, 141] on input "checkbox" at bounding box center [153, 140] width 7 height 7
checkbox input "true"
click at [208, 204] on img at bounding box center [225, 187] width 159 height 106
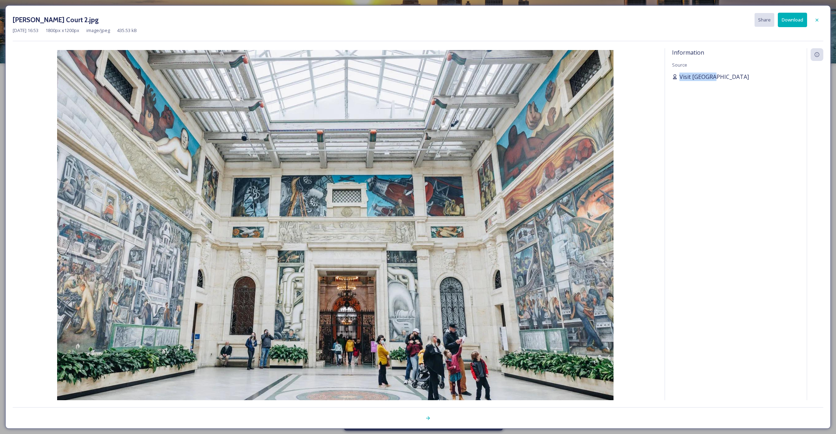
drag, startPoint x: 716, startPoint y: 74, endPoint x: 681, endPoint y: 76, distance: 35.0
click at [681, 76] on div "Visit [GEOGRAPHIC_DATA]" at bounding box center [736, 77] width 128 height 8
copy span "Visit [GEOGRAPHIC_DATA]"
click at [806, 20] on button "Download" at bounding box center [792, 20] width 29 height 14
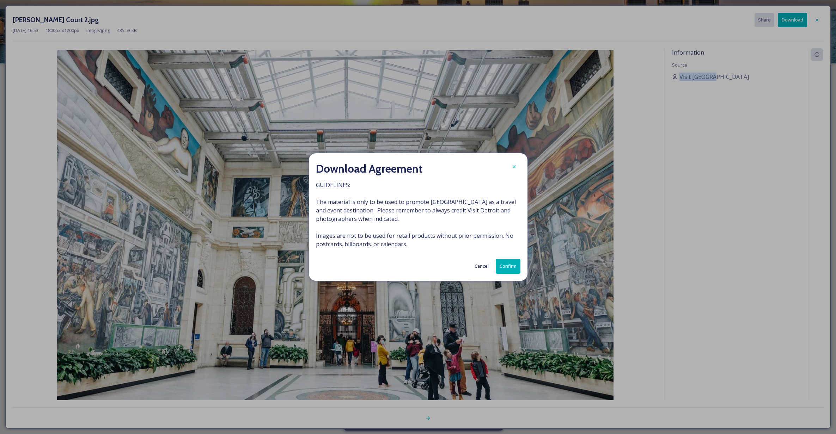
click at [509, 268] on button "Confirm" at bounding box center [508, 266] width 25 height 14
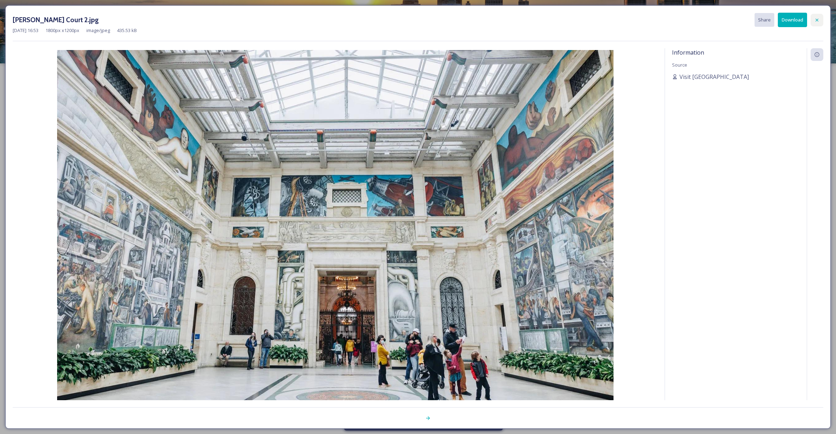
click at [814, 19] on icon at bounding box center [817, 20] width 6 height 6
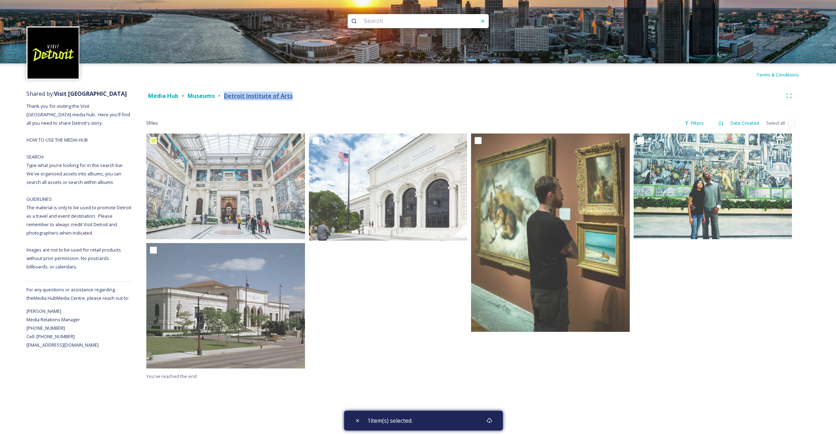
drag, startPoint x: 303, startPoint y: 97, endPoint x: 226, endPoint y: 95, distance: 77.6
click at [226, 95] on div "Media Hub Museums [GEOGRAPHIC_DATA]" at bounding box center [464, 96] width 636 height 9
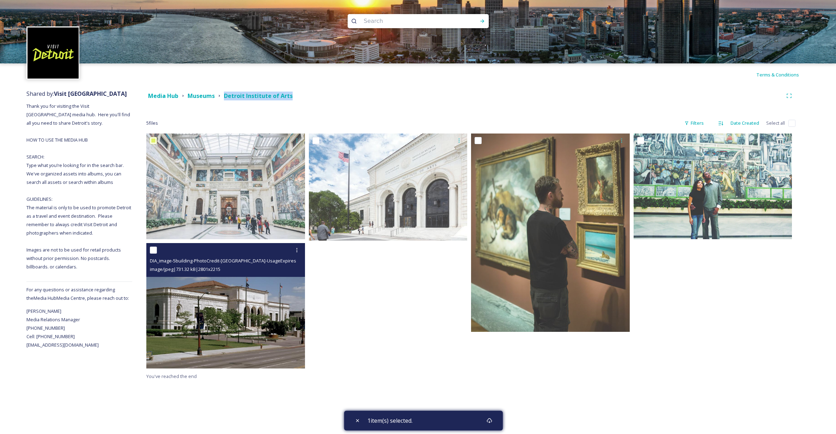
click at [228, 311] on img at bounding box center [225, 305] width 159 height 125
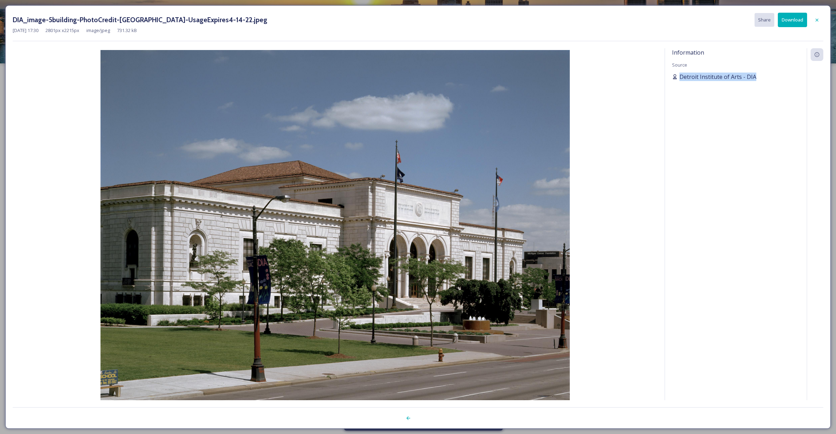
drag, startPoint x: 758, startPoint y: 78, endPoint x: 678, endPoint y: 78, distance: 79.7
click at [678, 78] on div "Detroit Institute of Arts - DIA" at bounding box center [736, 77] width 128 height 8
click at [782, 19] on button "Download" at bounding box center [792, 20] width 29 height 14
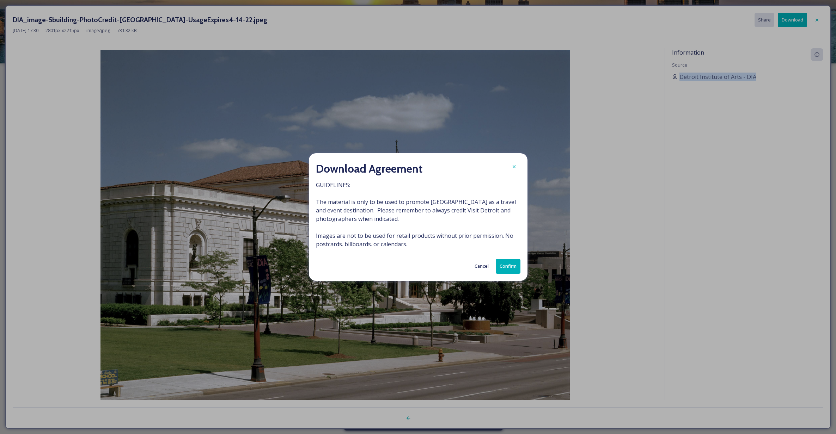
click at [508, 267] on button "Confirm" at bounding box center [508, 266] width 25 height 14
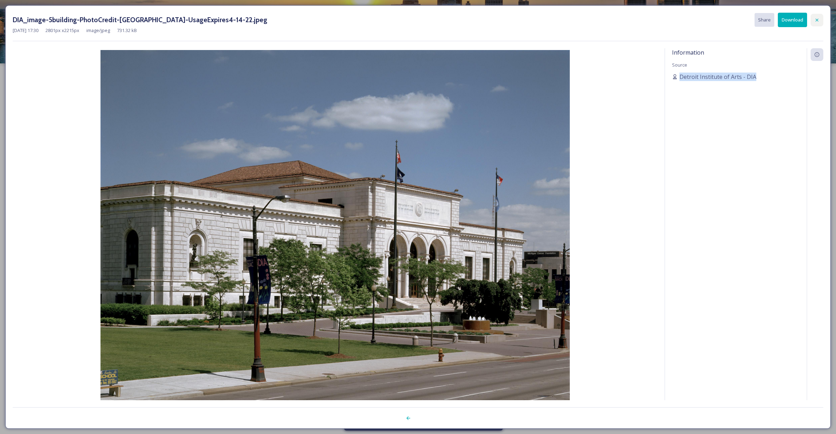
click at [816, 19] on icon at bounding box center [816, 19] width 3 height 3
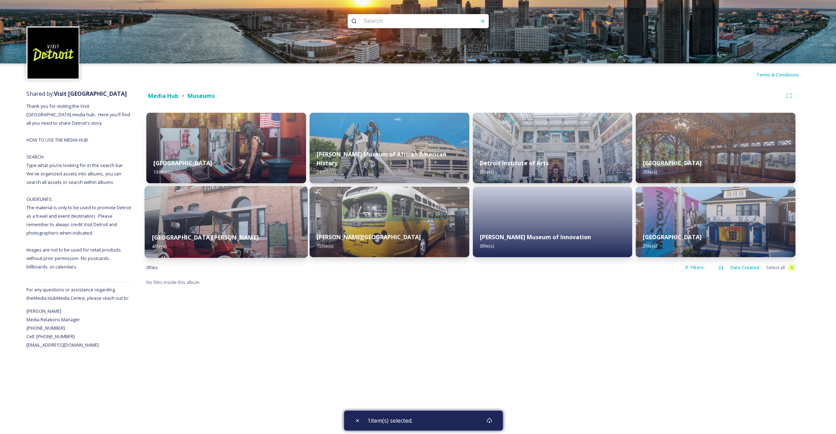
click at [195, 228] on div "[GEOGRAPHIC_DATA][PERSON_NAME] 4 file(s)" at bounding box center [226, 242] width 163 height 32
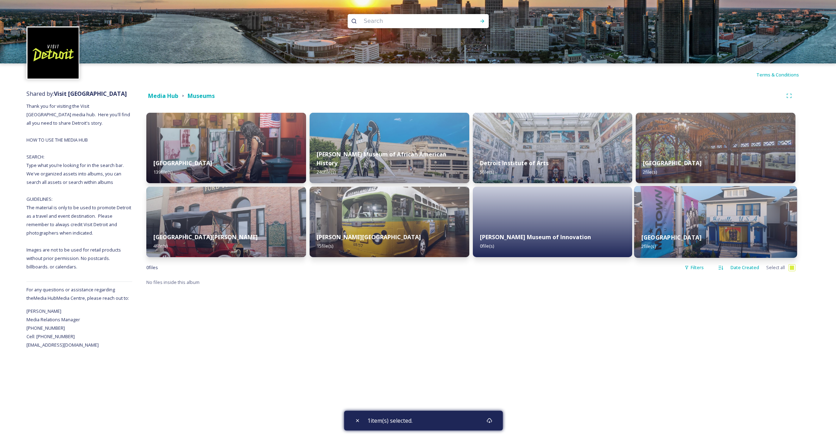
click at [678, 250] on div "Motown Museum 2 file(s)" at bounding box center [715, 242] width 163 height 32
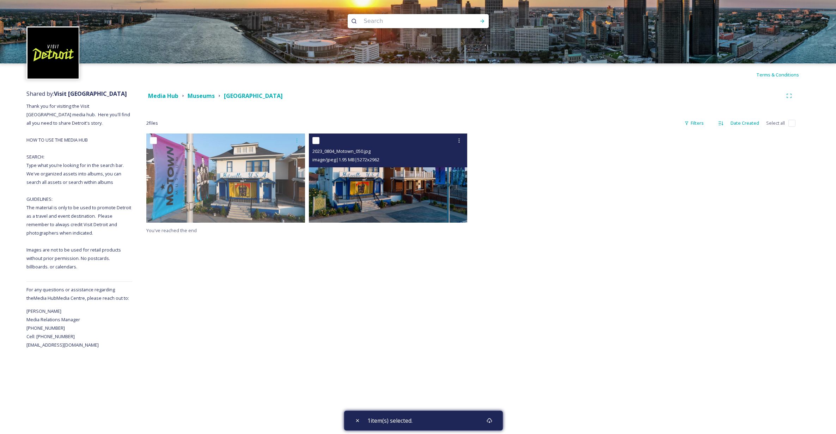
click at [426, 201] on img at bounding box center [388, 178] width 159 height 89
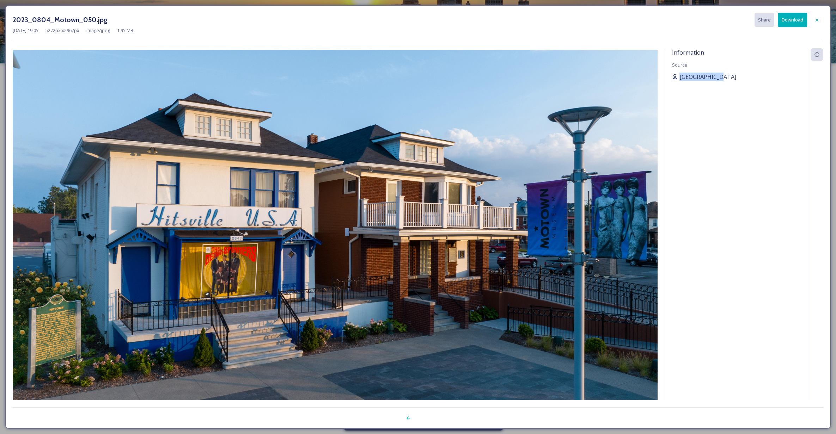
drag, startPoint x: 743, startPoint y: 77, endPoint x: 681, endPoint y: 75, distance: 61.4
click at [681, 75] on div "[GEOGRAPHIC_DATA]" at bounding box center [736, 77] width 128 height 8
click at [791, 24] on button "Download" at bounding box center [792, 20] width 29 height 14
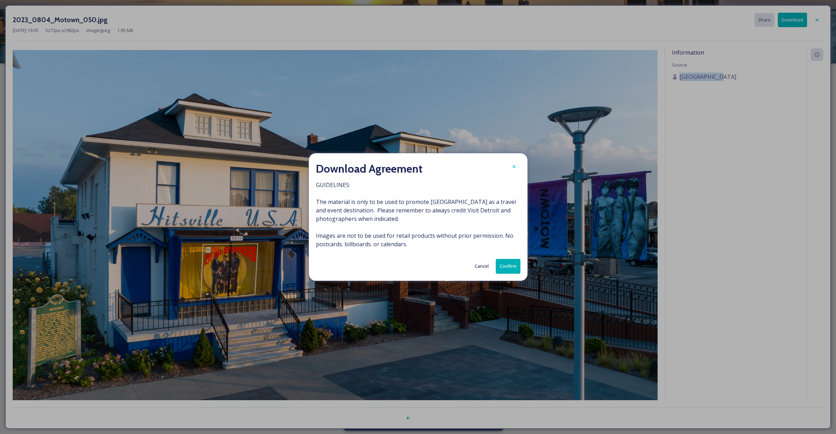
click at [508, 265] on button "Confirm" at bounding box center [508, 266] width 25 height 14
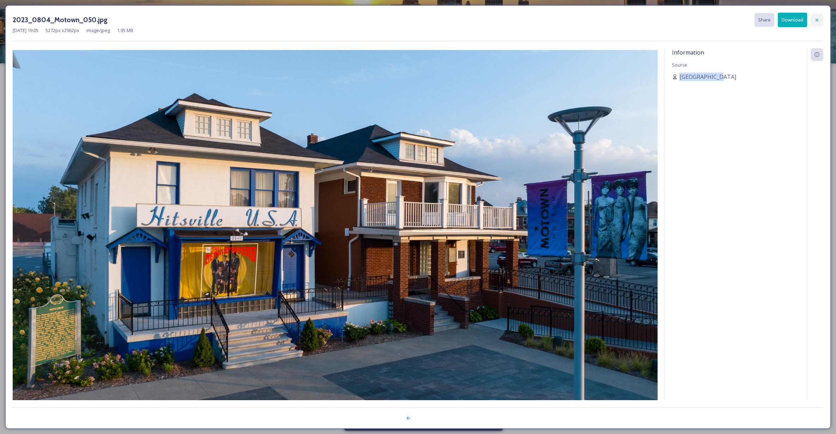
click at [817, 20] on icon at bounding box center [816, 19] width 3 height 3
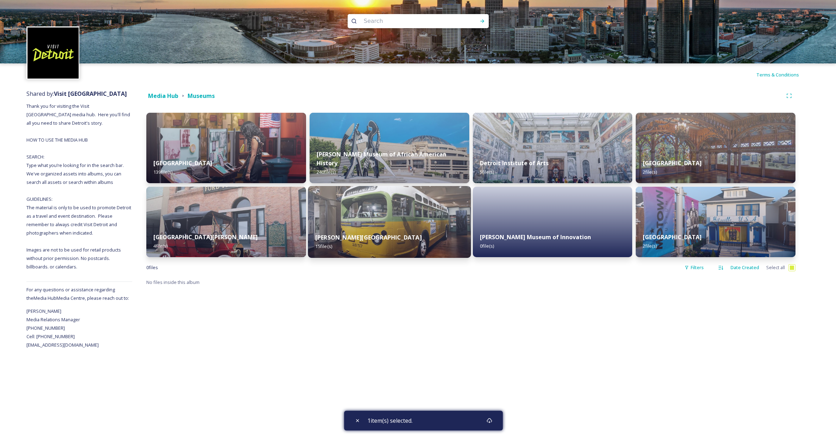
click at [418, 252] on div "[PERSON_NAME] Museum 15 file(s)" at bounding box center [389, 242] width 163 height 32
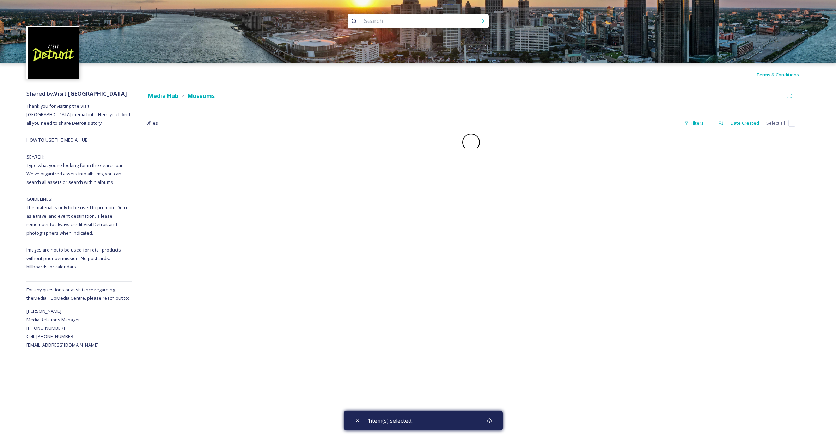
checkbox input "false"
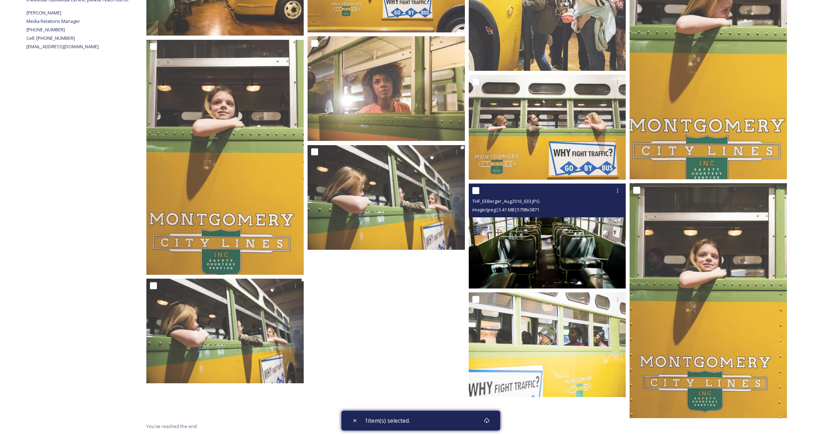
scroll to position [96, 0]
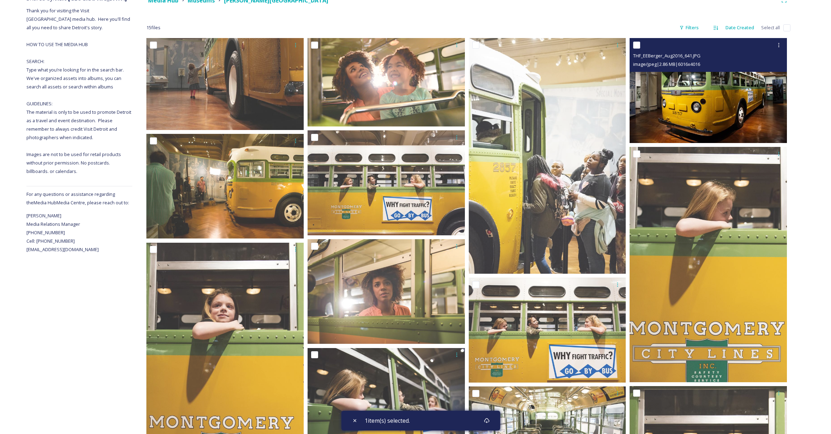
click at [639, 47] on input "checkbox" at bounding box center [636, 45] width 7 height 7
checkbox input "true"
click at [725, 99] on img at bounding box center [707, 90] width 157 height 105
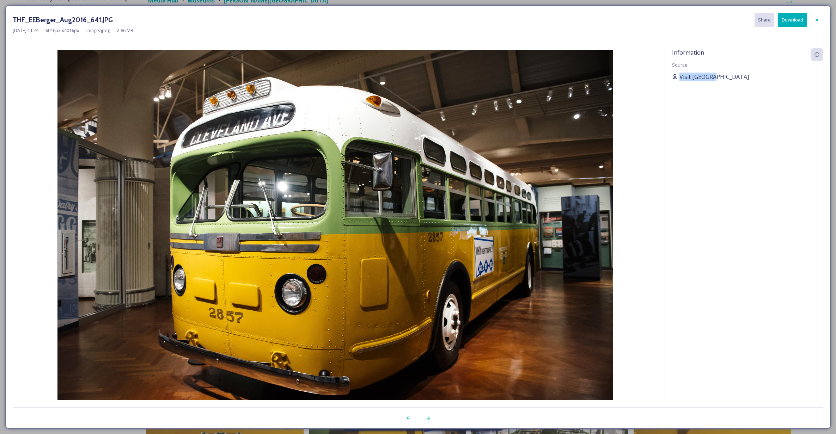
drag, startPoint x: 717, startPoint y: 76, endPoint x: 680, endPoint y: 79, distance: 37.1
click at [680, 79] on div "Visit [GEOGRAPHIC_DATA]" at bounding box center [736, 77] width 128 height 8
click at [791, 20] on button "Download" at bounding box center [792, 20] width 29 height 14
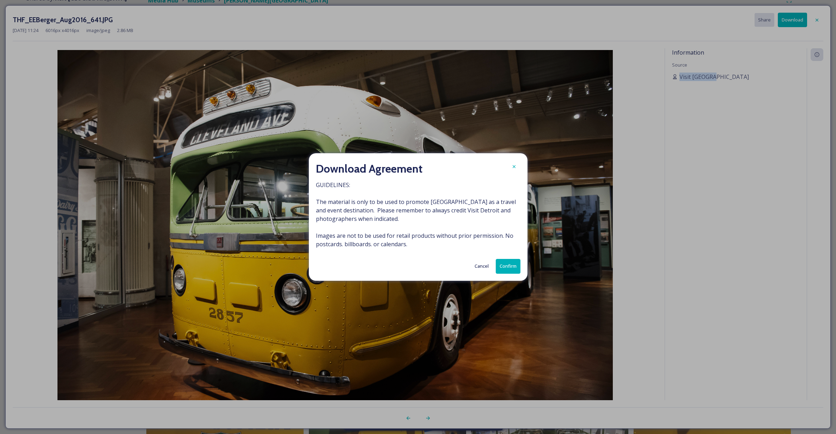
click at [506, 269] on button "Confirm" at bounding box center [508, 266] width 25 height 14
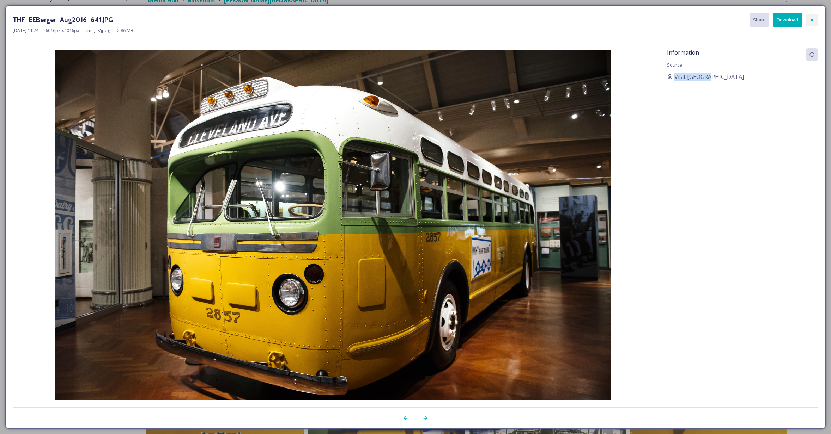
click at [810, 19] on icon at bounding box center [811, 19] width 3 height 3
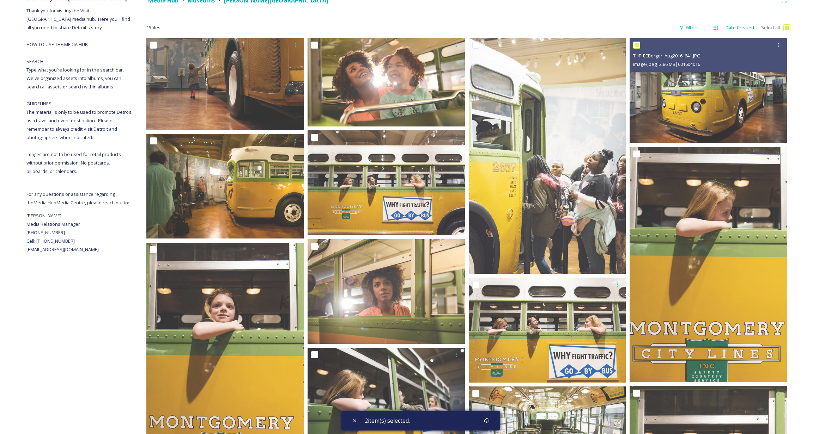
checkbox input "true"
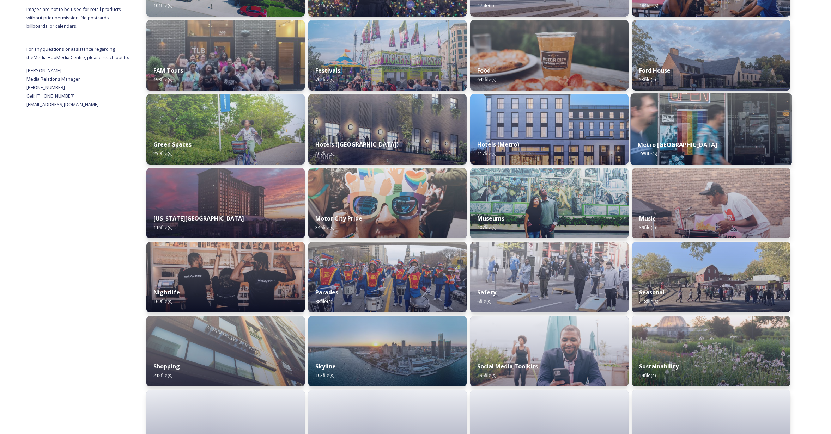
scroll to position [274, 0]
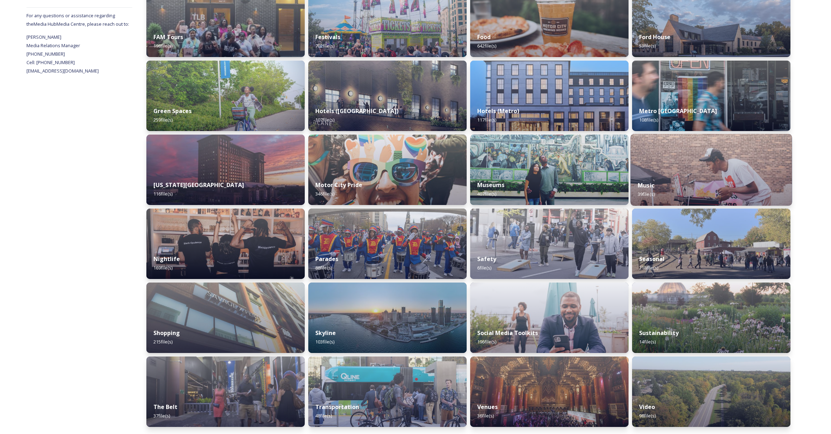
click at [718, 166] on img at bounding box center [710, 170] width 161 height 72
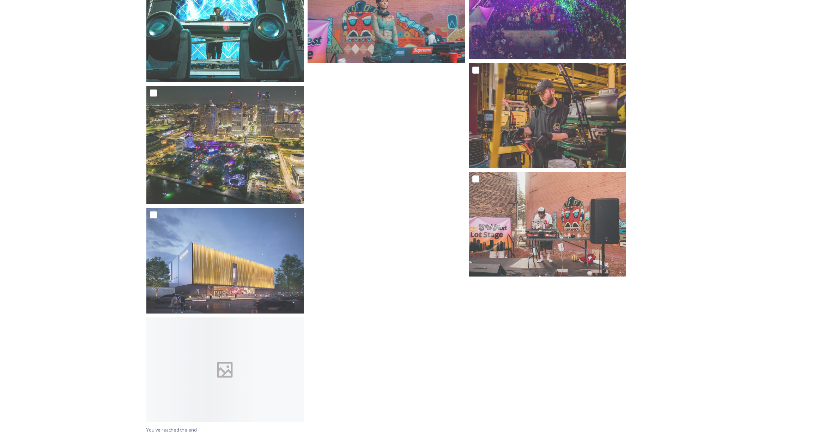
scroll to position [1323, 0]
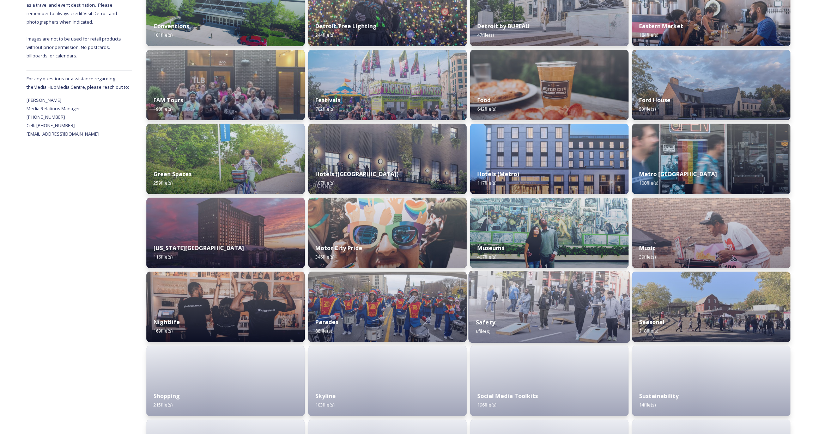
scroll to position [274, 0]
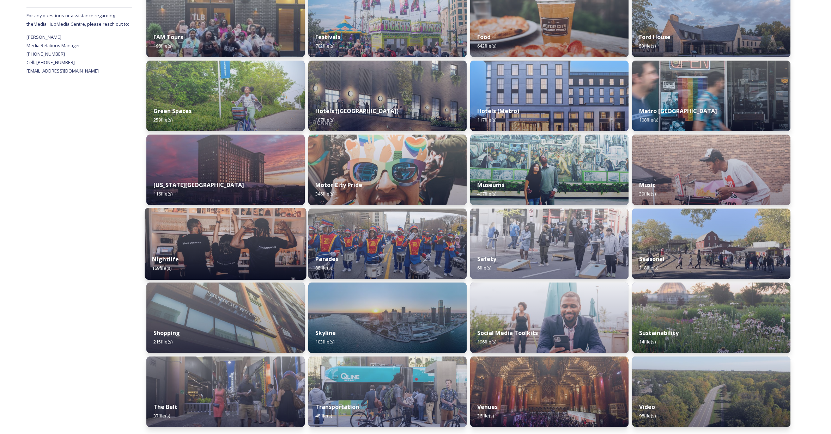
click at [200, 255] on div "Nightlife 169 file(s)" at bounding box center [225, 264] width 161 height 32
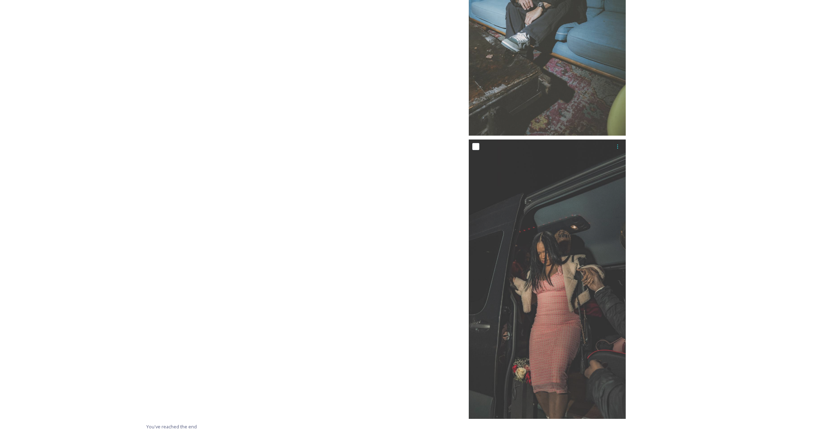
scroll to position [10517, 0]
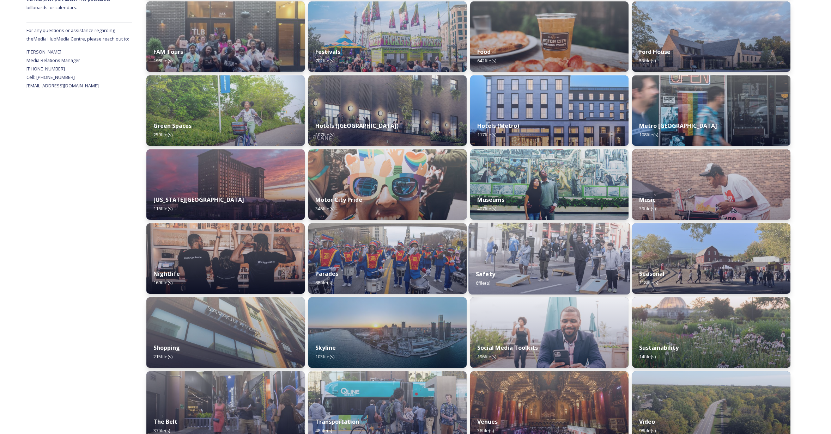
scroll to position [274, 0]
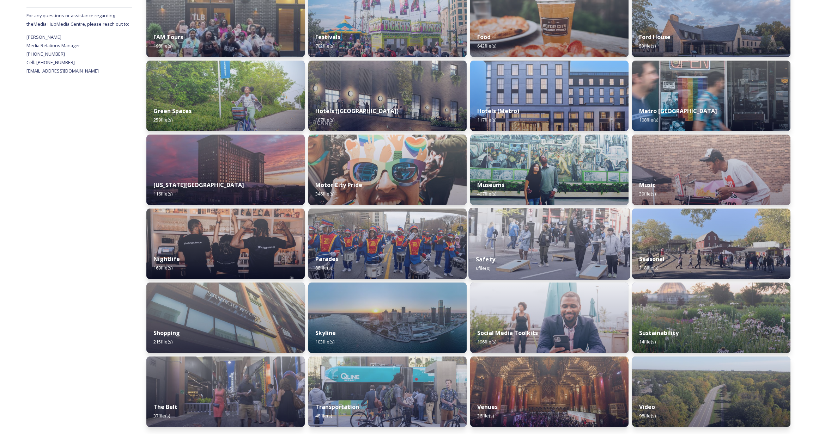
click at [562, 252] on div "Safety 6 file(s)" at bounding box center [548, 264] width 161 height 32
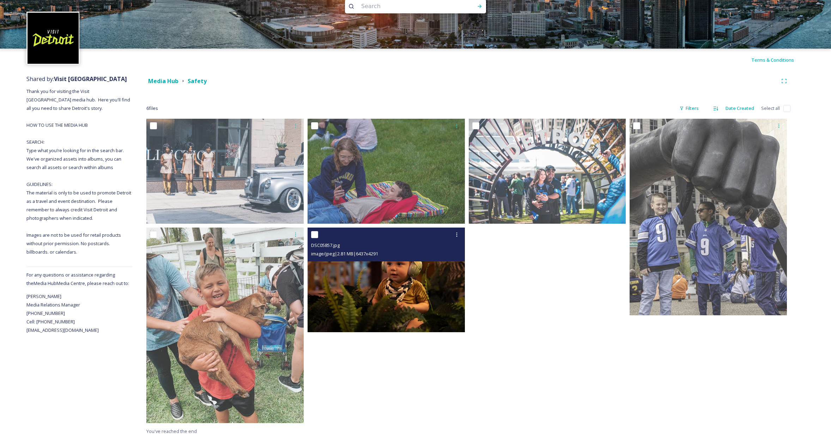
scroll to position [20, 0]
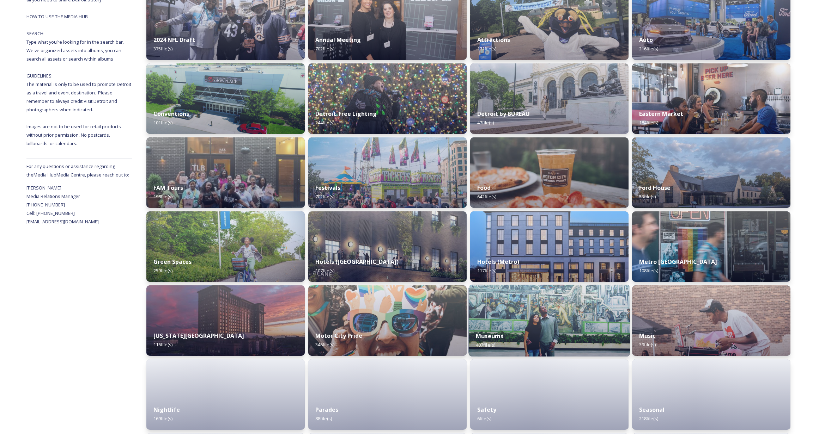
scroll to position [274, 0]
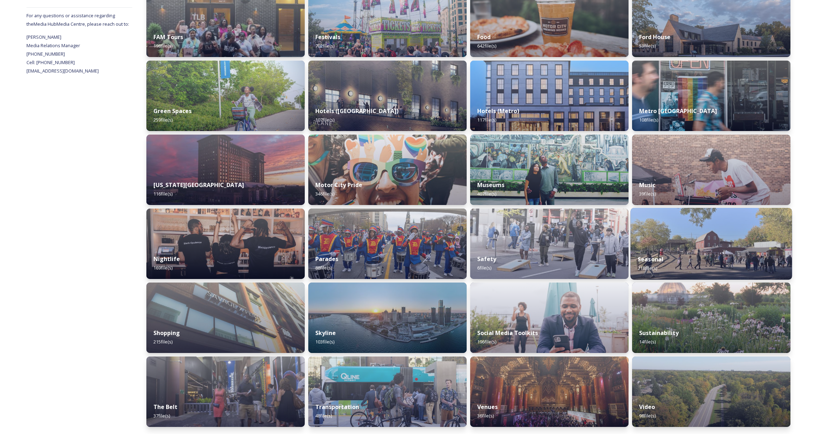
click at [691, 243] on img at bounding box center [710, 244] width 161 height 72
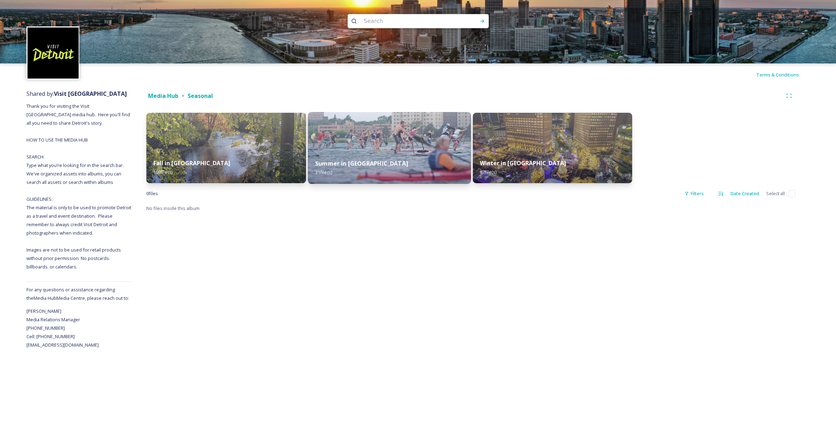
click at [381, 164] on div "Summer in [GEOGRAPHIC_DATA] 31 file(s)" at bounding box center [389, 168] width 163 height 32
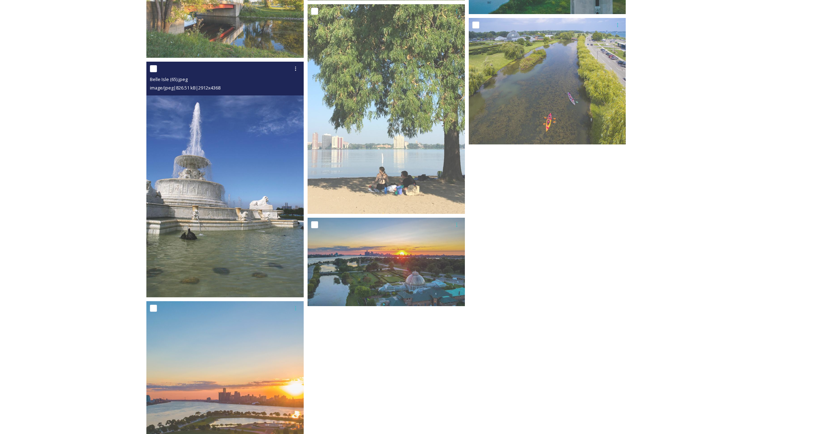
scroll to position [1162, 0]
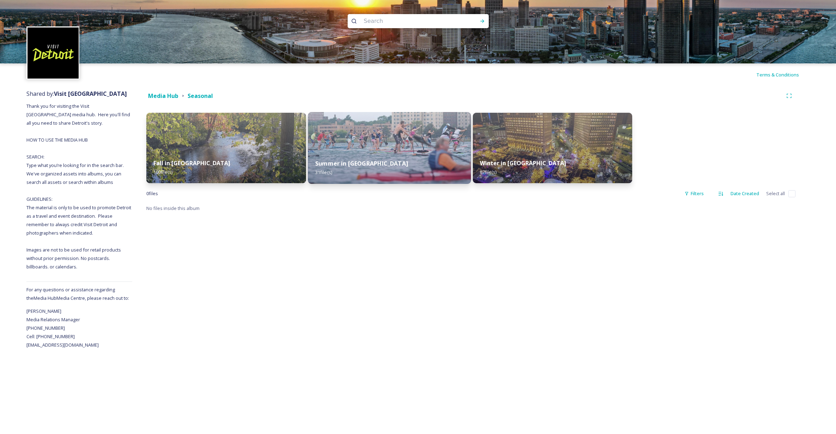
click at [433, 151] on img at bounding box center [389, 148] width 163 height 72
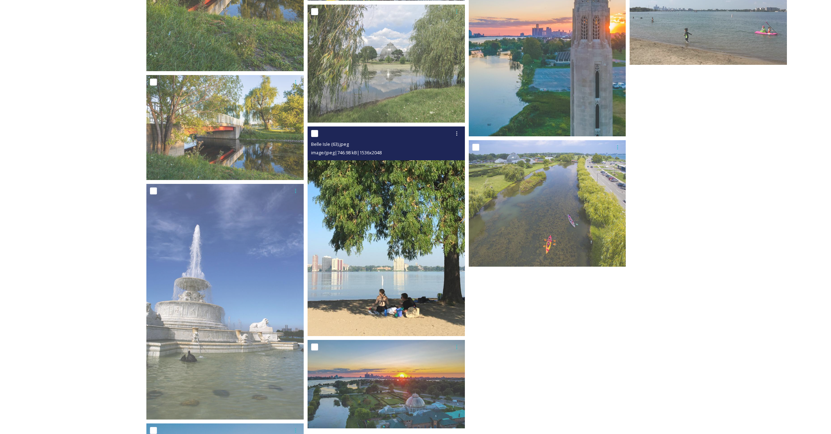
scroll to position [1162, 0]
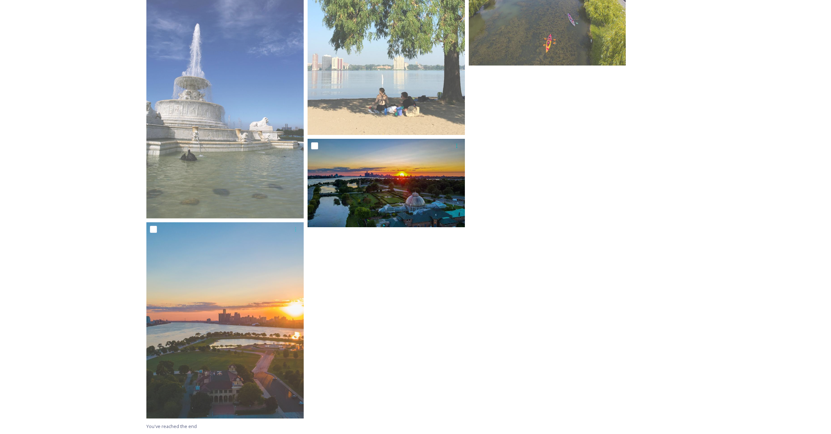
click at [406, 185] on img at bounding box center [385, 183] width 157 height 88
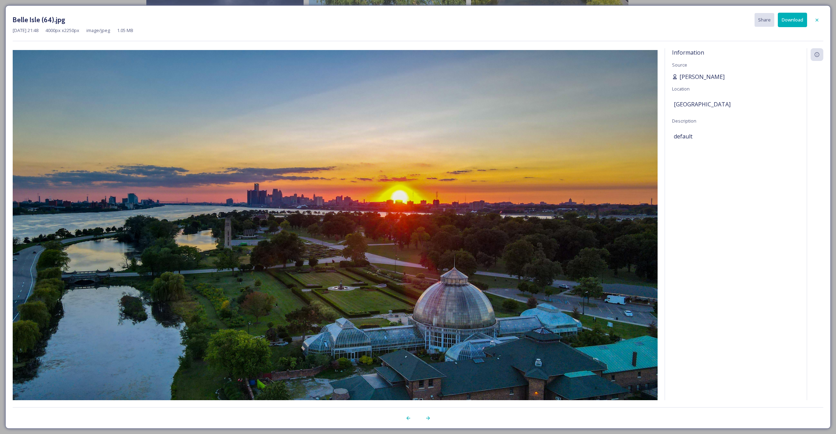
drag, startPoint x: 731, startPoint y: 76, endPoint x: 680, endPoint y: 76, distance: 50.8
click at [680, 76] on div "[PERSON_NAME]" at bounding box center [736, 77] width 128 height 8
click at [804, 19] on button "Download" at bounding box center [792, 20] width 29 height 14
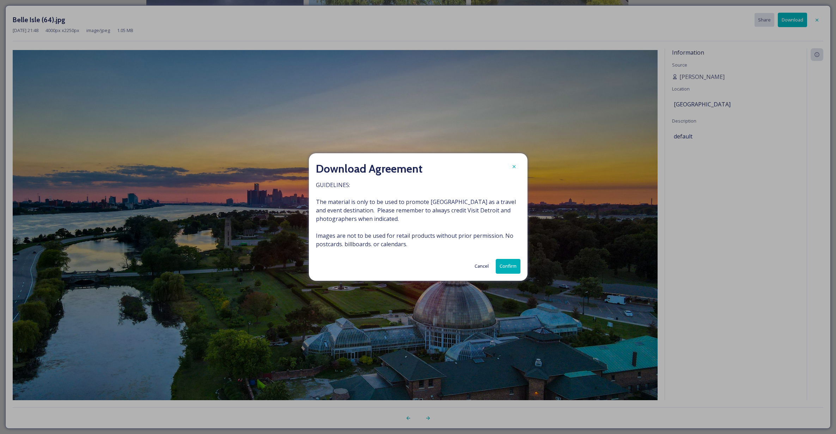
click at [506, 271] on button "Confirm" at bounding box center [508, 266] width 25 height 14
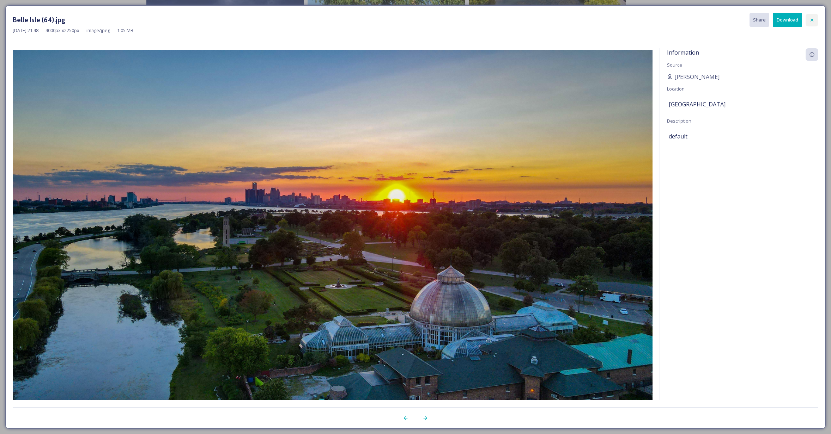
click at [814, 23] on div at bounding box center [811, 20] width 13 height 13
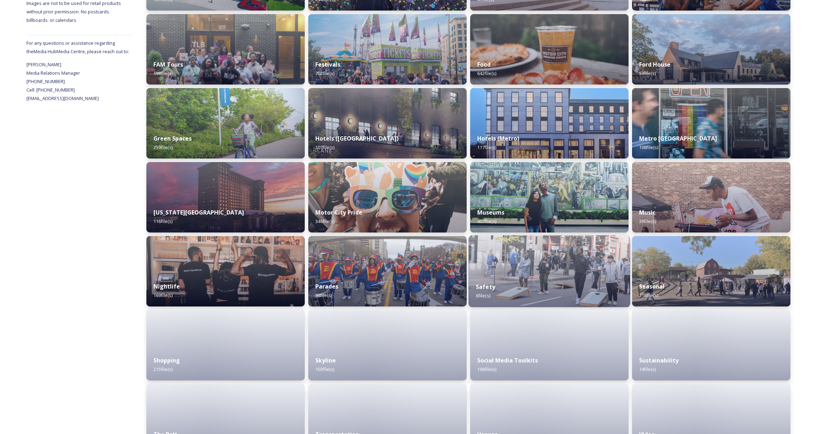
scroll to position [274, 0]
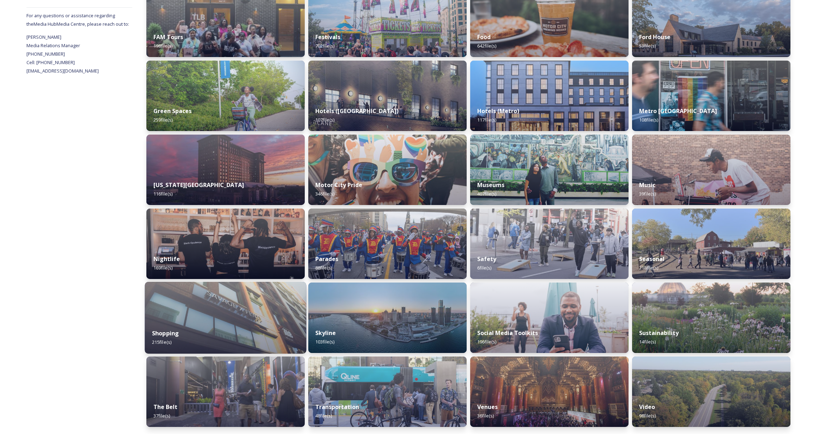
click at [225, 331] on div "Shopping 215 file(s)" at bounding box center [225, 338] width 161 height 32
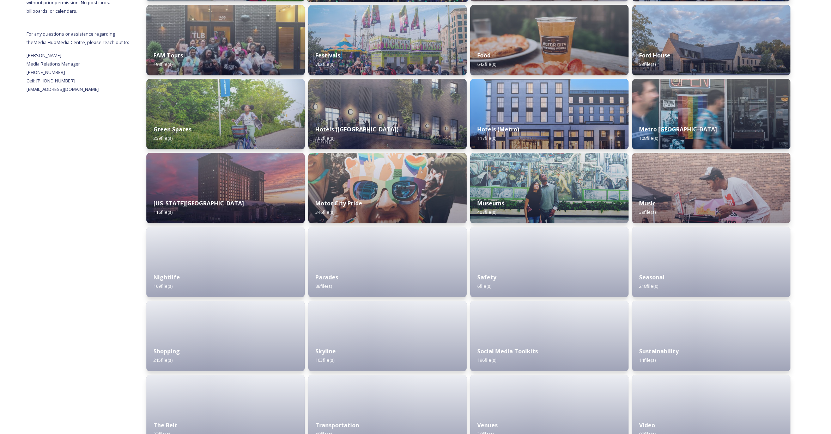
scroll to position [274, 0]
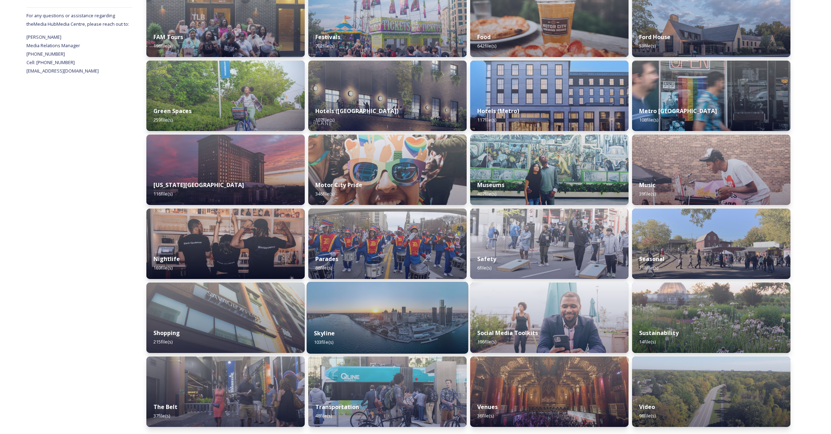
click at [373, 334] on div "Skyline 103 file(s)" at bounding box center [387, 338] width 161 height 32
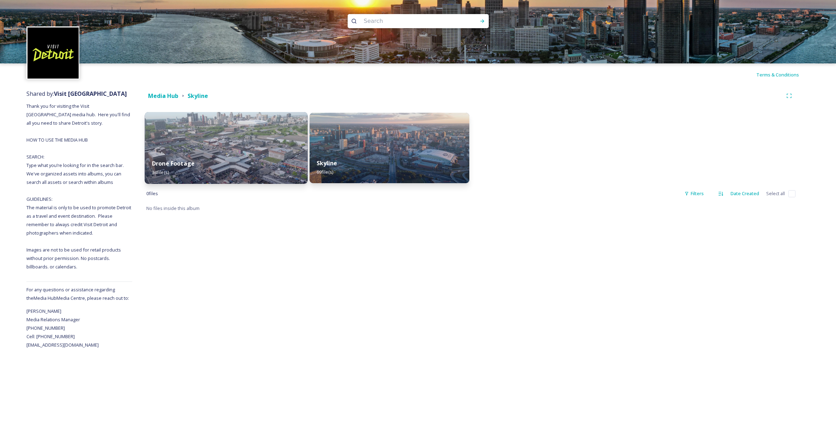
click at [250, 155] on div "Drone Footage 34 file(s)" at bounding box center [226, 168] width 163 height 32
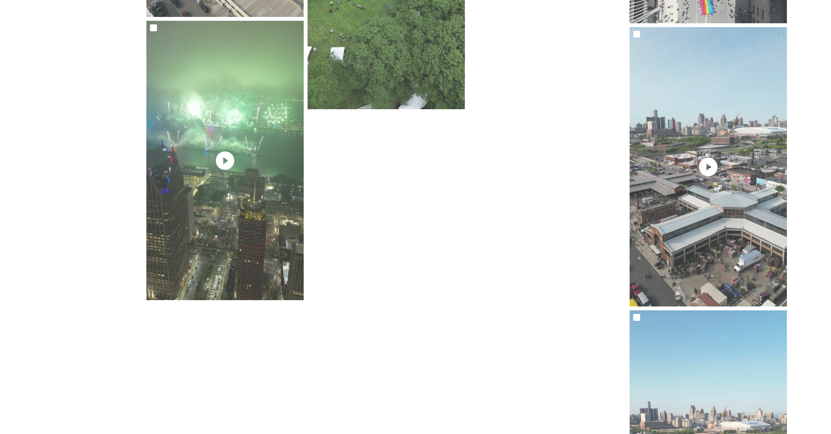
scroll to position [1043, 0]
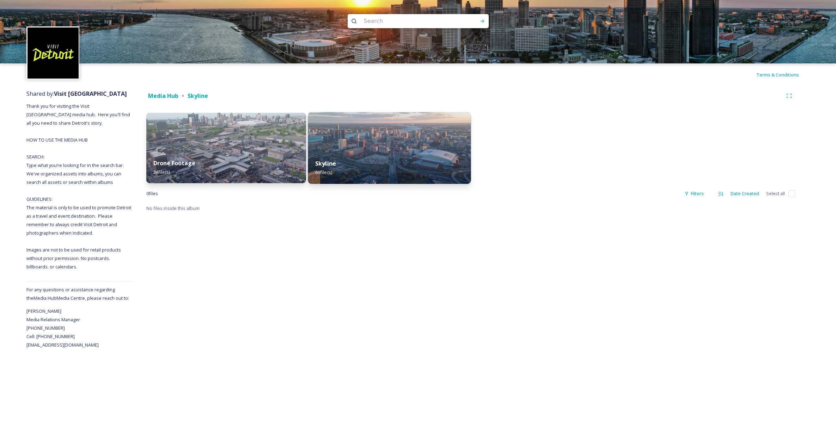
click at [385, 130] on img at bounding box center [389, 148] width 163 height 72
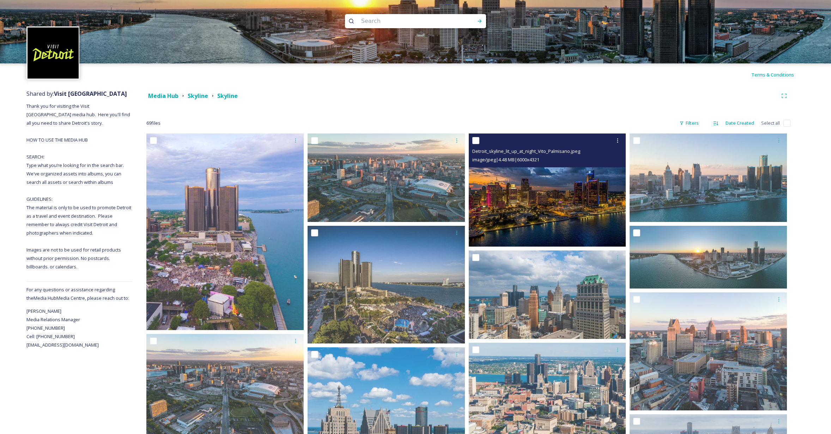
click at [559, 194] on img at bounding box center [546, 190] width 157 height 113
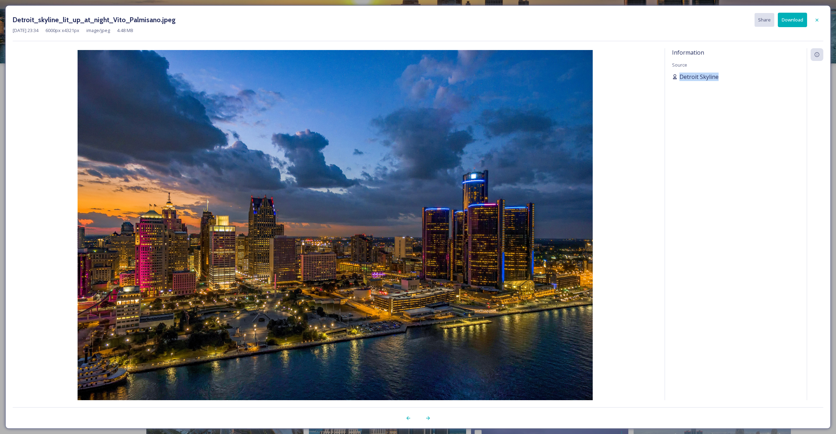
drag, startPoint x: 737, startPoint y: 77, endPoint x: 680, endPoint y: 78, distance: 57.1
click at [680, 78] on div "Detroit Skyline" at bounding box center [736, 77] width 128 height 8
click at [790, 19] on button "Download" at bounding box center [792, 20] width 29 height 14
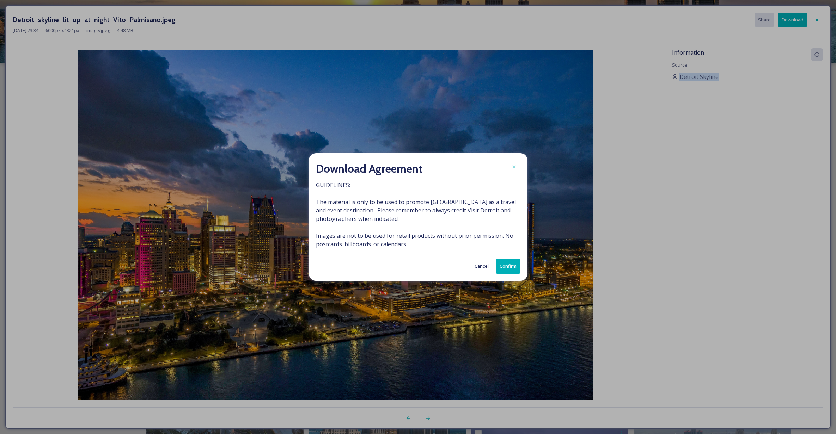
click at [510, 265] on button "Confirm" at bounding box center [508, 266] width 25 height 14
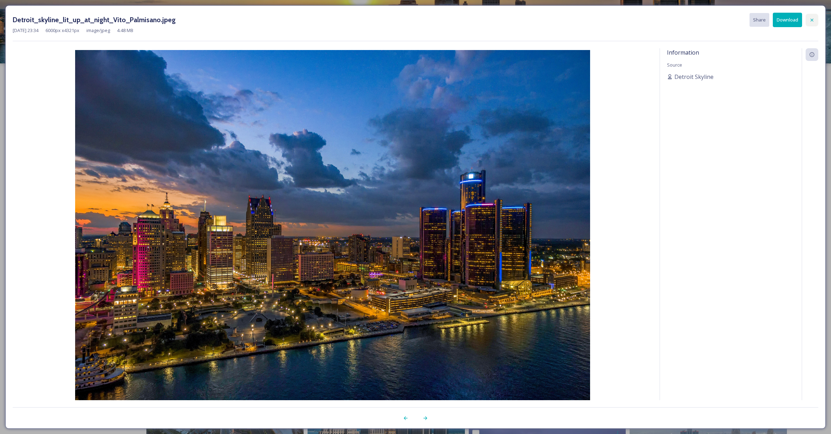
click at [811, 23] on icon at bounding box center [812, 20] width 6 height 6
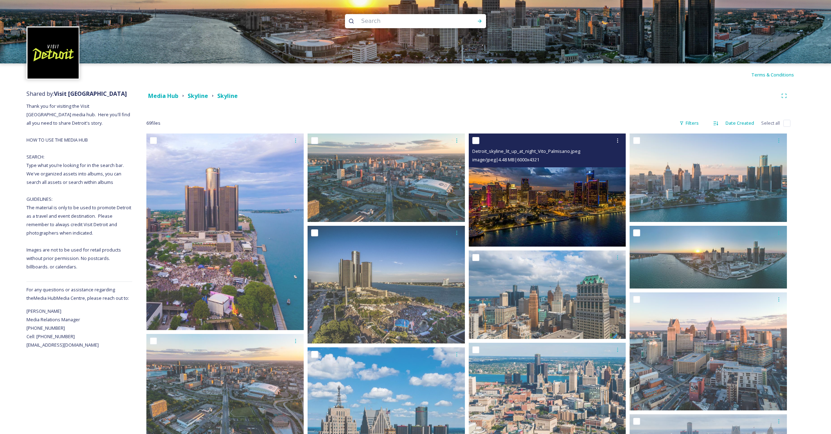
scroll to position [147, 0]
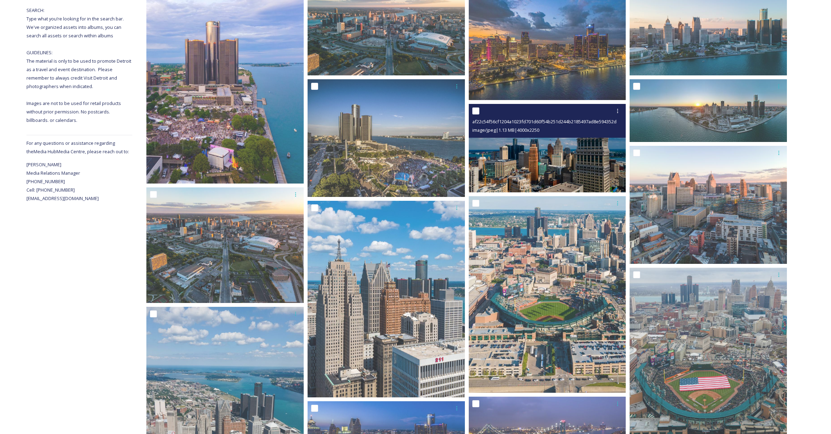
click at [573, 170] on img at bounding box center [546, 148] width 157 height 88
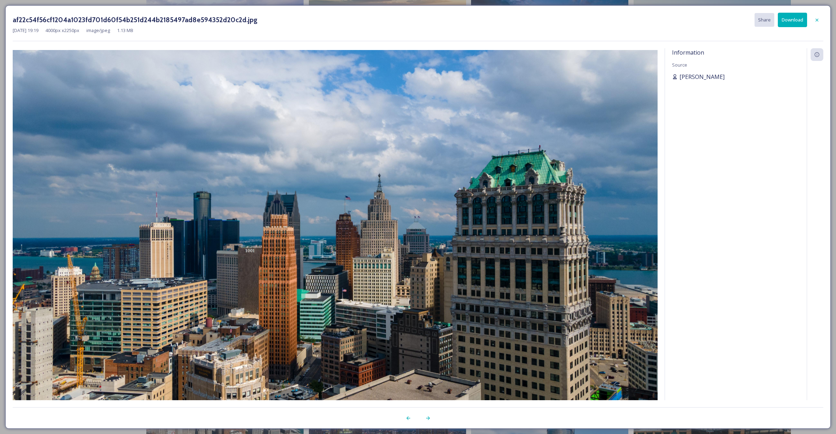
drag, startPoint x: 724, startPoint y: 79, endPoint x: 681, endPoint y: 78, distance: 42.7
click at [681, 78] on div "[PERSON_NAME]" at bounding box center [736, 77] width 128 height 8
drag, startPoint x: 680, startPoint y: 76, endPoint x: 723, endPoint y: 76, distance: 42.7
click at [723, 76] on div "[PERSON_NAME]" at bounding box center [736, 77] width 128 height 8
click at [793, 22] on button "Download" at bounding box center [792, 20] width 29 height 14
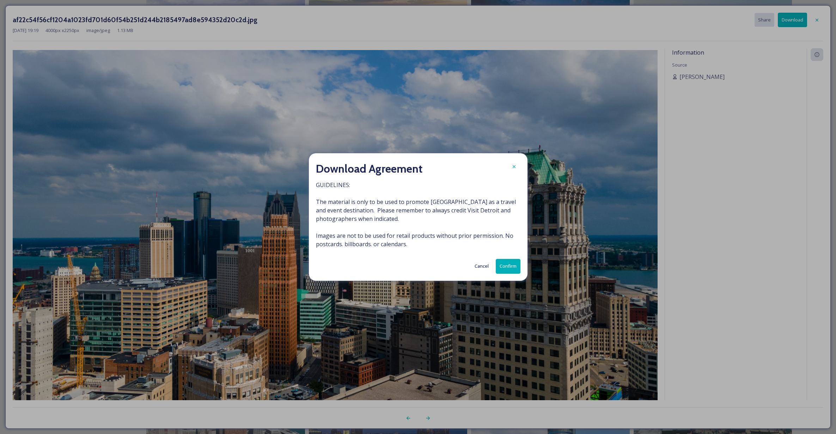
click at [513, 264] on button "Confirm" at bounding box center [508, 266] width 25 height 14
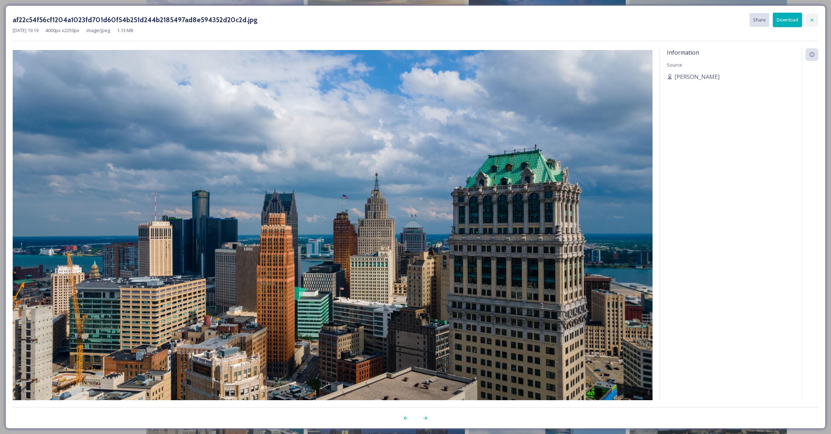
click at [813, 20] on icon at bounding box center [812, 20] width 6 height 6
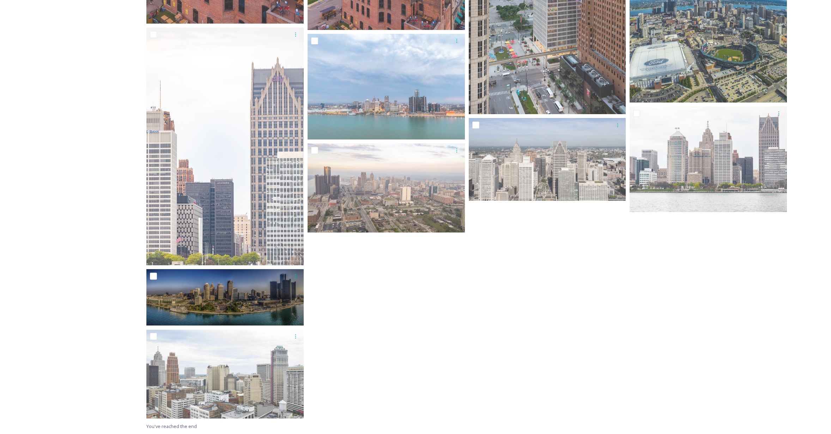
scroll to position [2243, 0]
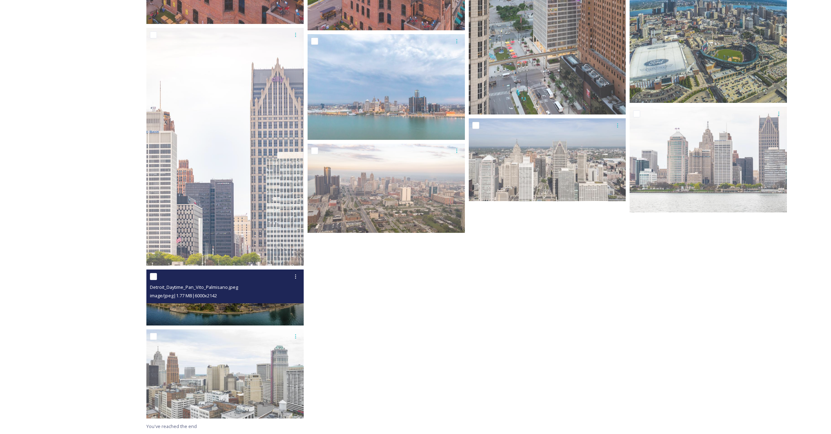
click at [286, 304] on img at bounding box center [224, 298] width 157 height 56
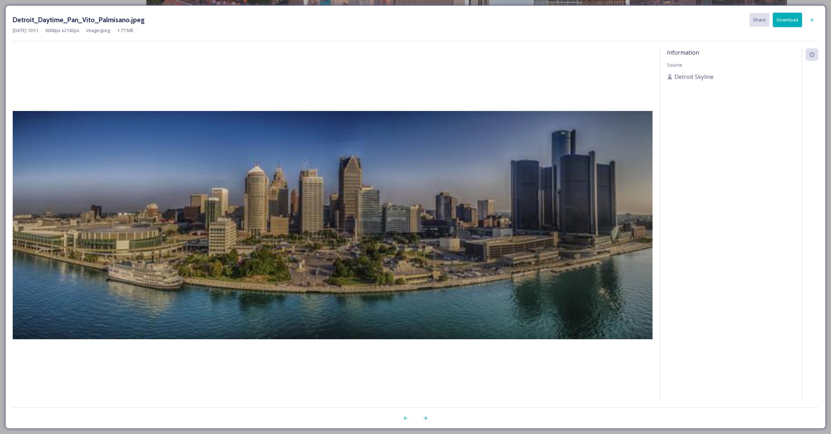
scroll to position [2183, 0]
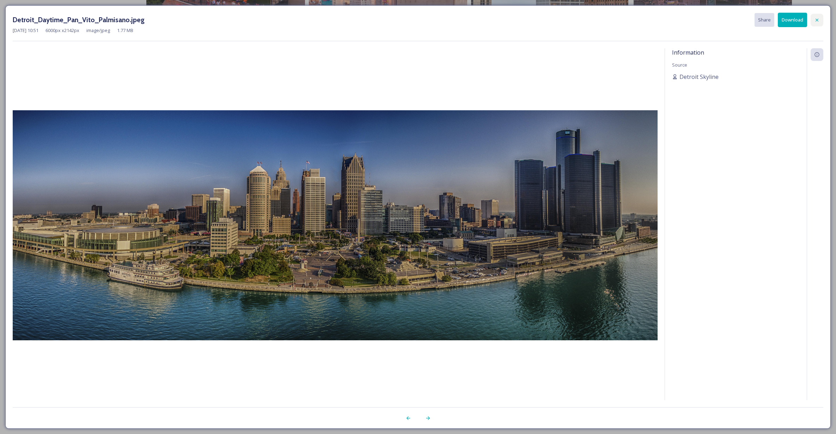
click at [812, 20] on div at bounding box center [816, 20] width 13 height 13
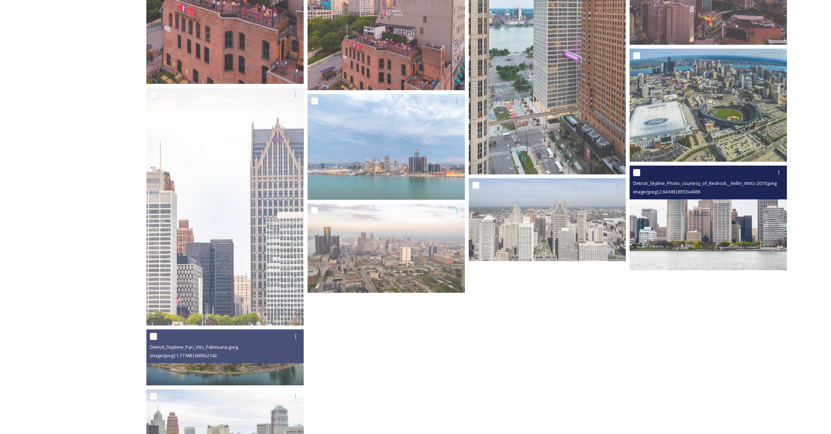
scroll to position [2065, 0]
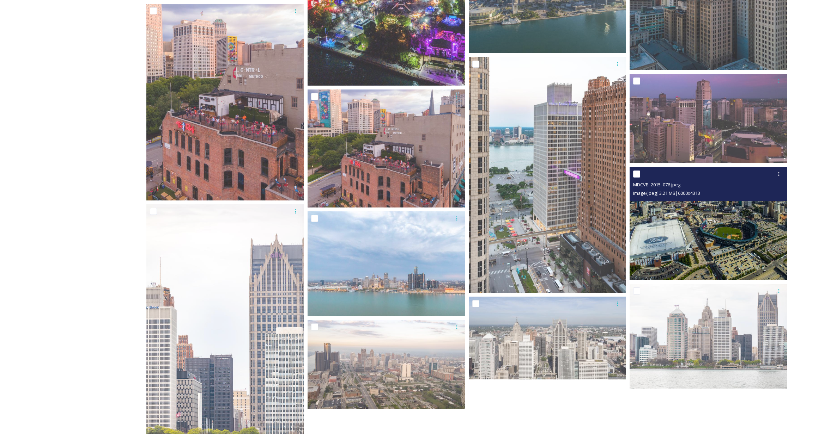
click at [704, 247] on img at bounding box center [707, 223] width 157 height 113
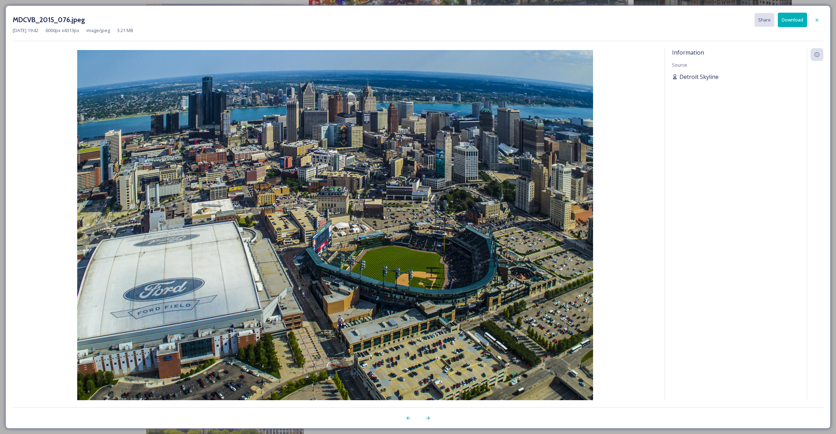
click at [723, 76] on div "Detroit Skyline" at bounding box center [736, 77] width 128 height 8
click at [791, 23] on button "Download" at bounding box center [792, 20] width 29 height 14
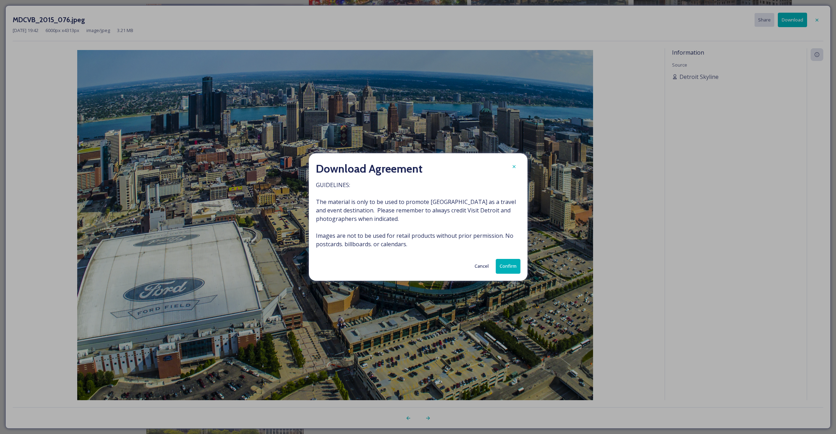
click at [506, 268] on button "Confirm" at bounding box center [508, 266] width 25 height 14
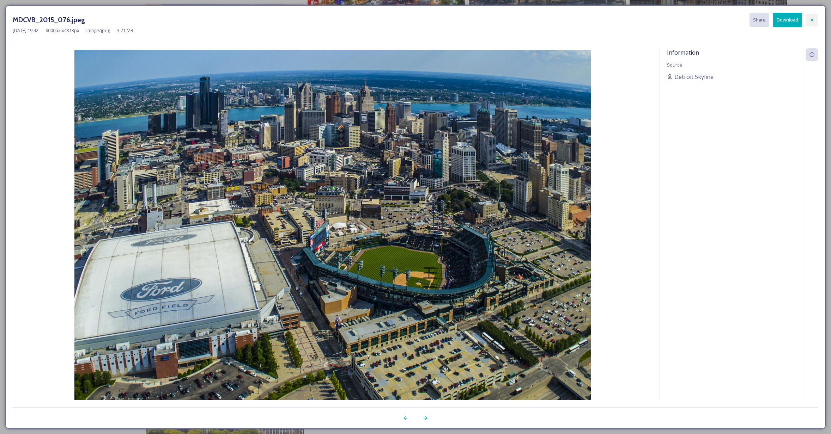
click at [812, 19] on icon at bounding box center [811, 19] width 3 height 3
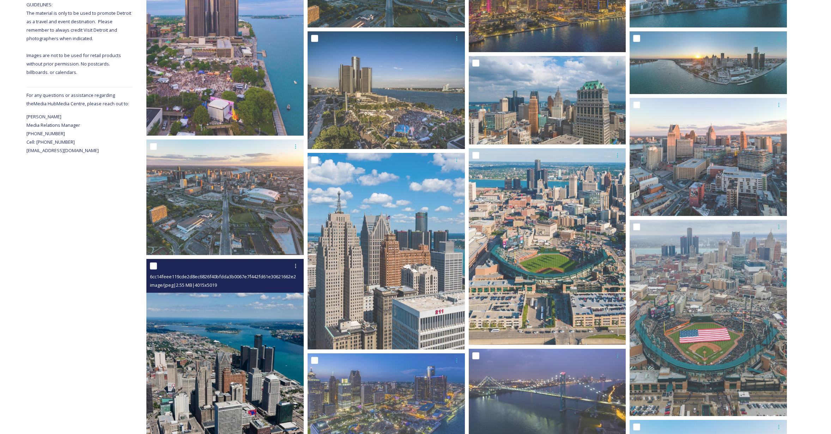
scroll to position [135, 0]
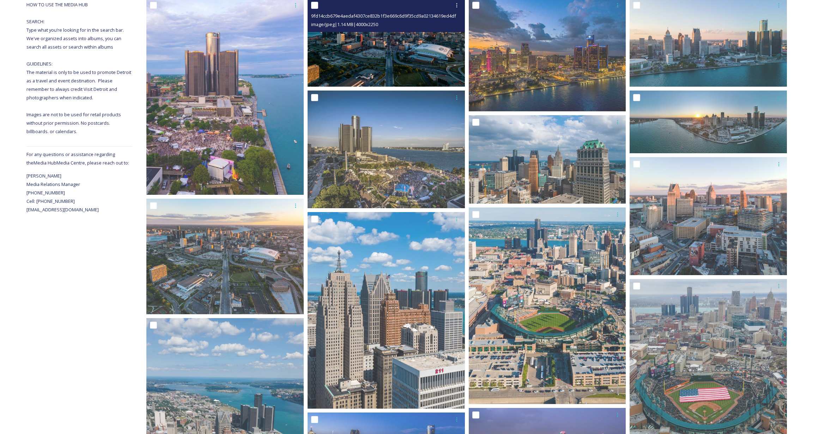
click at [337, 57] on img at bounding box center [385, 42] width 157 height 88
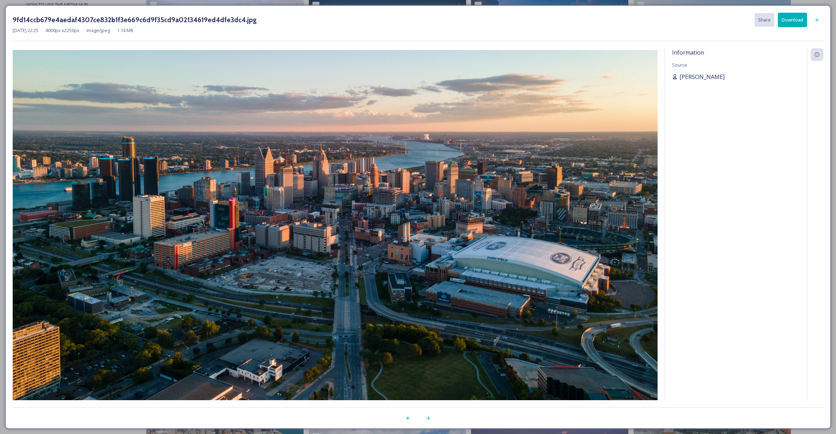
drag, startPoint x: 719, startPoint y: 74, endPoint x: 681, endPoint y: 75, distance: 38.8
click at [681, 75] on div "[PERSON_NAME]" at bounding box center [736, 77] width 128 height 8
click at [796, 19] on button "Download" at bounding box center [792, 20] width 29 height 14
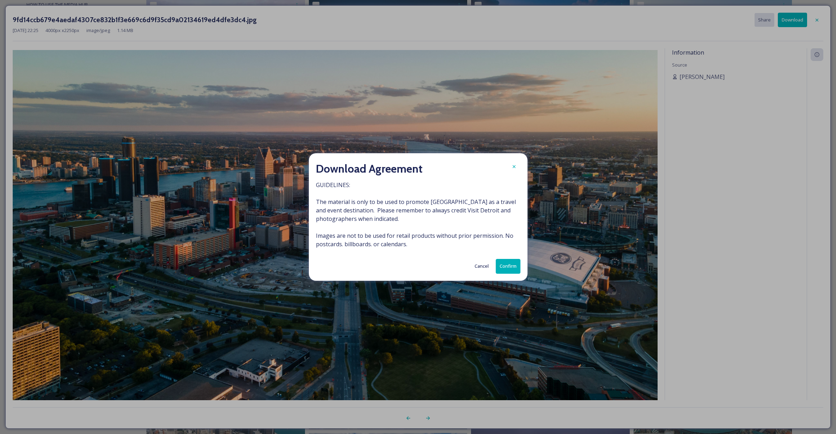
click at [500, 271] on button "Confirm" at bounding box center [508, 266] width 25 height 14
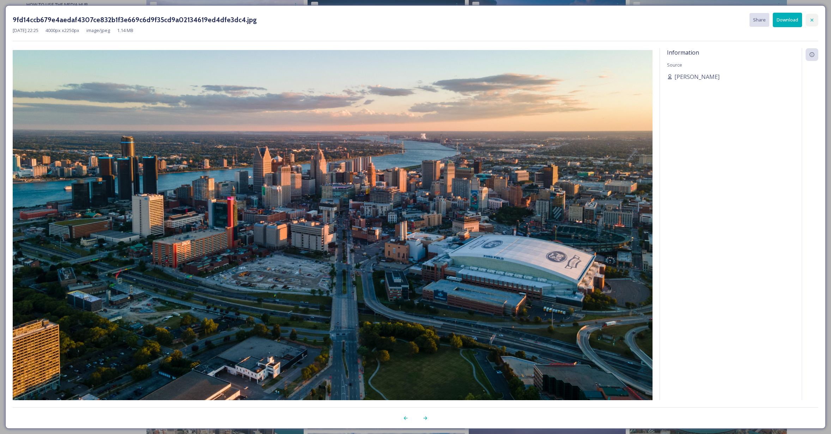
click at [812, 20] on icon at bounding box center [812, 20] width 6 height 6
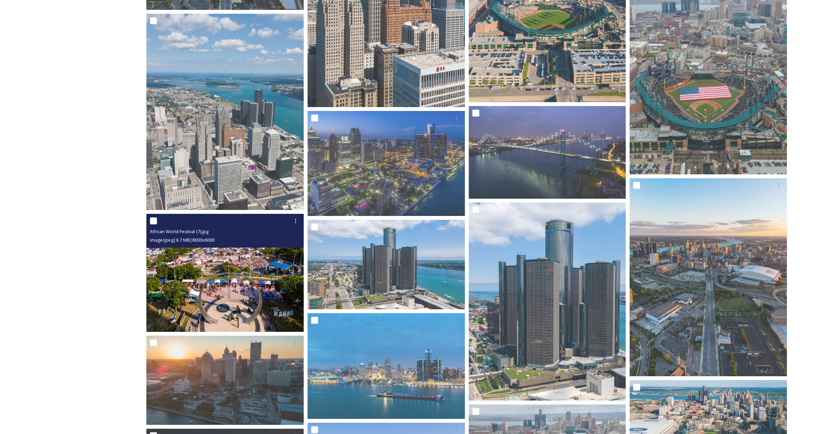
scroll to position [451, 0]
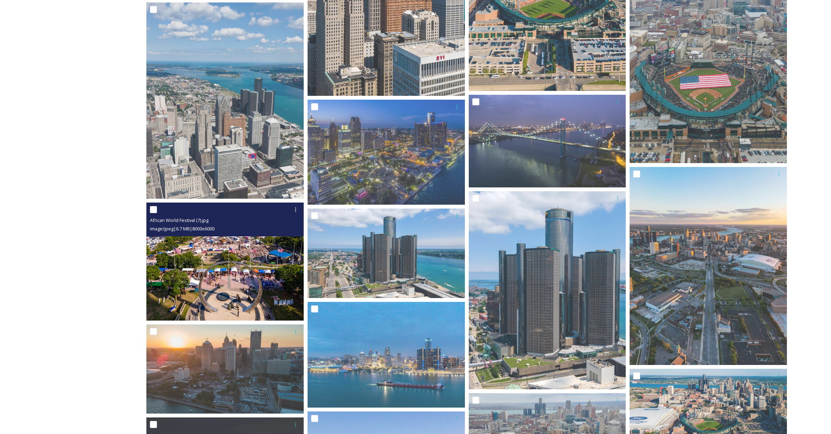
click at [193, 264] on img at bounding box center [224, 262] width 157 height 118
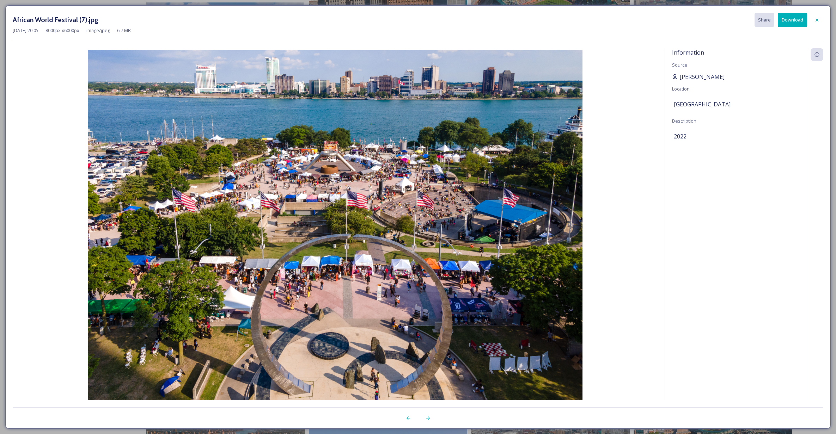
drag, startPoint x: 710, startPoint y: 78, endPoint x: 679, endPoint y: 78, distance: 31.0
click at [679, 78] on div "[PERSON_NAME]" at bounding box center [736, 77] width 128 height 8
click at [792, 23] on button "Download" at bounding box center [792, 20] width 29 height 14
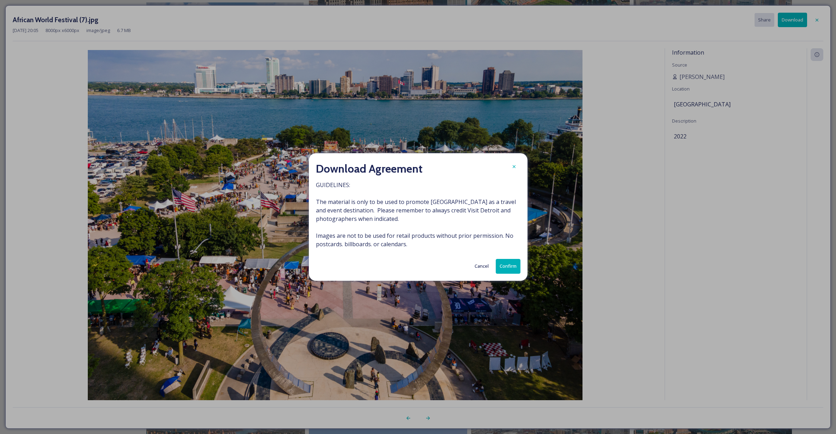
click at [503, 267] on button "Confirm" at bounding box center [508, 266] width 25 height 14
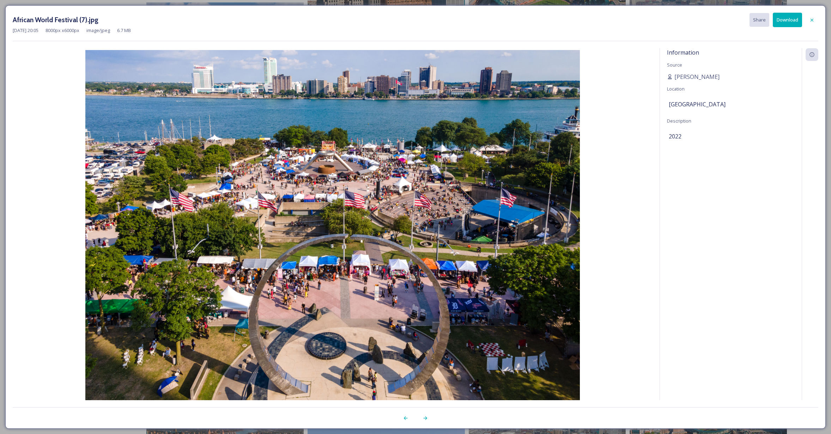
click at [816, 21] on div at bounding box center [811, 20] width 13 height 13
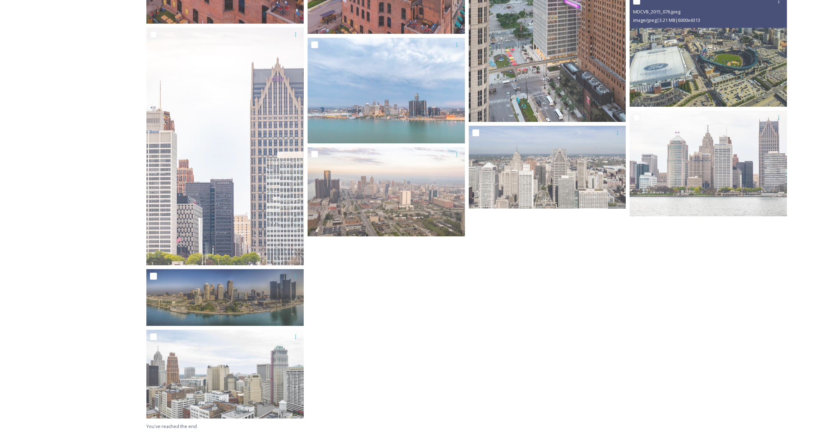
scroll to position [2237, 0]
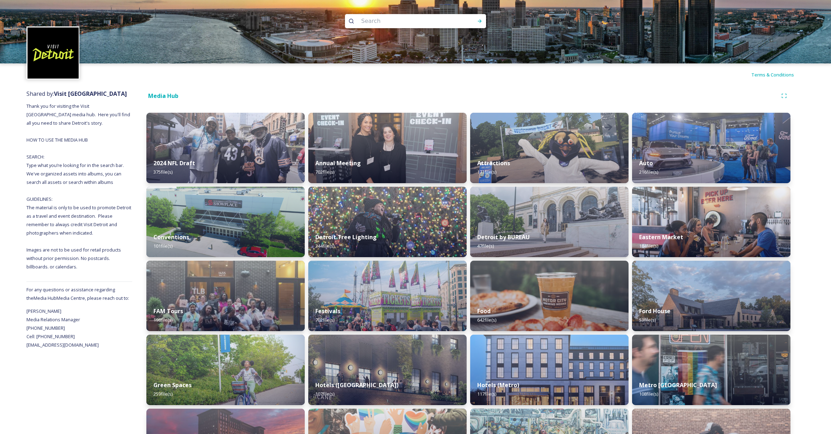
scroll to position [274, 0]
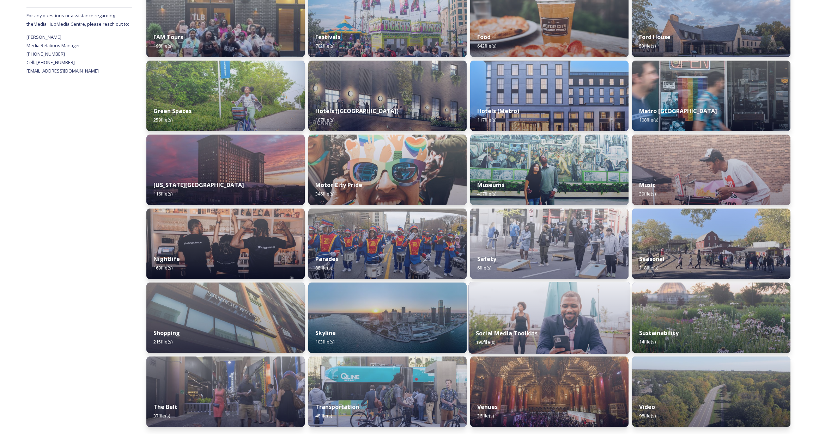
click at [564, 331] on div "Social Media Toolkits 196 file(s)" at bounding box center [548, 338] width 161 height 32
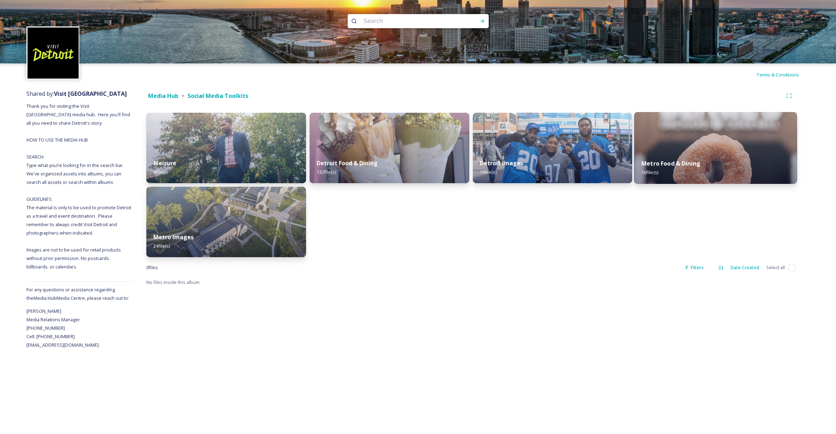
click at [748, 153] on div "Metro Food & Dining 16 file(s)" at bounding box center [715, 168] width 163 height 32
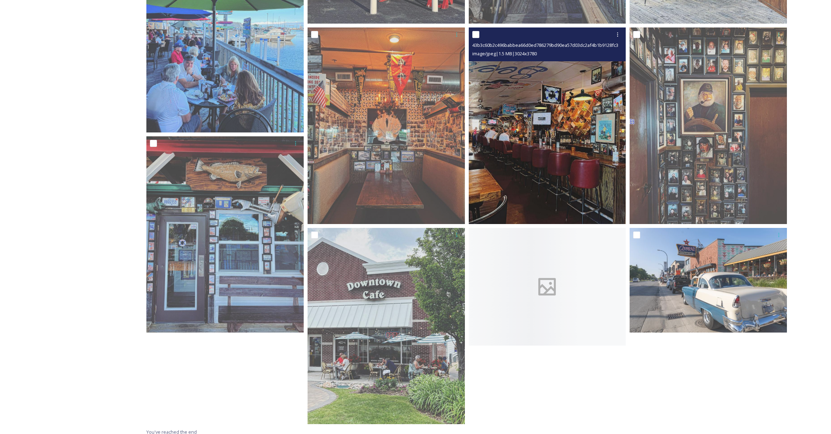
scroll to position [513, 0]
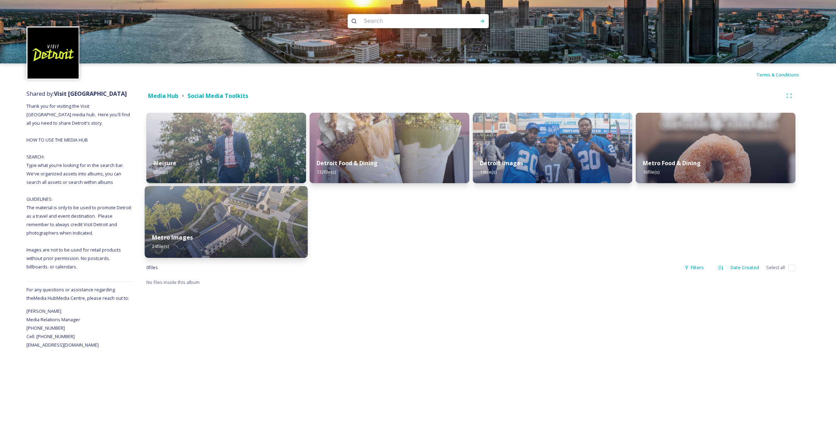
click at [229, 223] on img at bounding box center [226, 222] width 163 height 72
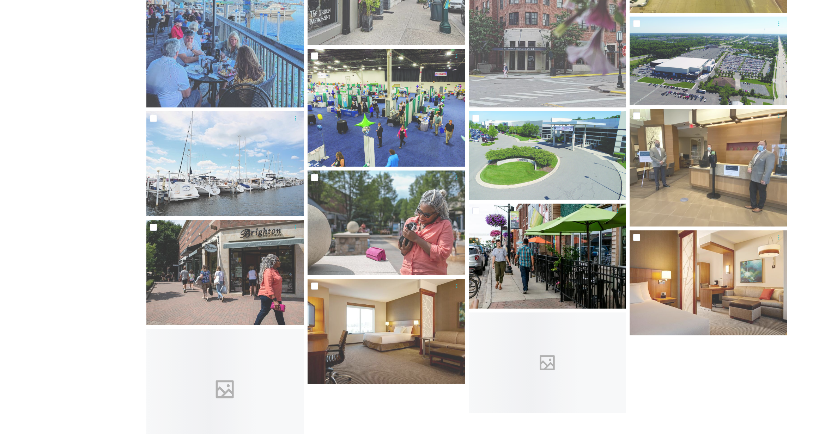
scroll to position [471, 0]
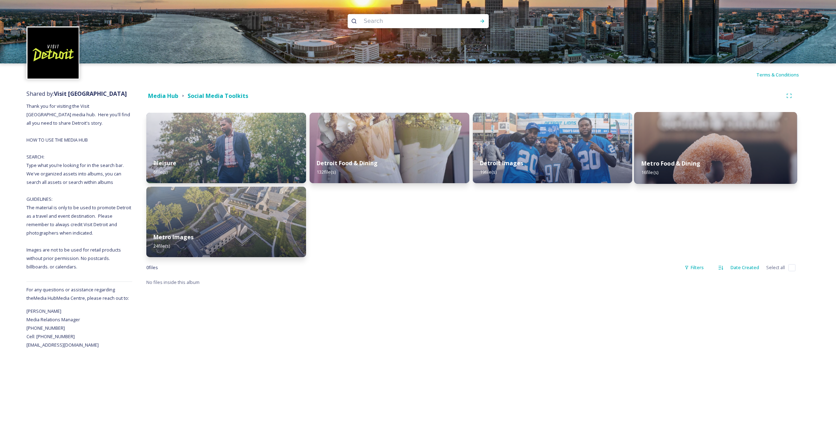
click at [679, 132] on img at bounding box center [715, 148] width 163 height 72
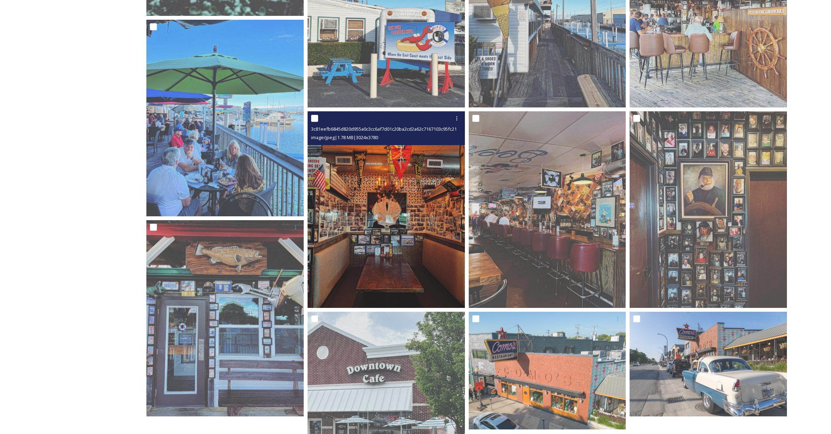
scroll to position [513, 0]
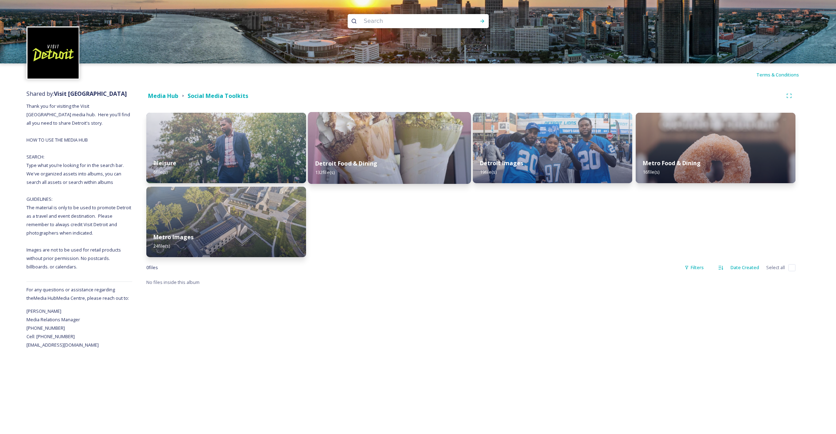
click at [345, 158] on div "Detroit Food & Dining 132 file(s)" at bounding box center [389, 168] width 163 height 32
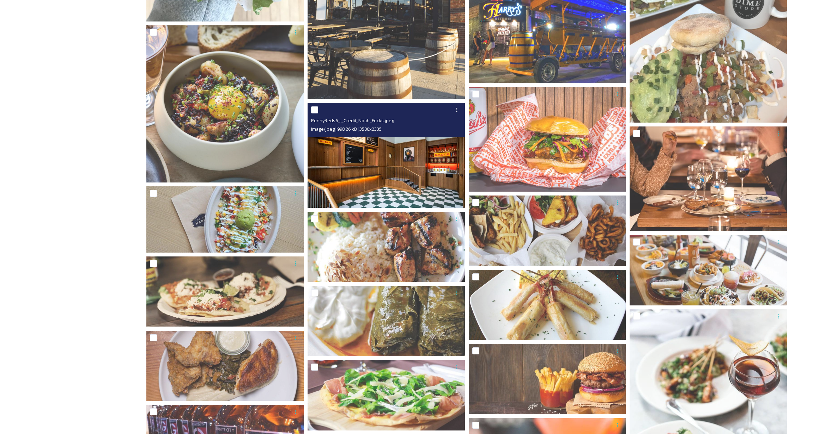
scroll to position [863, 0]
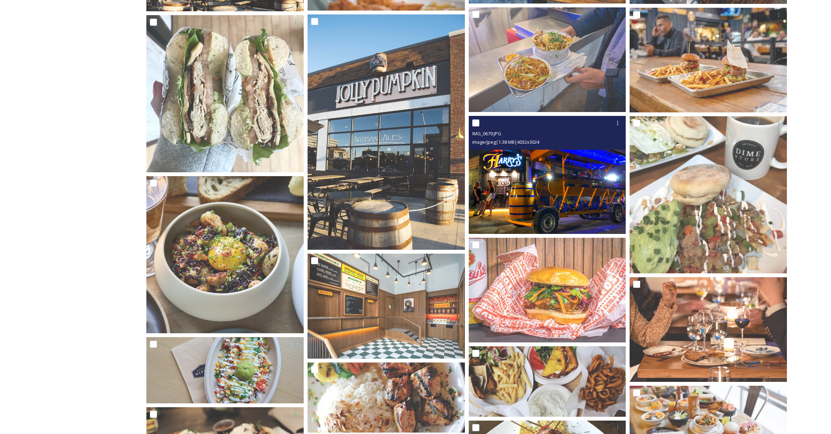
click at [525, 171] on img at bounding box center [546, 175] width 157 height 118
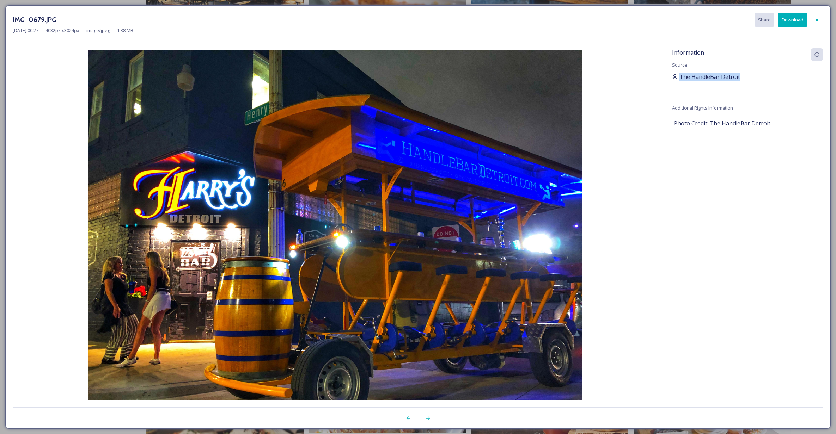
drag, startPoint x: 722, startPoint y: 76, endPoint x: 679, endPoint y: 77, distance: 43.0
click at [679, 77] on div "The HandleBar Detroit" at bounding box center [736, 77] width 128 height 8
click at [792, 23] on button "Download" at bounding box center [792, 20] width 29 height 14
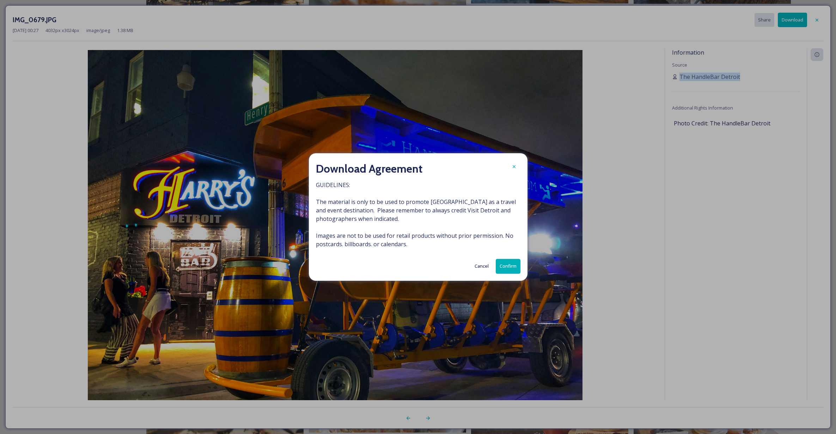
click at [508, 267] on button "Confirm" at bounding box center [508, 266] width 25 height 14
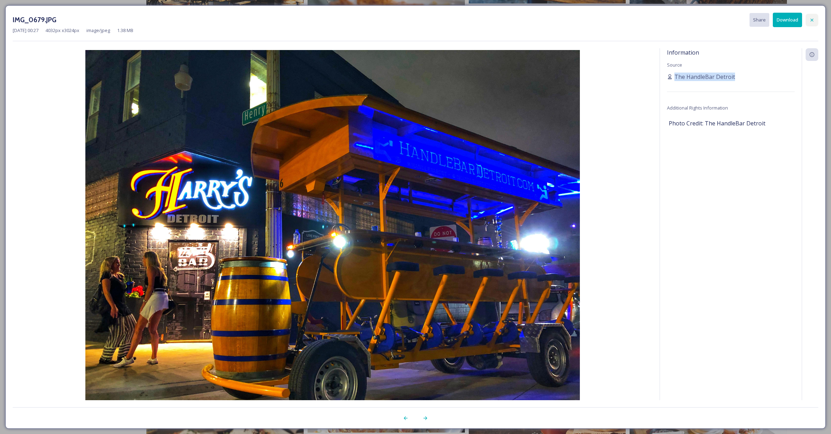
click at [811, 19] on icon at bounding box center [811, 19] width 3 height 3
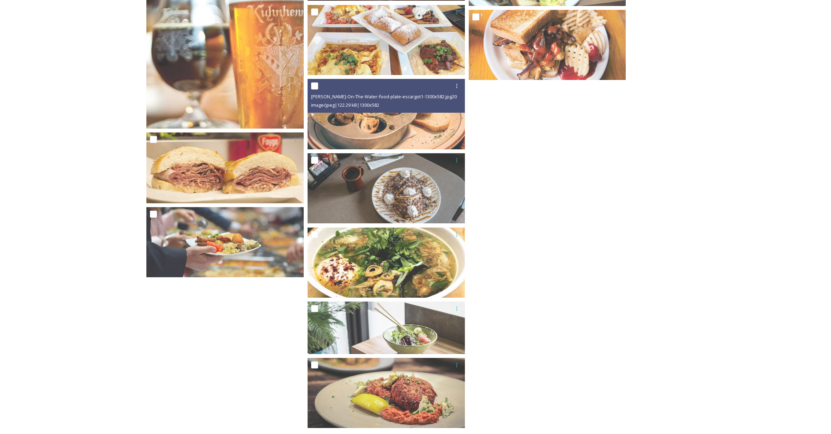
scroll to position [3449, 0]
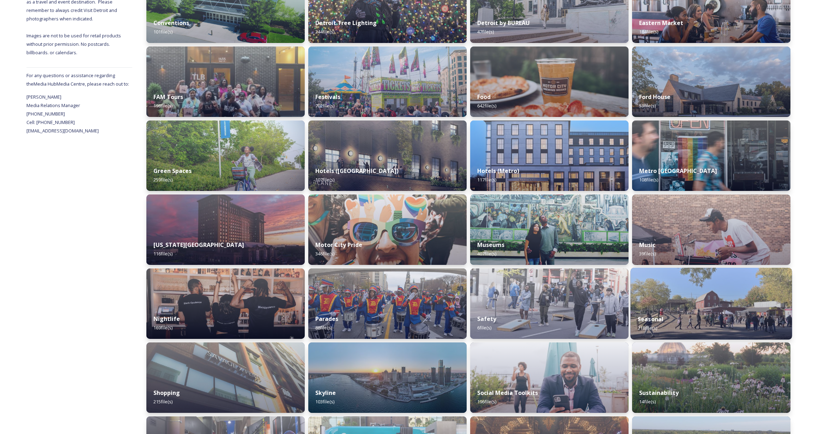
scroll to position [274, 0]
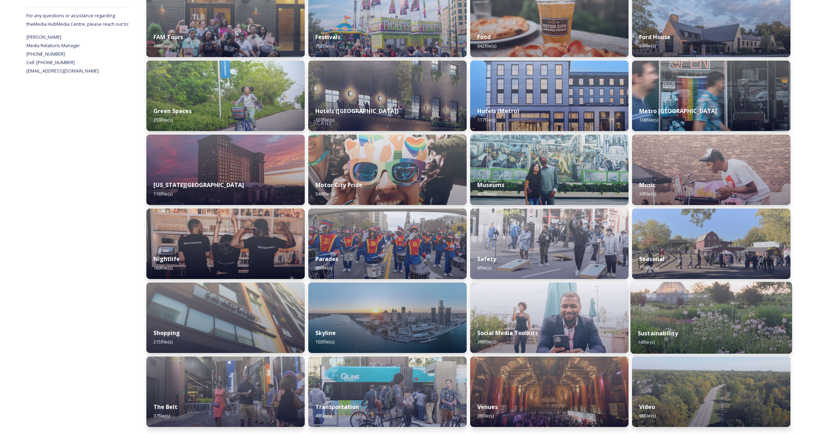
click at [748, 301] on img at bounding box center [710, 318] width 161 height 72
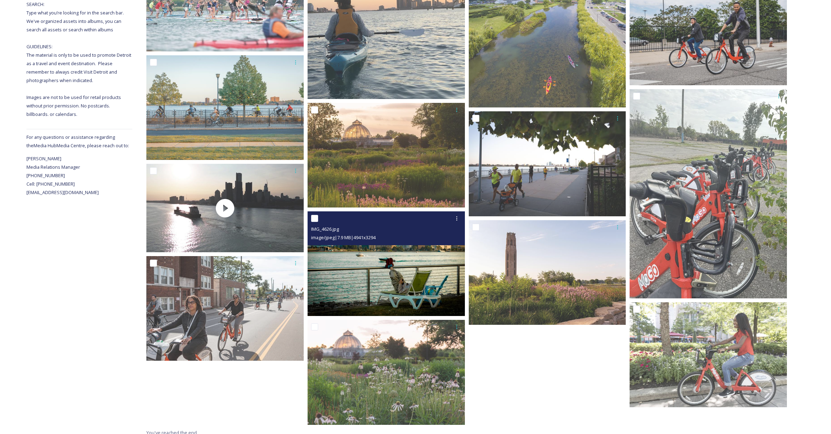
scroll to position [159, 0]
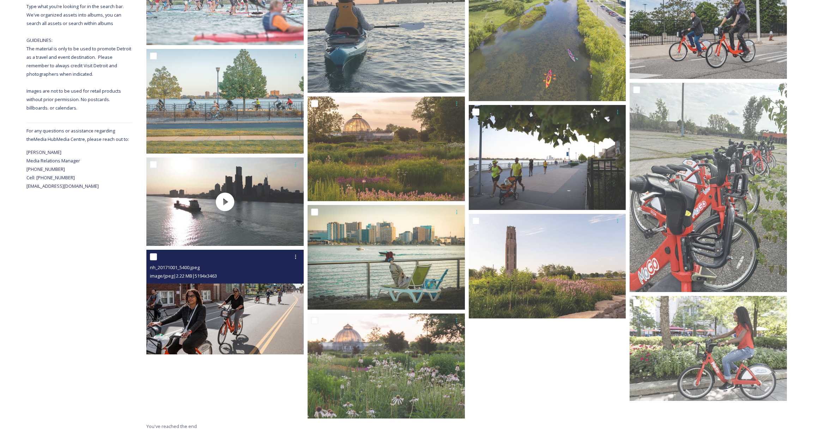
click at [194, 308] on img at bounding box center [224, 302] width 157 height 105
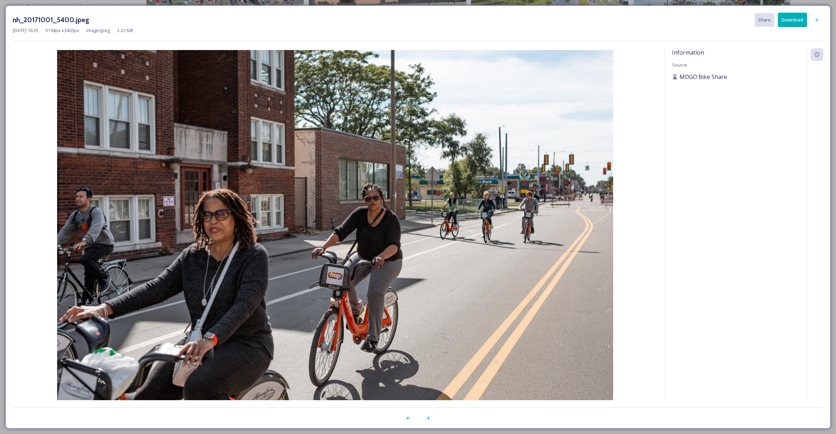
click at [732, 78] on div "MOGO Bike Share" at bounding box center [736, 77] width 128 height 8
click at [816, 21] on icon at bounding box center [816, 19] width 3 height 3
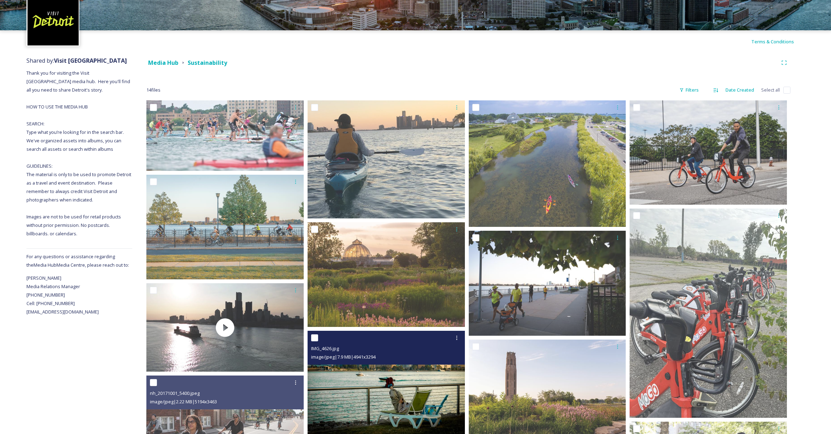
scroll to position [0, 0]
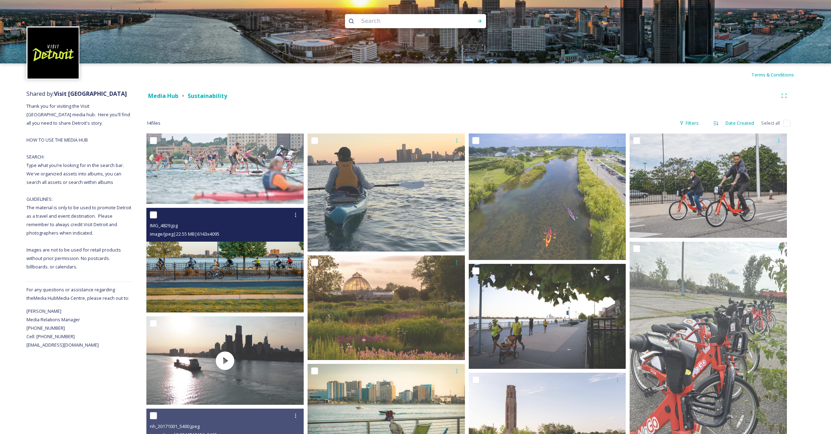
click at [263, 258] on img at bounding box center [224, 260] width 157 height 105
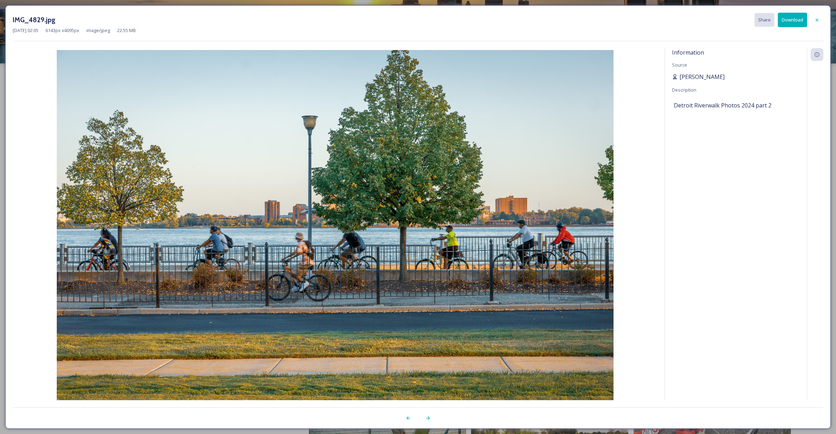
drag, startPoint x: 725, startPoint y: 76, endPoint x: 679, endPoint y: 77, distance: 46.2
click at [679, 77] on div "[PERSON_NAME]" at bounding box center [736, 77] width 128 height 8
click at [798, 20] on button "Download" at bounding box center [792, 20] width 29 height 14
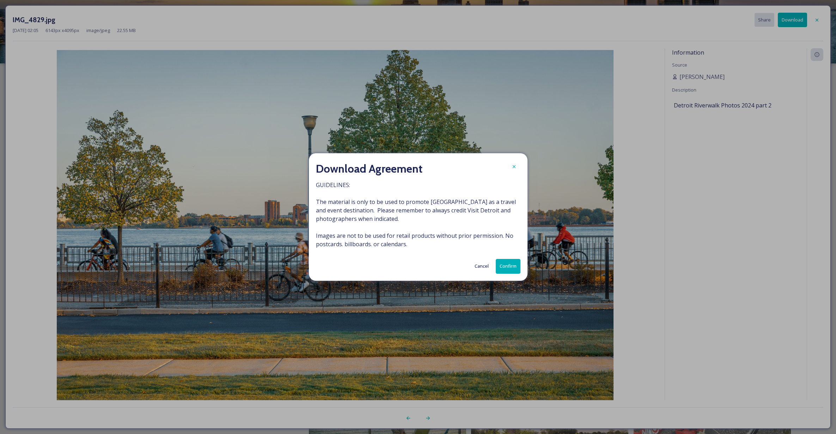
click at [511, 261] on button "Confirm" at bounding box center [508, 266] width 25 height 14
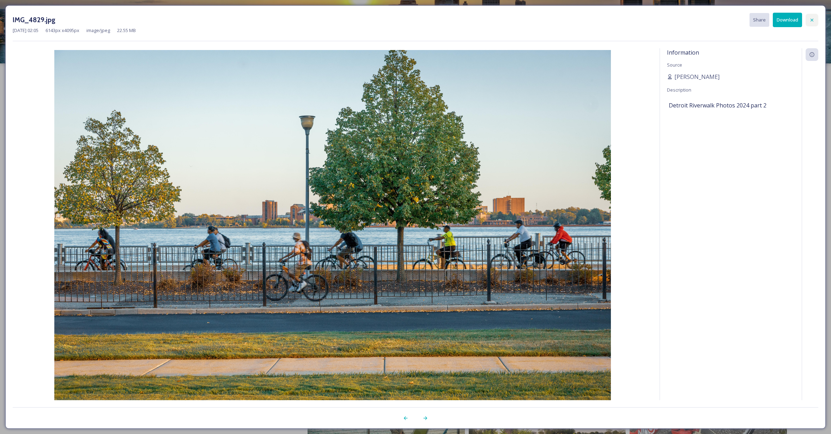
click at [813, 21] on icon at bounding box center [811, 19] width 3 height 3
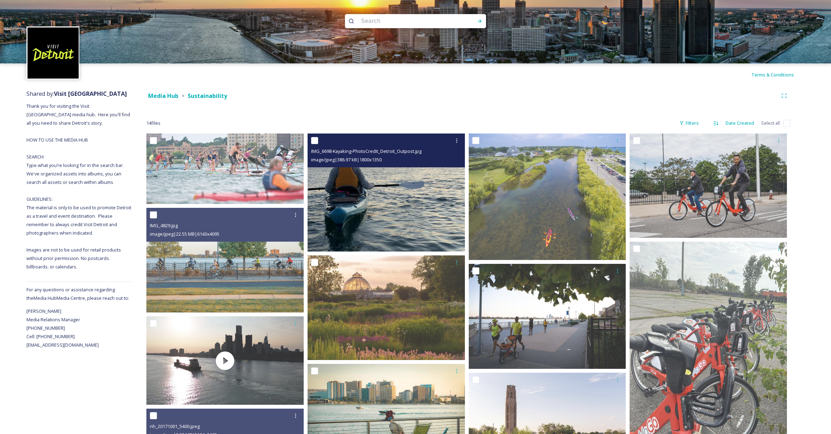
click at [374, 182] on img at bounding box center [385, 193] width 157 height 118
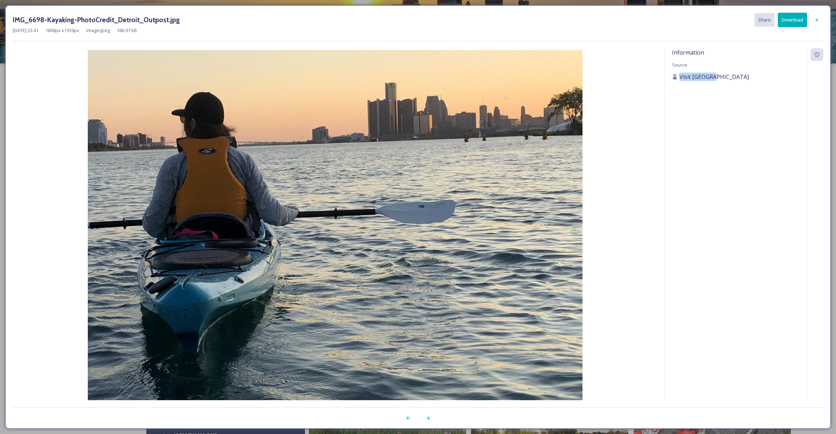
drag, startPoint x: 729, startPoint y: 81, endPoint x: 679, endPoint y: 76, distance: 49.9
click at [679, 76] on div "Information Source Visit [GEOGRAPHIC_DATA]" at bounding box center [736, 233] width 142 height 371
click at [791, 19] on button "Download" at bounding box center [792, 20] width 29 height 14
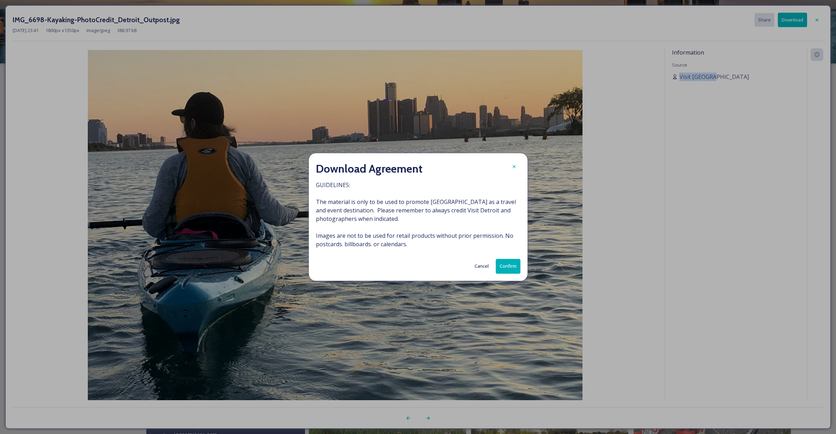
click at [505, 265] on button "Confirm" at bounding box center [508, 266] width 25 height 14
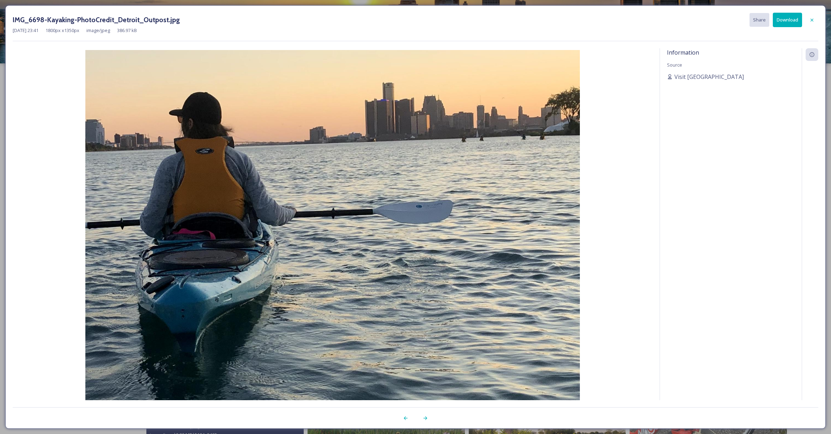
click at [808, 23] on div at bounding box center [811, 20] width 13 height 13
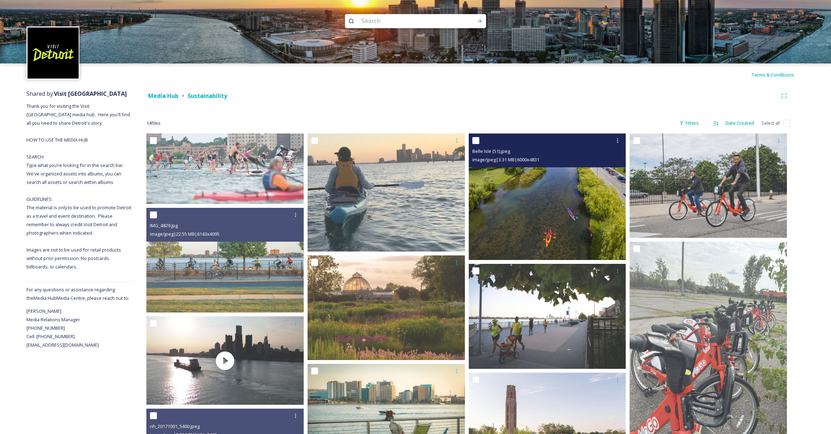
click at [574, 198] on img at bounding box center [546, 197] width 157 height 127
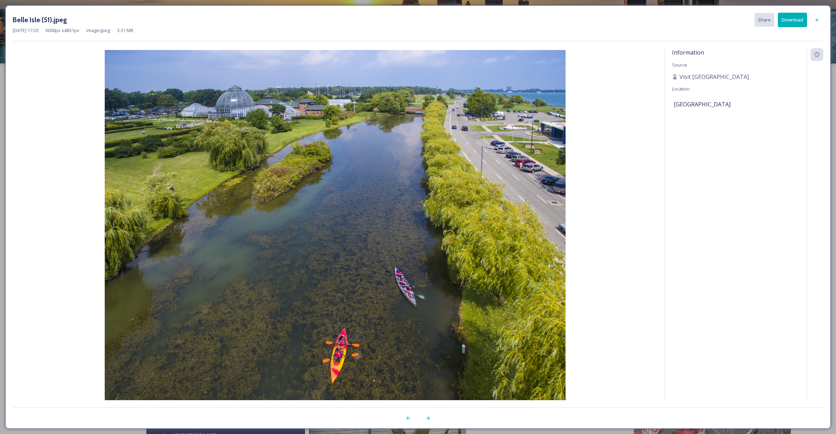
click at [789, 25] on button "Download" at bounding box center [792, 20] width 29 height 14
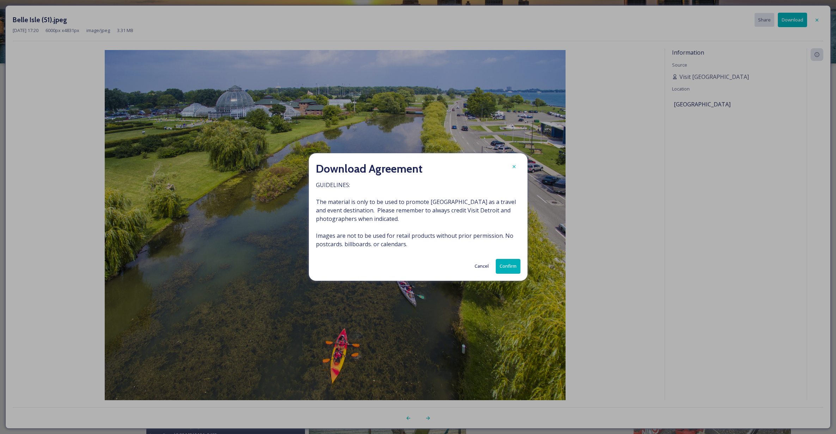
click at [509, 268] on button "Confirm" at bounding box center [508, 266] width 25 height 14
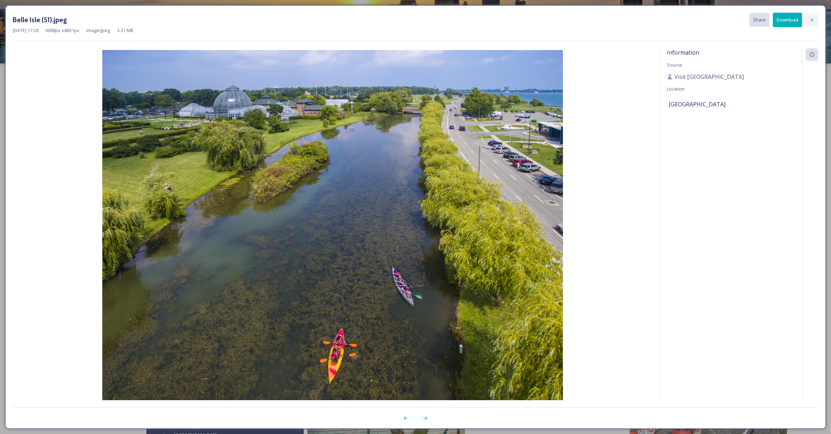
click at [814, 22] on icon at bounding box center [812, 20] width 6 height 6
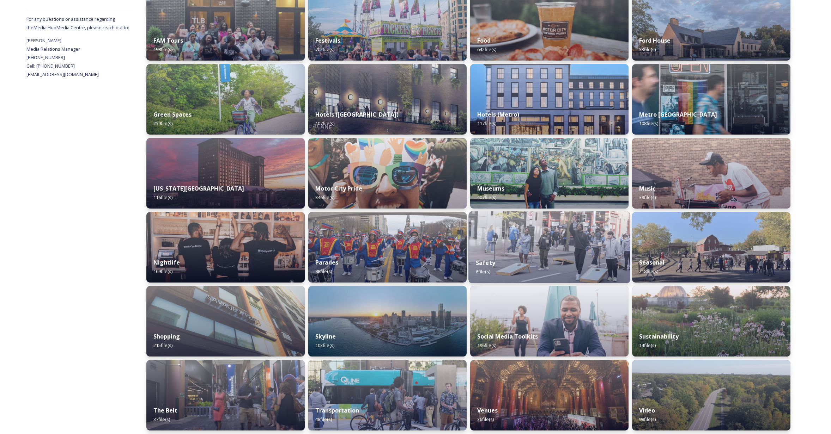
scroll to position [274, 0]
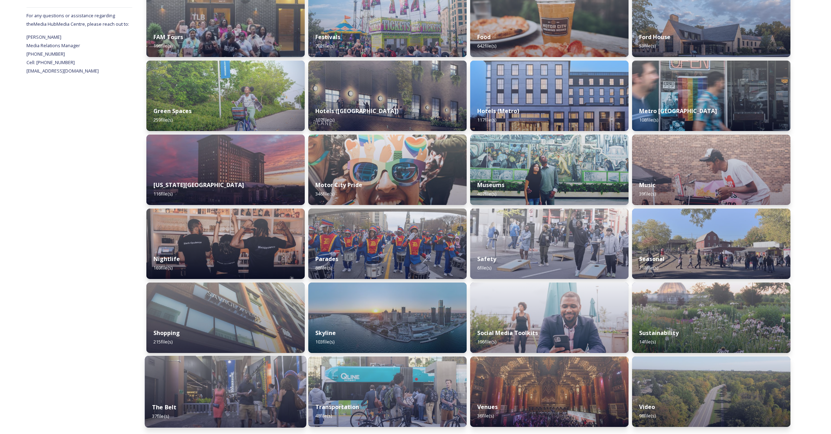
click at [235, 396] on div "The Belt 37 file(s)" at bounding box center [225, 412] width 161 height 32
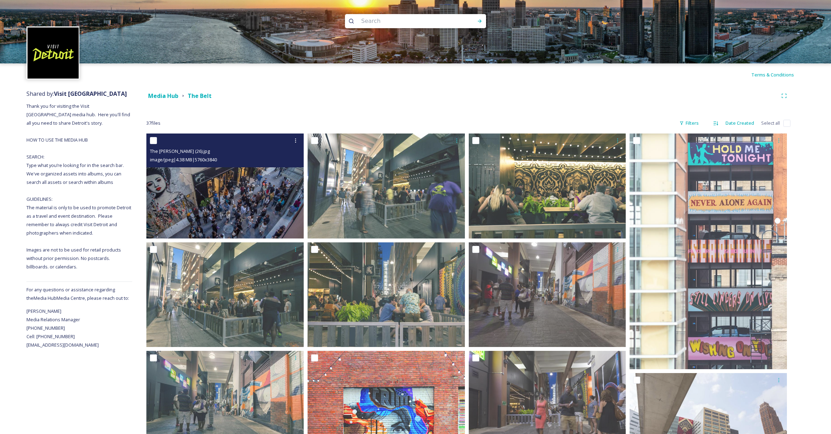
click at [223, 212] on img at bounding box center [224, 186] width 157 height 105
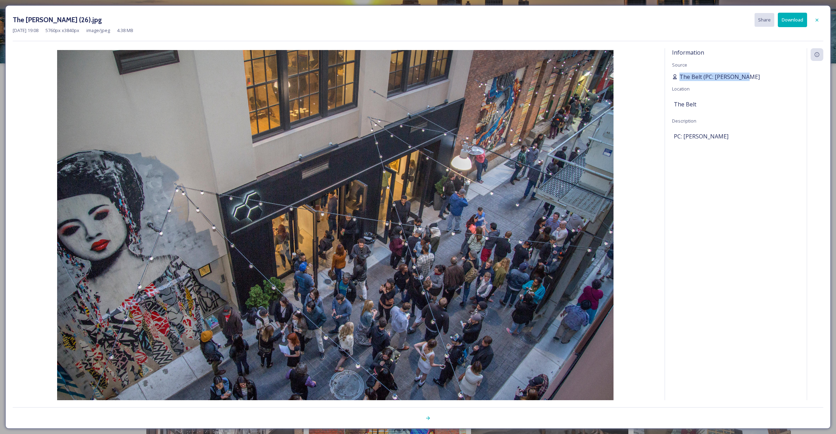
drag, startPoint x: 761, startPoint y: 75, endPoint x: 679, endPoint y: 80, distance: 82.6
click at [679, 80] on div "The Belt (PC: [PERSON_NAME]" at bounding box center [736, 77] width 128 height 8
click at [791, 17] on button "Download" at bounding box center [792, 20] width 29 height 14
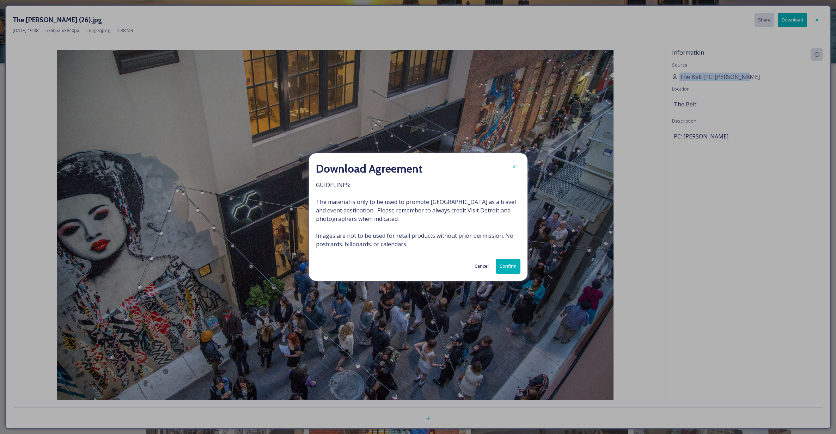
click at [513, 264] on button "Confirm" at bounding box center [508, 266] width 25 height 14
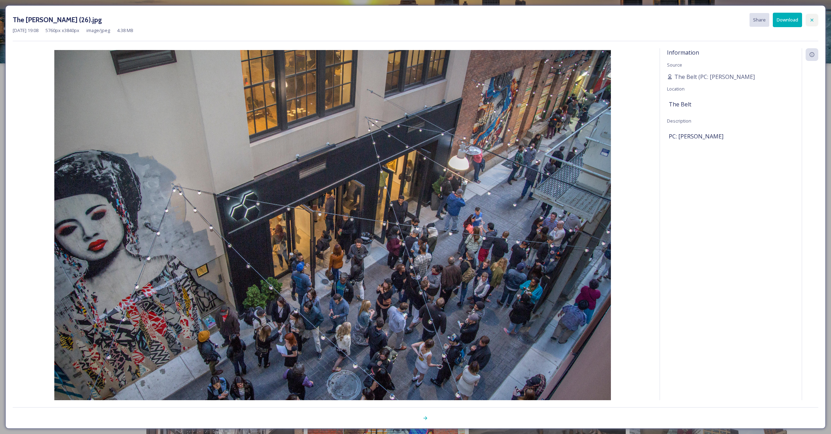
click at [811, 18] on icon at bounding box center [812, 20] width 6 height 6
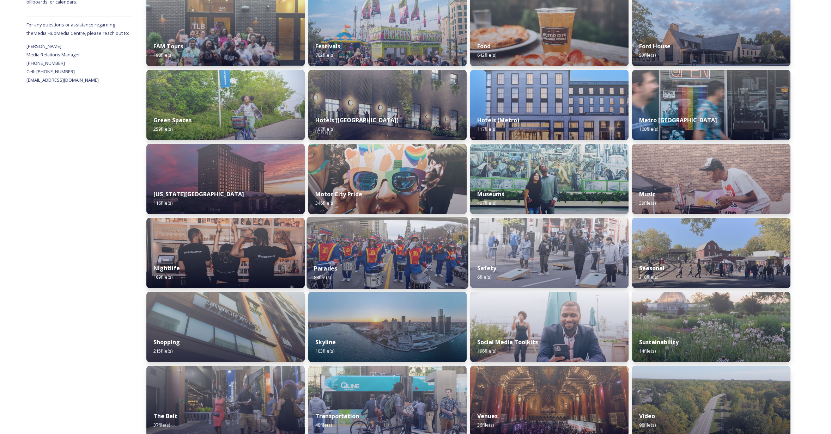
scroll to position [274, 0]
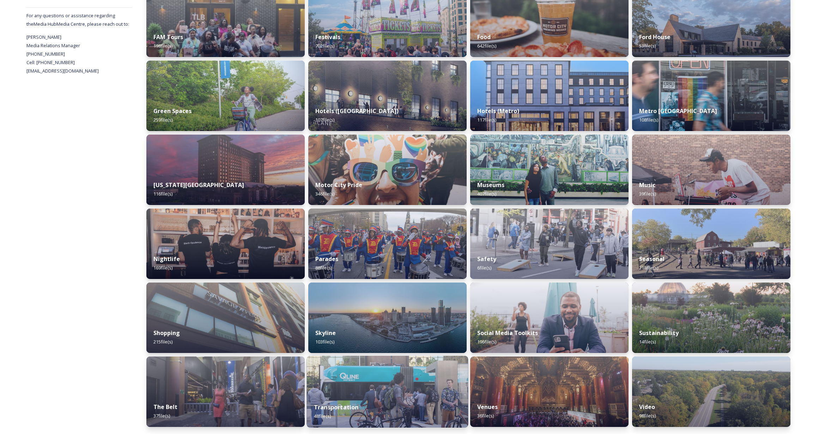
click at [404, 400] on div "Transportation 48 file(s)" at bounding box center [387, 412] width 161 height 32
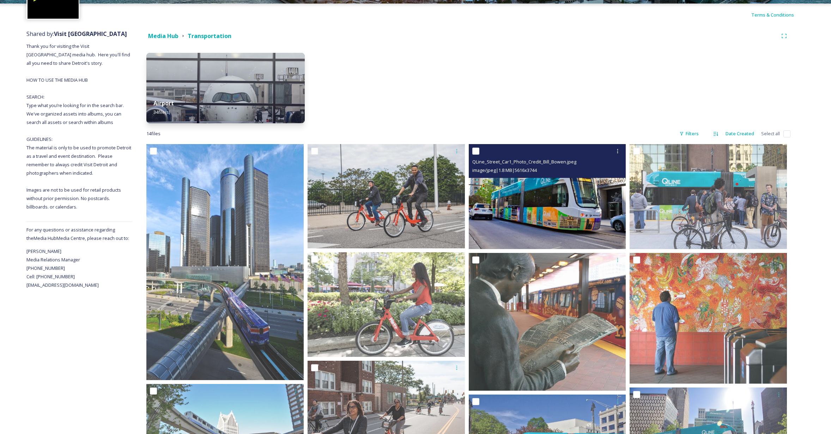
scroll to position [68, 0]
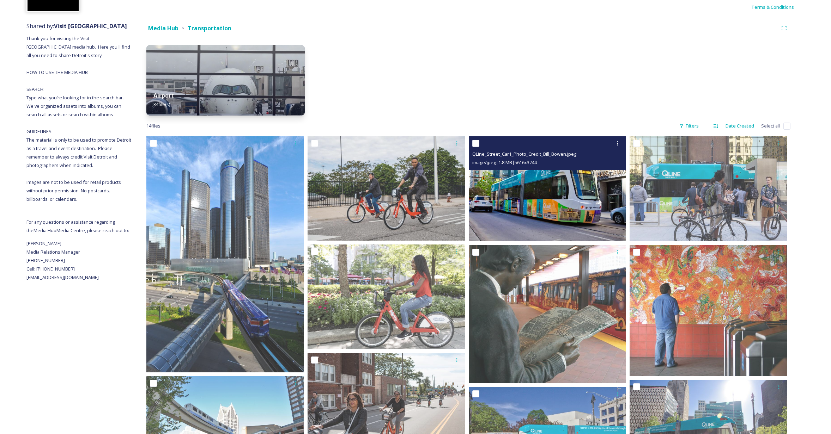
click at [516, 198] on img at bounding box center [546, 188] width 157 height 105
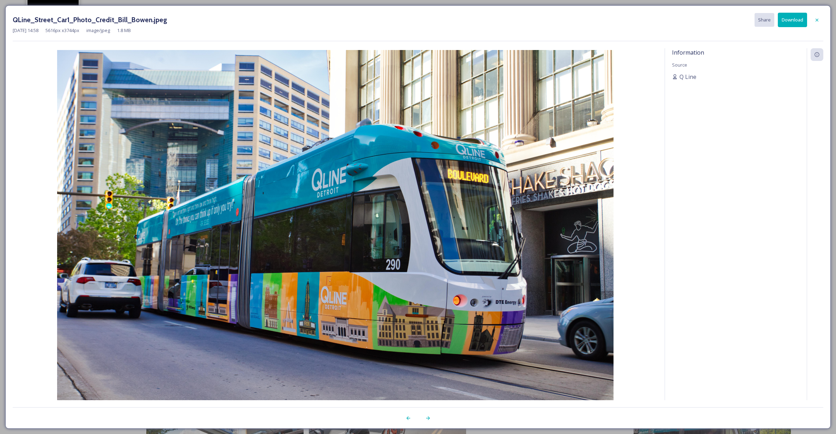
click at [795, 18] on button "Download" at bounding box center [792, 20] width 29 height 14
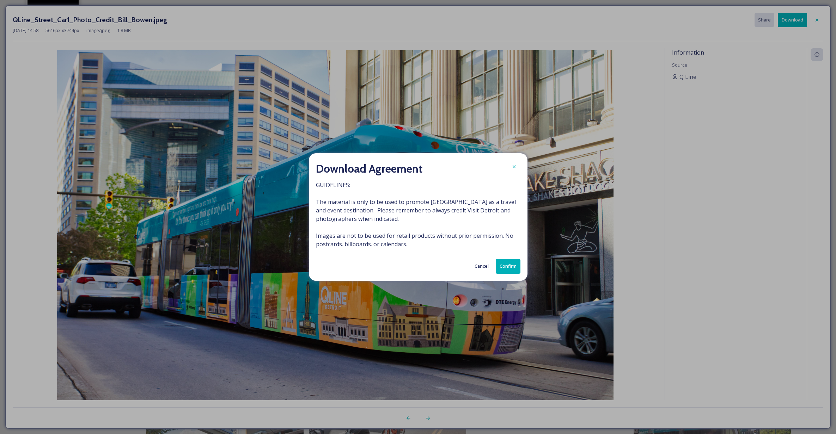
click at [508, 267] on button "Confirm" at bounding box center [508, 266] width 25 height 14
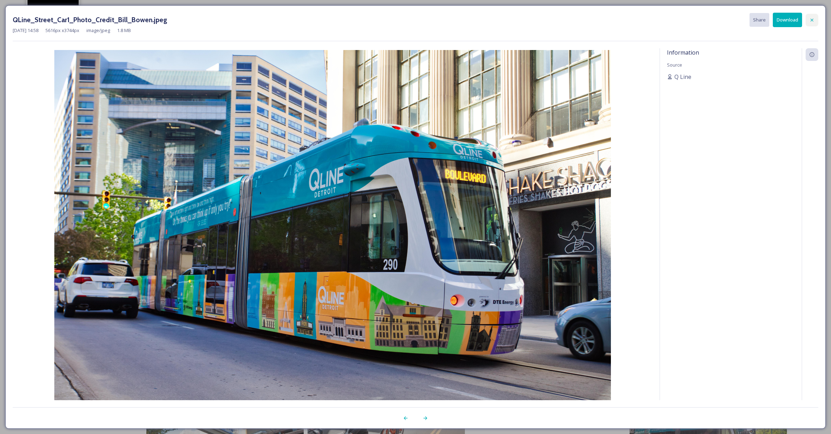
click at [809, 17] on div at bounding box center [811, 20] width 13 height 13
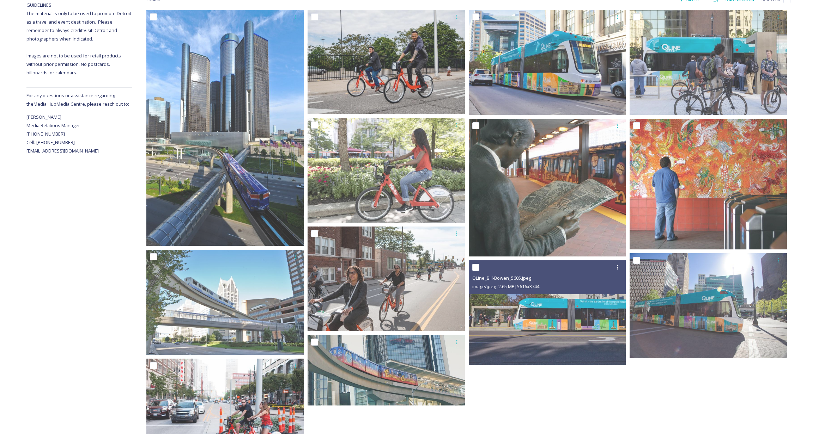
scroll to position [220, 0]
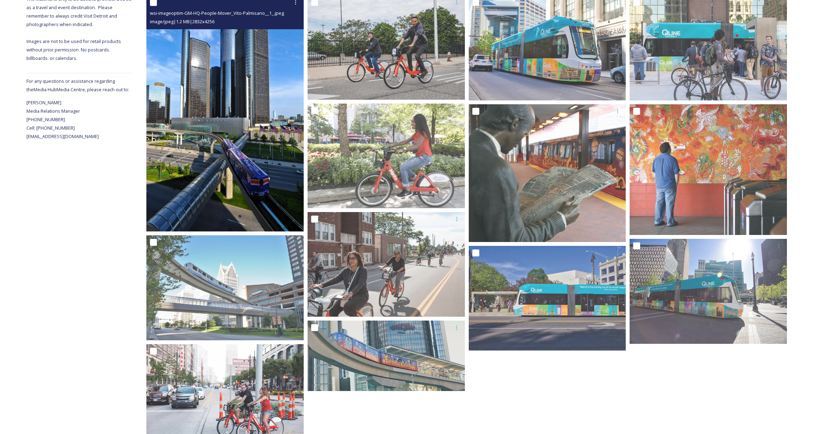
click at [255, 188] on img at bounding box center [224, 113] width 157 height 237
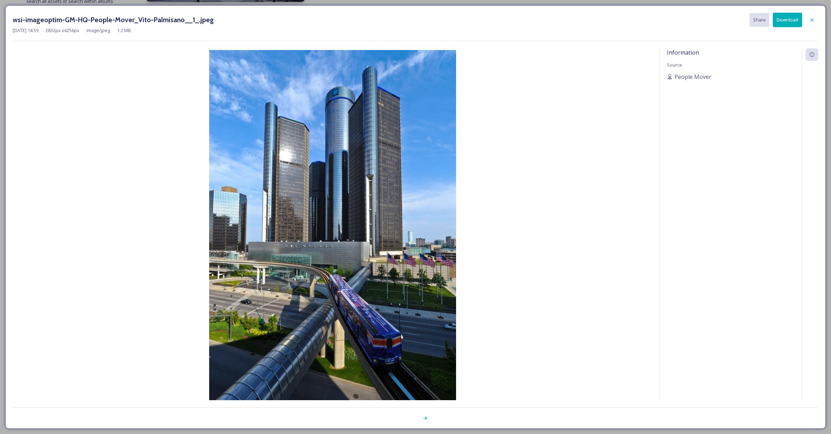
scroll to position [181, 0]
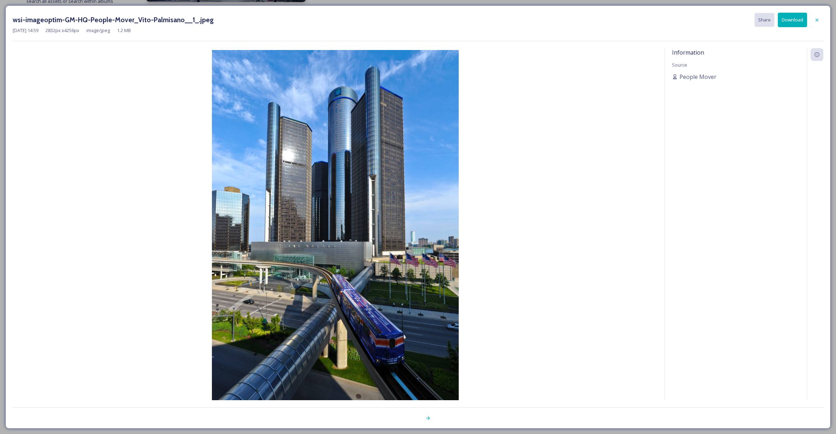
click at [793, 23] on button "Download" at bounding box center [792, 20] width 29 height 14
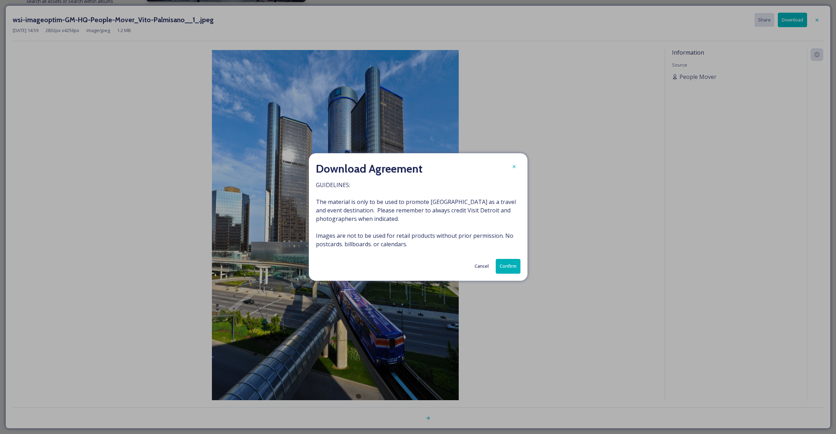
click at [513, 264] on button "Confirm" at bounding box center [508, 266] width 25 height 14
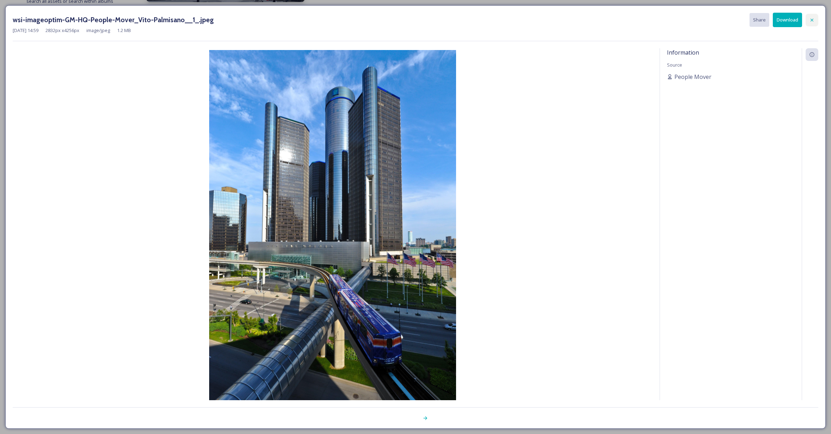
click at [810, 18] on icon at bounding box center [812, 20] width 6 height 6
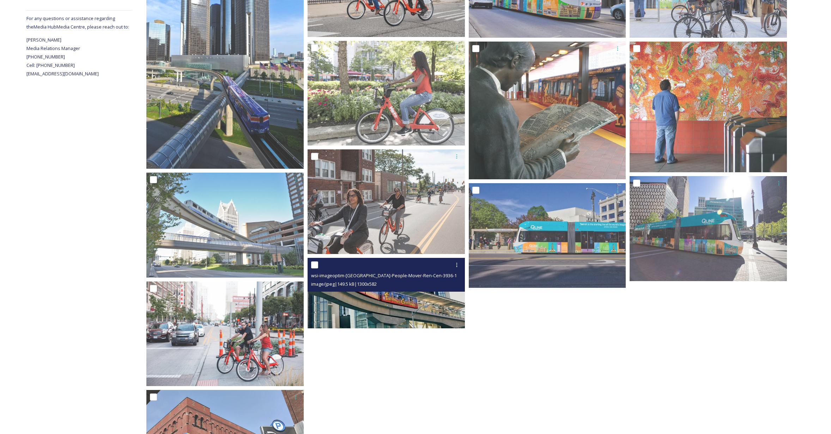
scroll to position [335, 0]
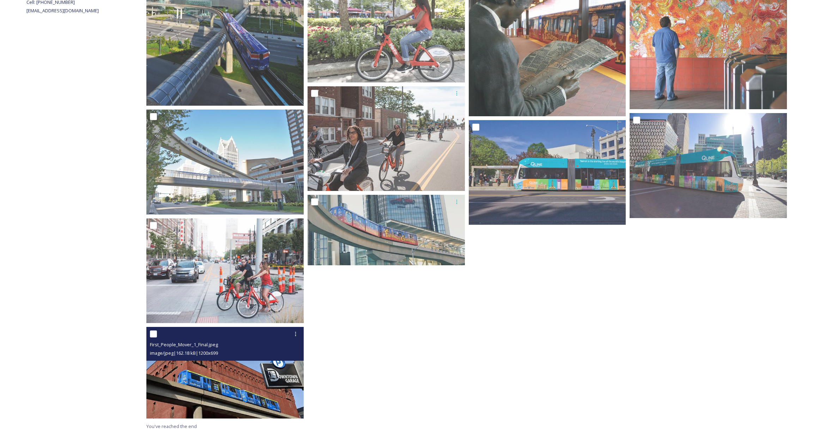
click at [219, 360] on div "First_People_Mover_1_Final.jpeg image/jpeg | 162.18 kB | 1200 x 699" at bounding box center [224, 344] width 157 height 34
click at [221, 370] on img at bounding box center [224, 373] width 157 height 92
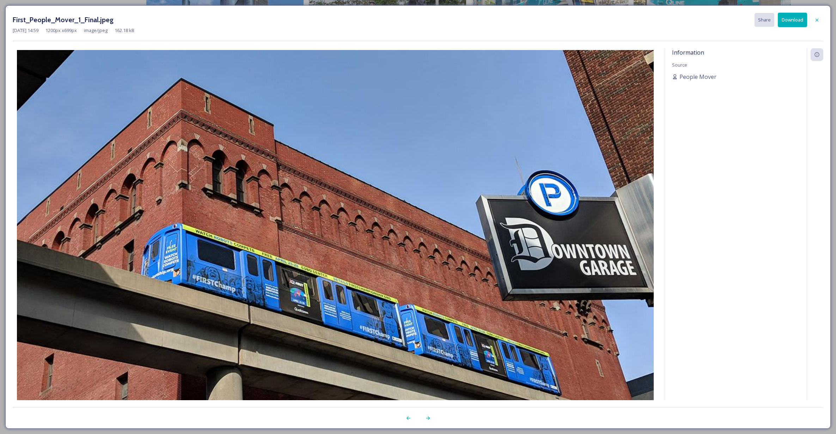
click at [790, 23] on button "Download" at bounding box center [792, 20] width 29 height 14
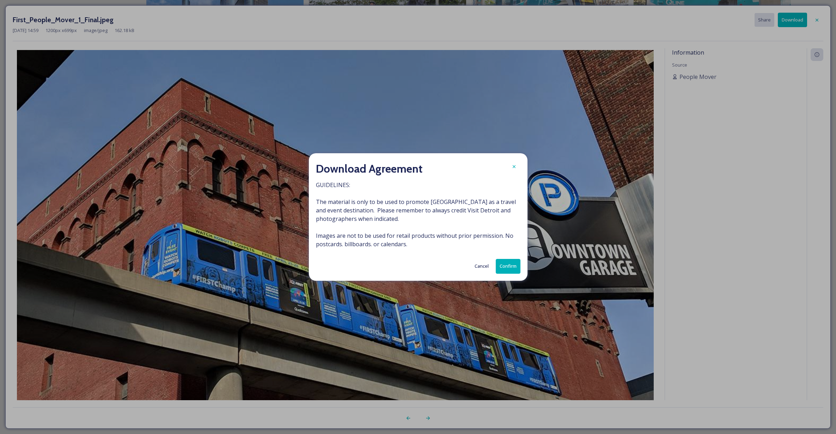
click at [503, 266] on button "Confirm" at bounding box center [508, 266] width 25 height 14
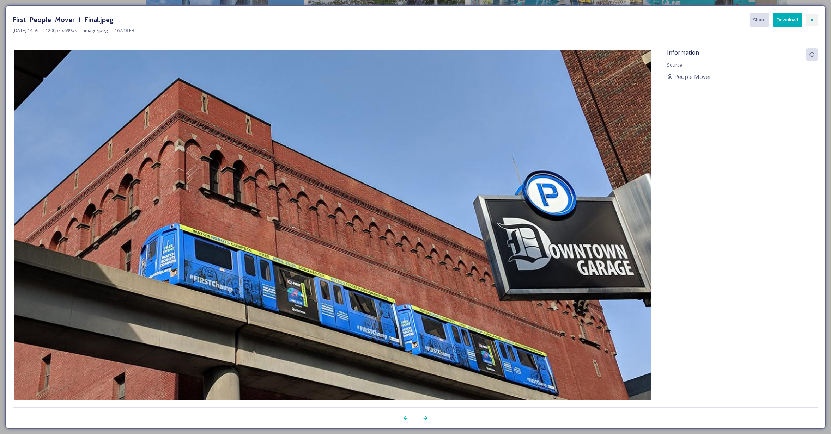
click at [808, 21] on div at bounding box center [811, 20] width 13 height 13
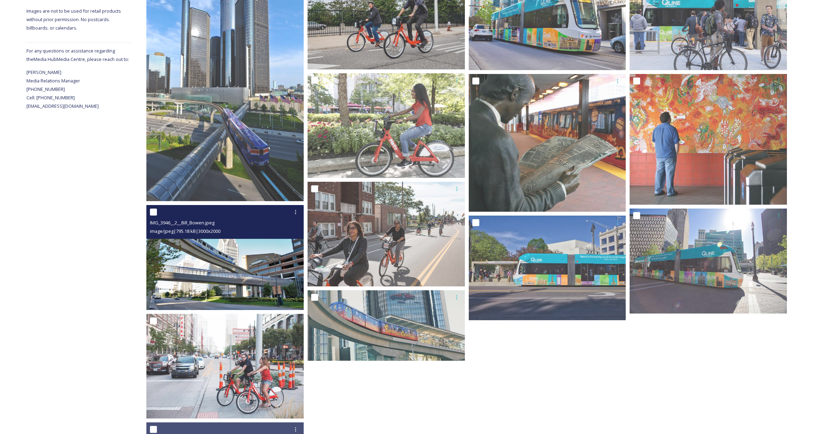
click at [246, 270] on img at bounding box center [224, 257] width 157 height 105
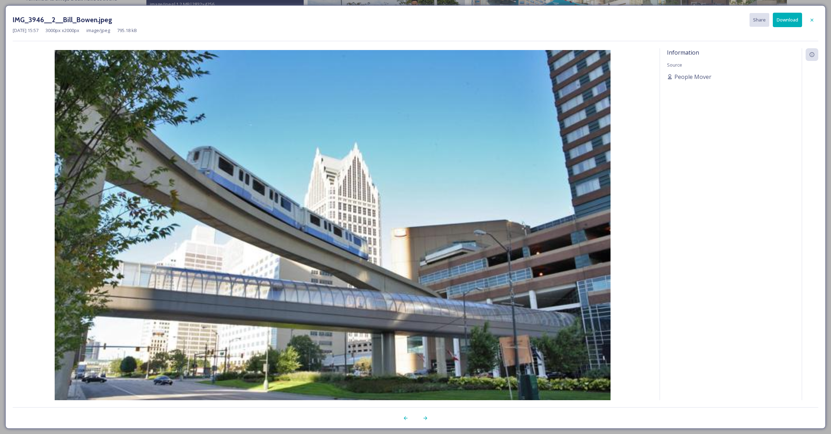
scroll to position [226, 0]
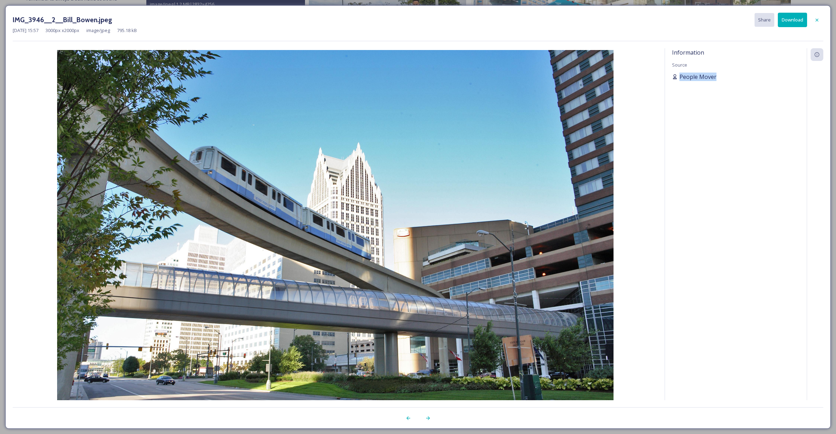
drag, startPoint x: 724, startPoint y: 78, endPoint x: 680, endPoint y: 78, distance: 44.4
click at [680, 78] on div "People Mover" at bounding box center [736, 77] width 128 height 8
click at [788, 19] on button "Download" at bounding box center [792, 20] width 29 height 14
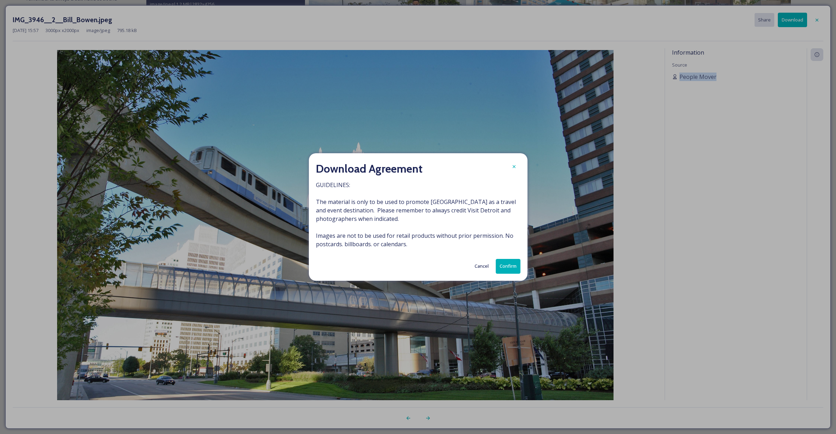
click at [508, 271] on button "Confirm" at bounding box center [508, 266] width 25 height 14
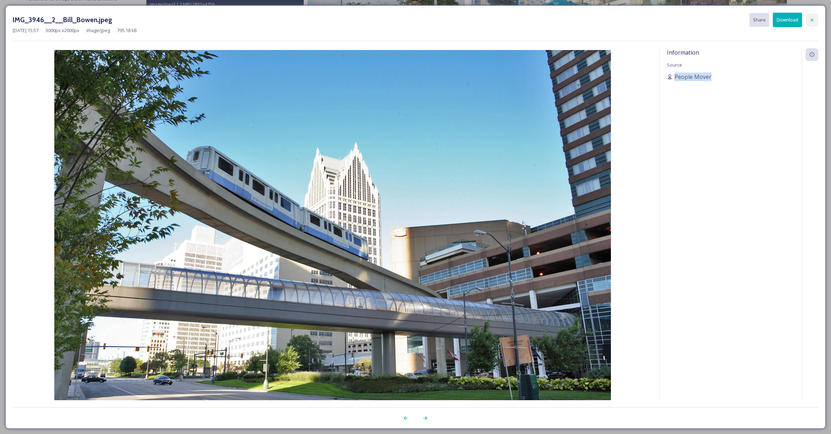
click at [812, 23] on div at bounding box center [811, 20] width 13 height 13
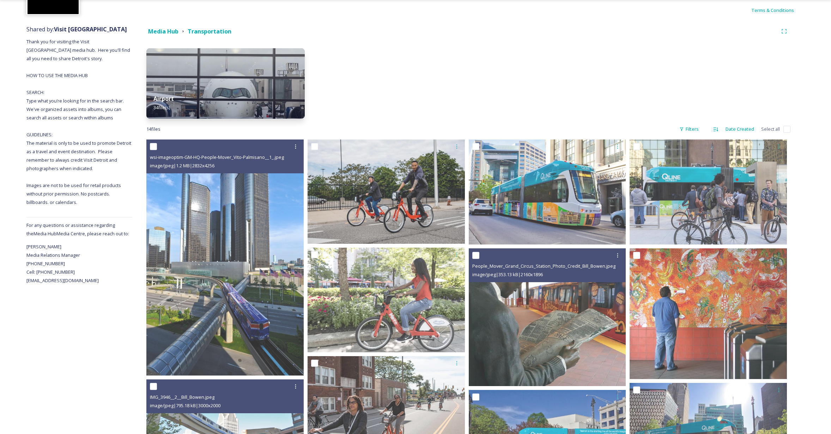
scroll to position [23, 0]
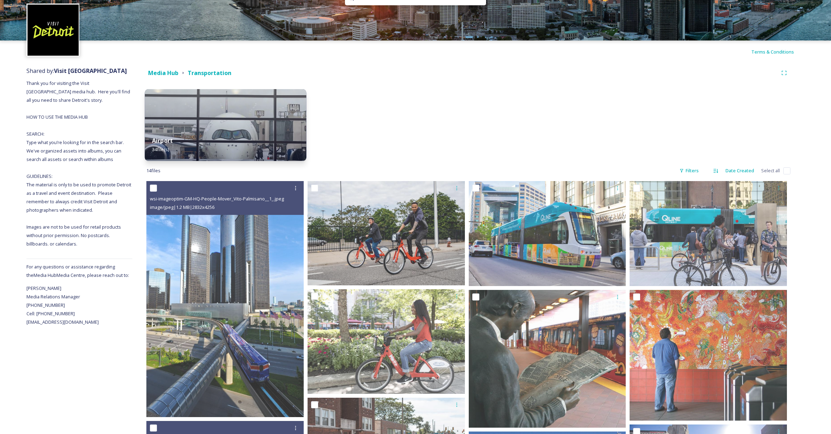
click at [211, 133] on div "Airport 34 file(s)" at bounding box center [225, 145] width 161 height 32
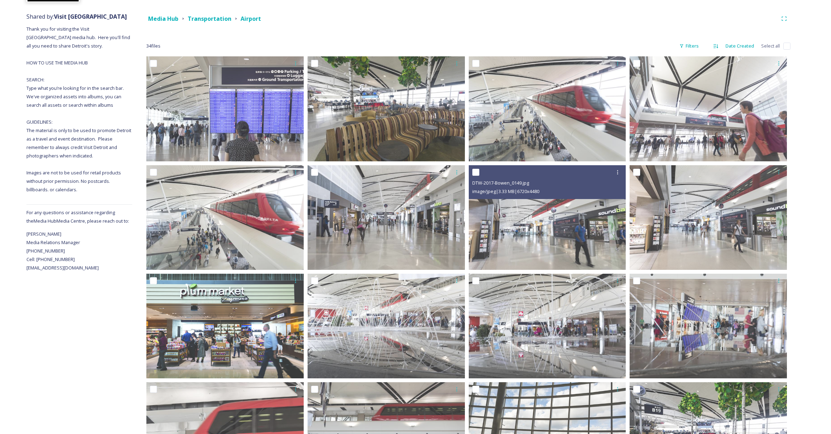
scroll to position [70, 0]
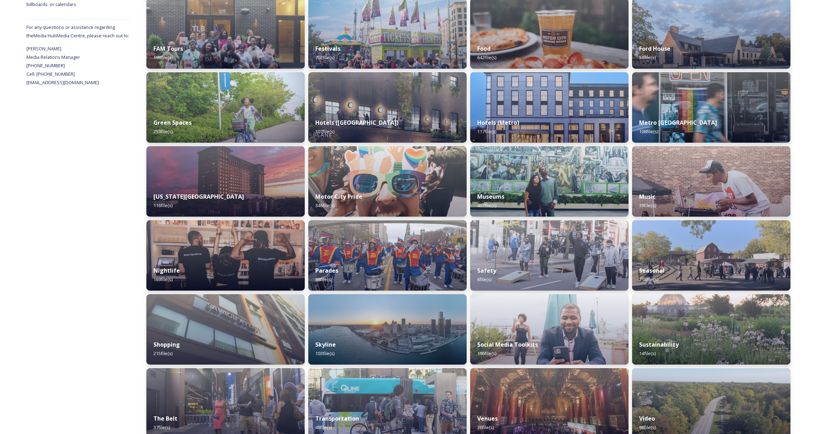
scroll to position [274, 0]
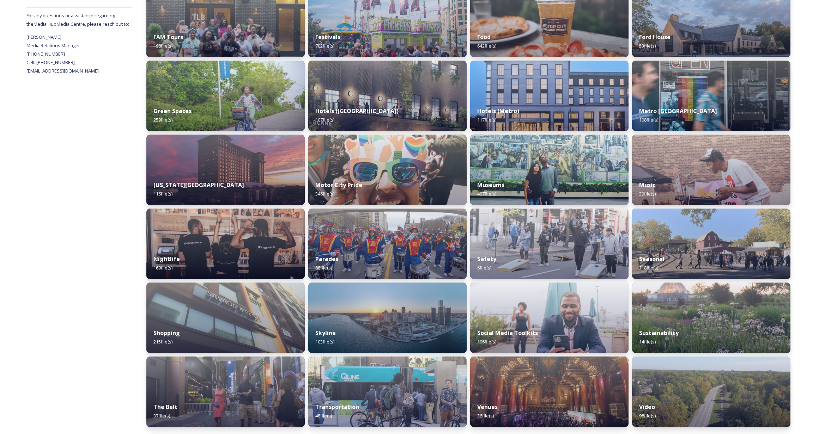
click at [533, 400] on div "Venues 36 file(s)" at bounding box center [549, 411] width 158 height 31
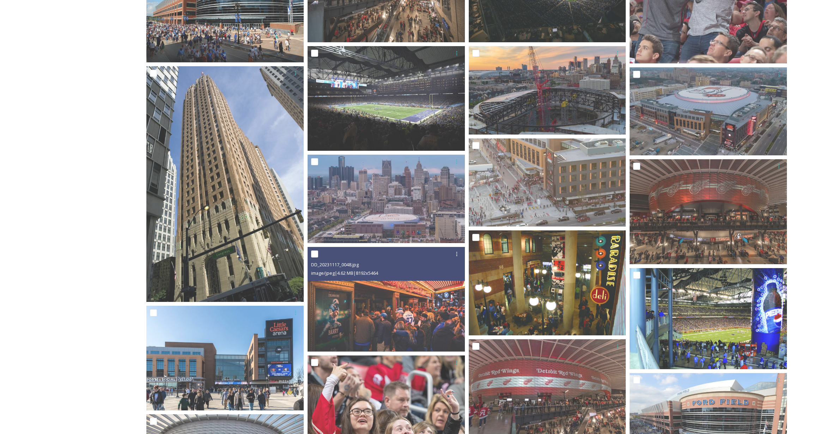
scroll to position [408, 0]
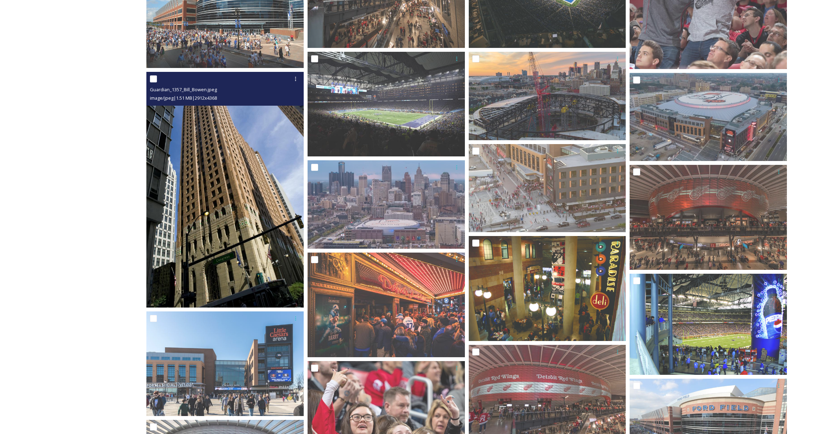
click at [248, 205] on img at bounding box center [224, 190] width 157 height 236
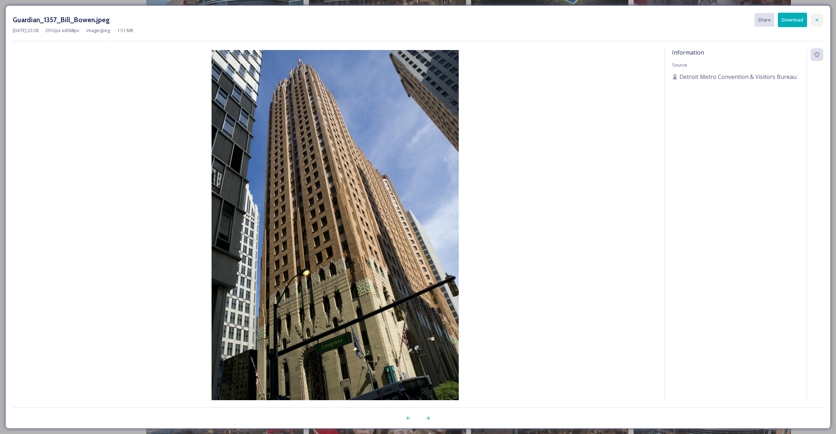
click at [818, 23] on div at bounding box center [816, 20] width 13 height 13
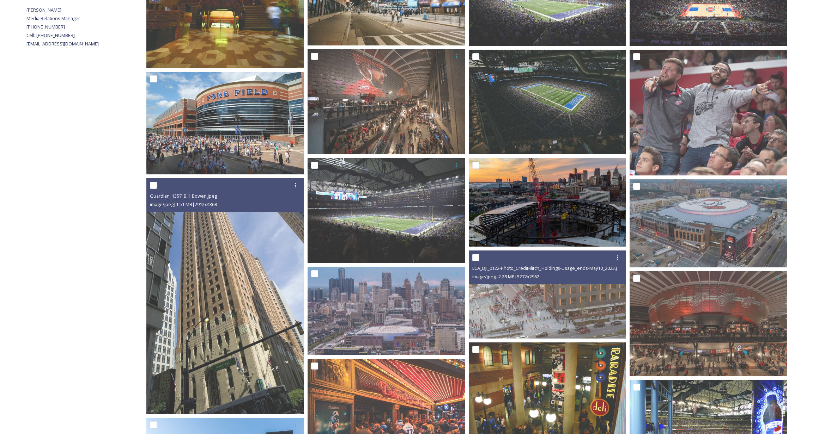
scroll to position [261, 0]
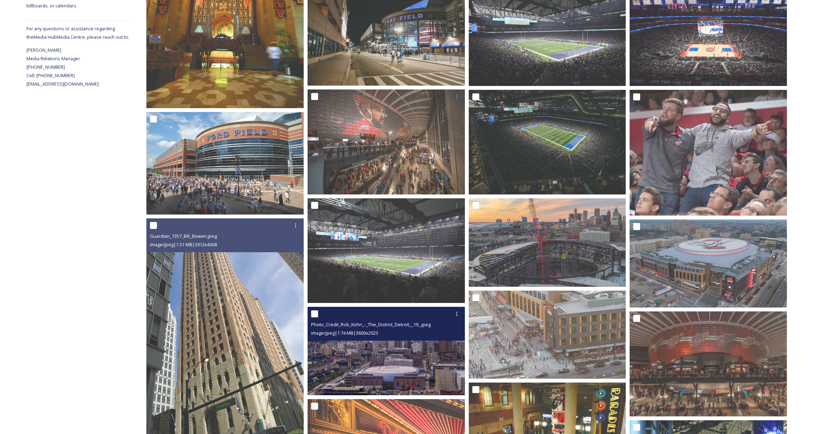
click at [413, 355] on img at bounding box center [385, 351] width 157 height 88
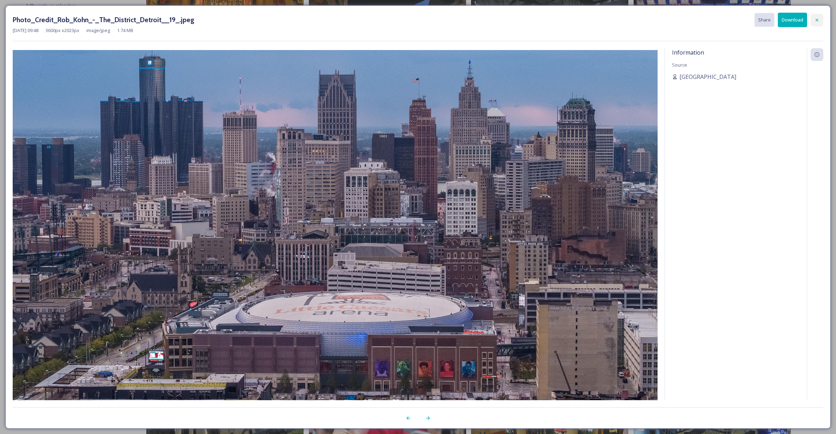
click at [815, 18] on icon at bounding box center [817, 20] width 6 height 6
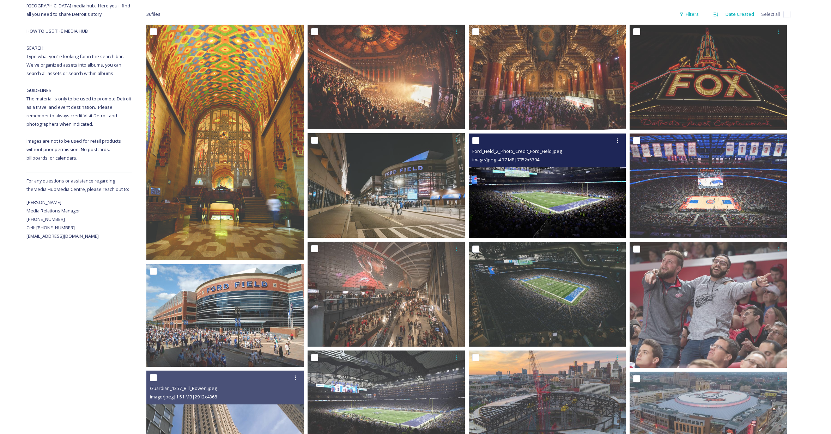
scroll to position [0, 0]
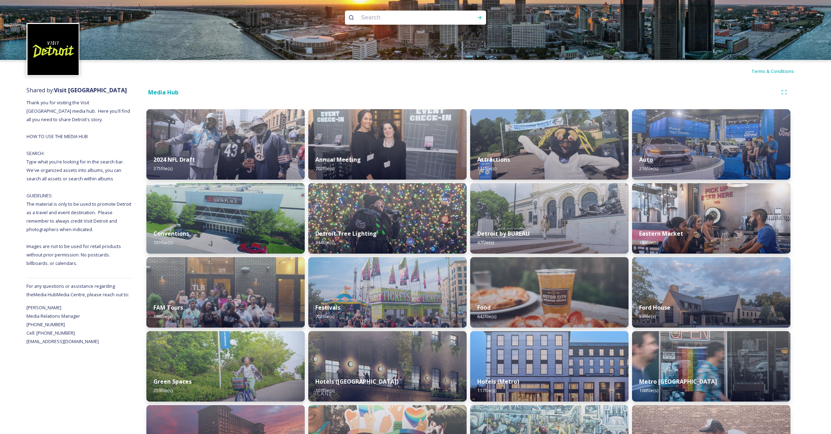
scroll to position [274, 0]
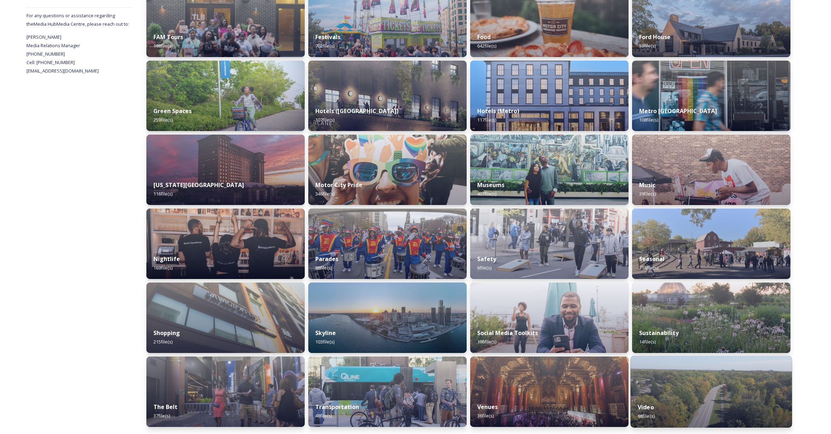
click at [703, 395] on img at bounding box center [710, 392] width 161 height 72
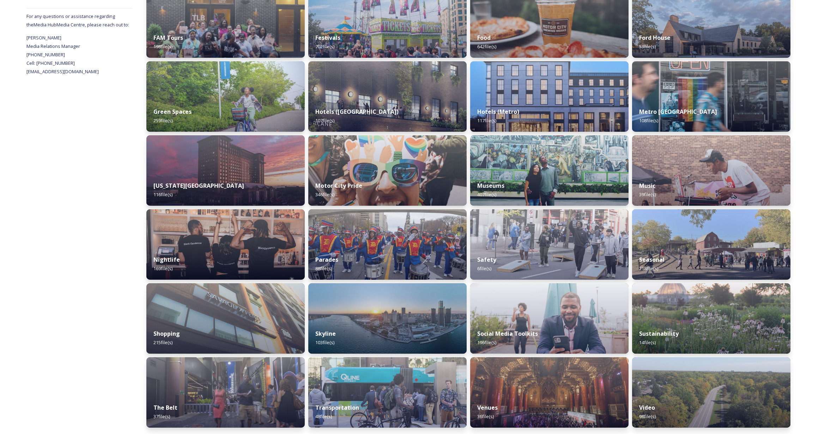
scroll to position [274, 0]
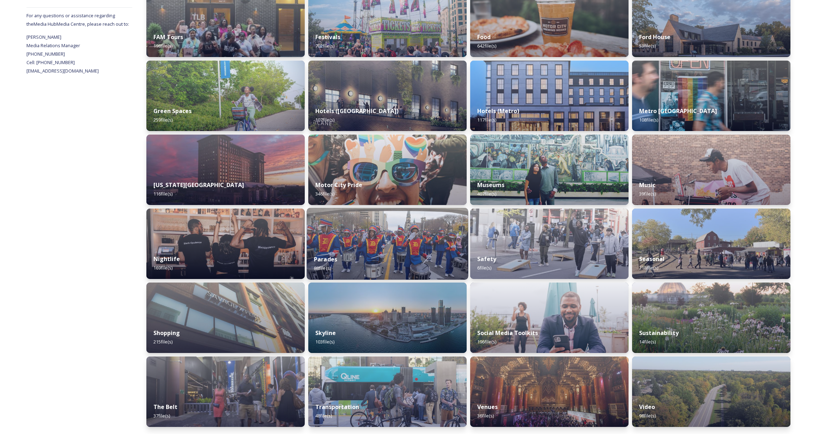
click at [402, 241] on img at bounding box center [387, 244] width 161 height 72
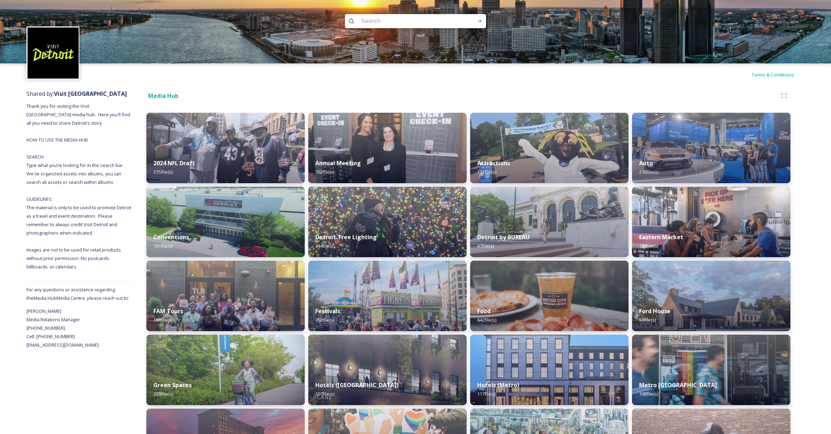
click at [47, 63] on img at bounding box center [52, 52] width 51 height 51
